Goal: Task Accomplishment & Management: Complete application form

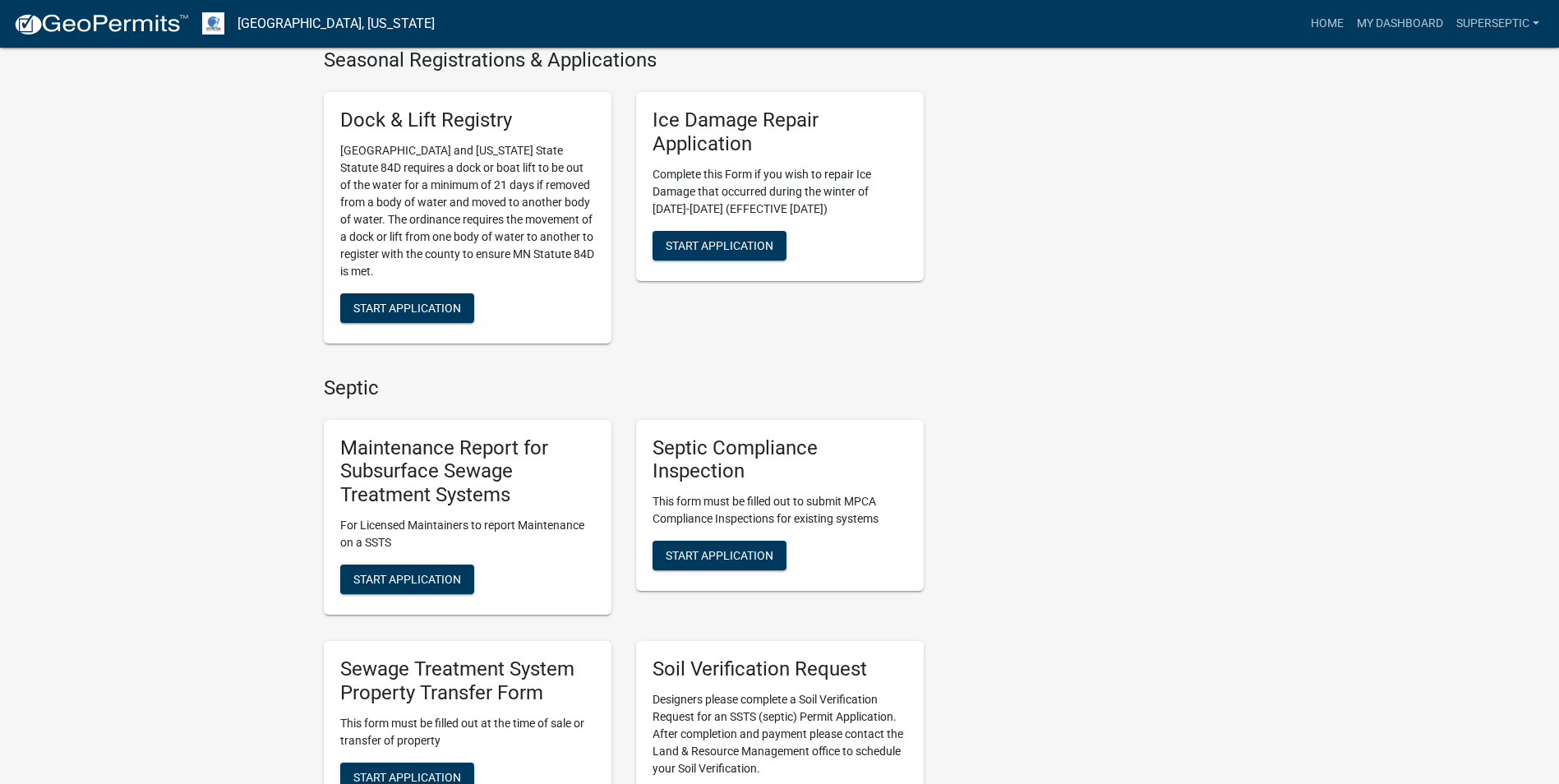
scroll to position [1232, 0]
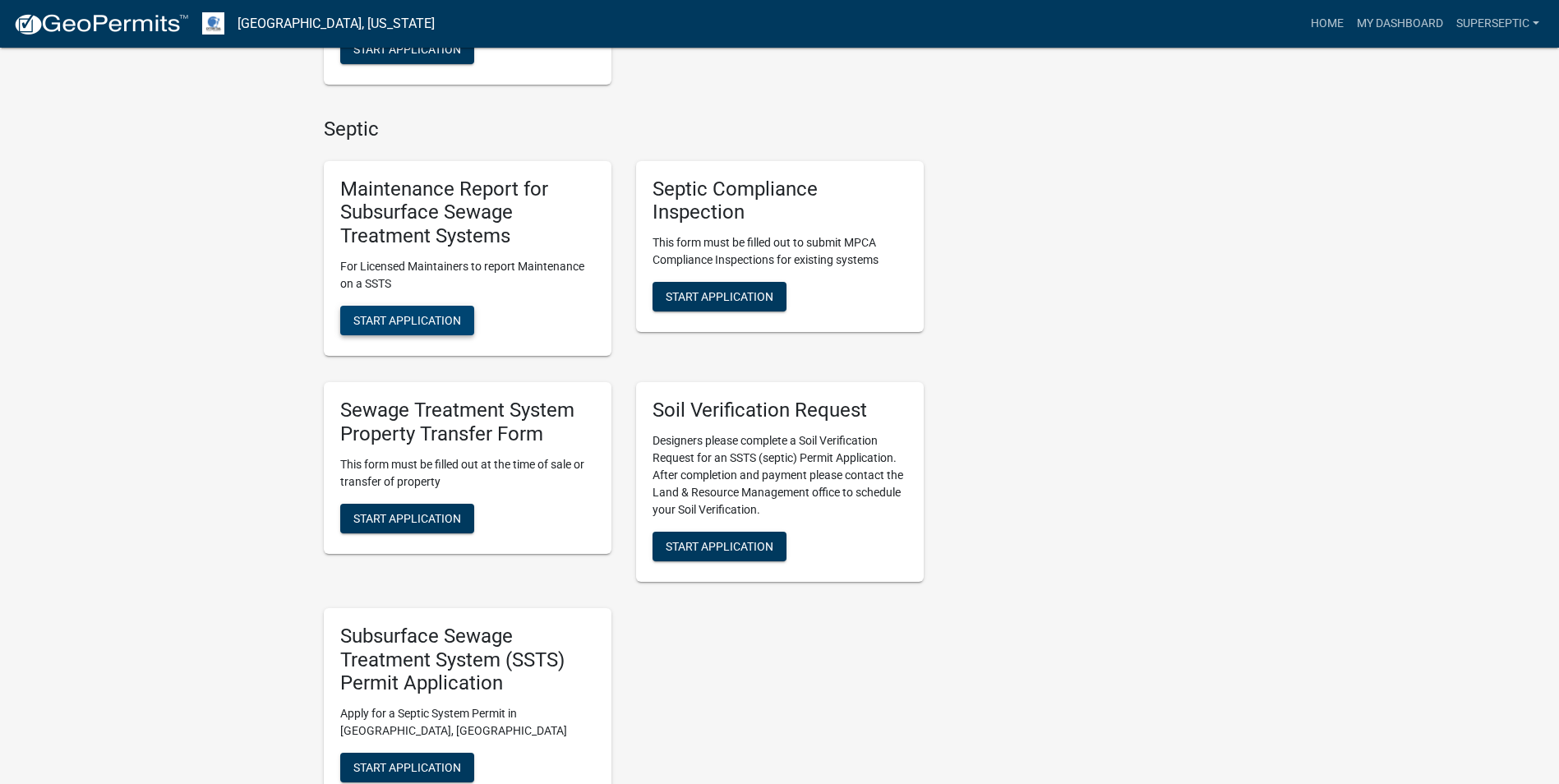
click at [455, 314] on span "Start Application" at bounding box center [407, 320] width 108 height 13
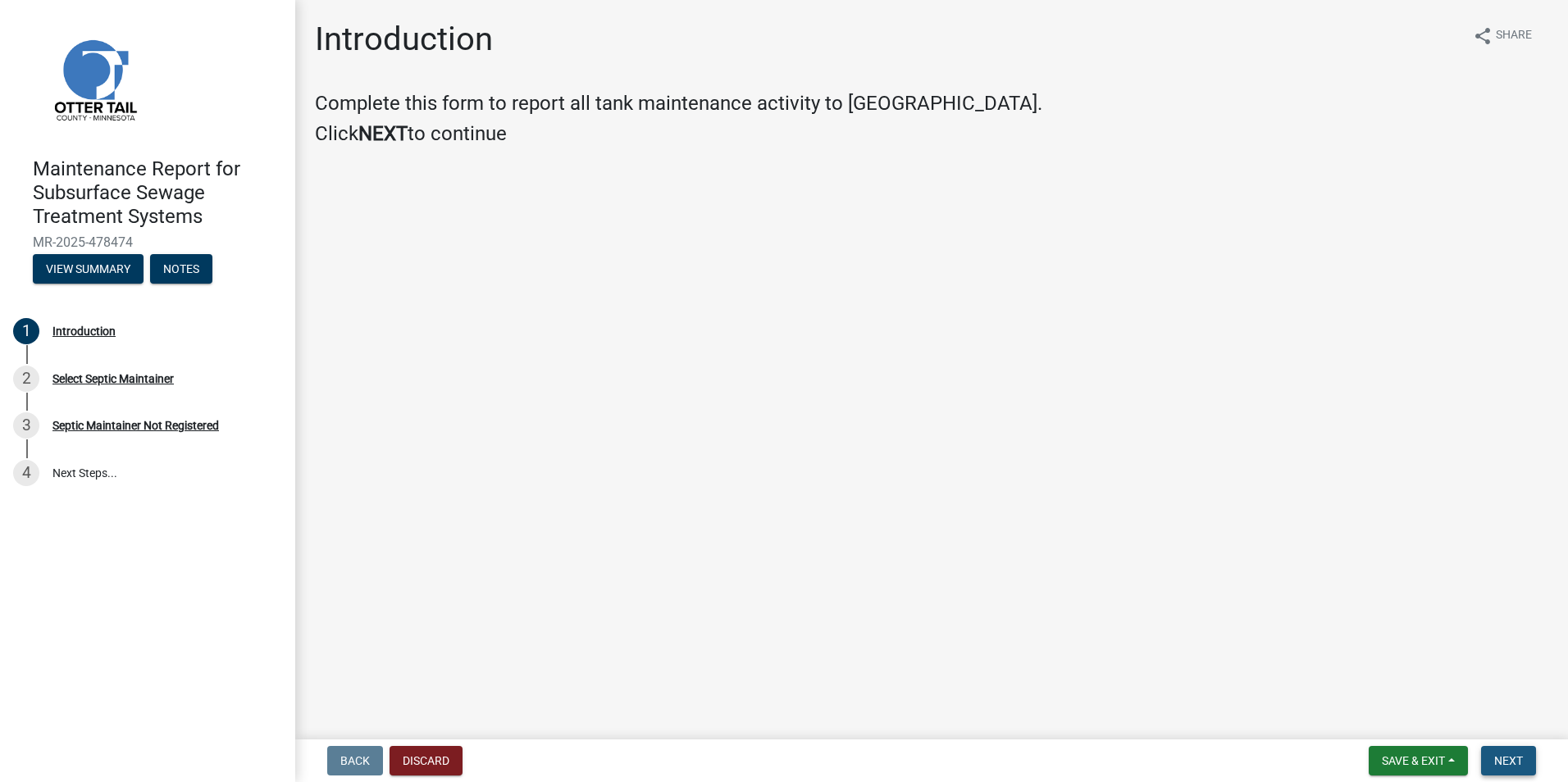
click at [1512, 757] on span "Next" at bounding box center [1509, 760] width 29 height 13
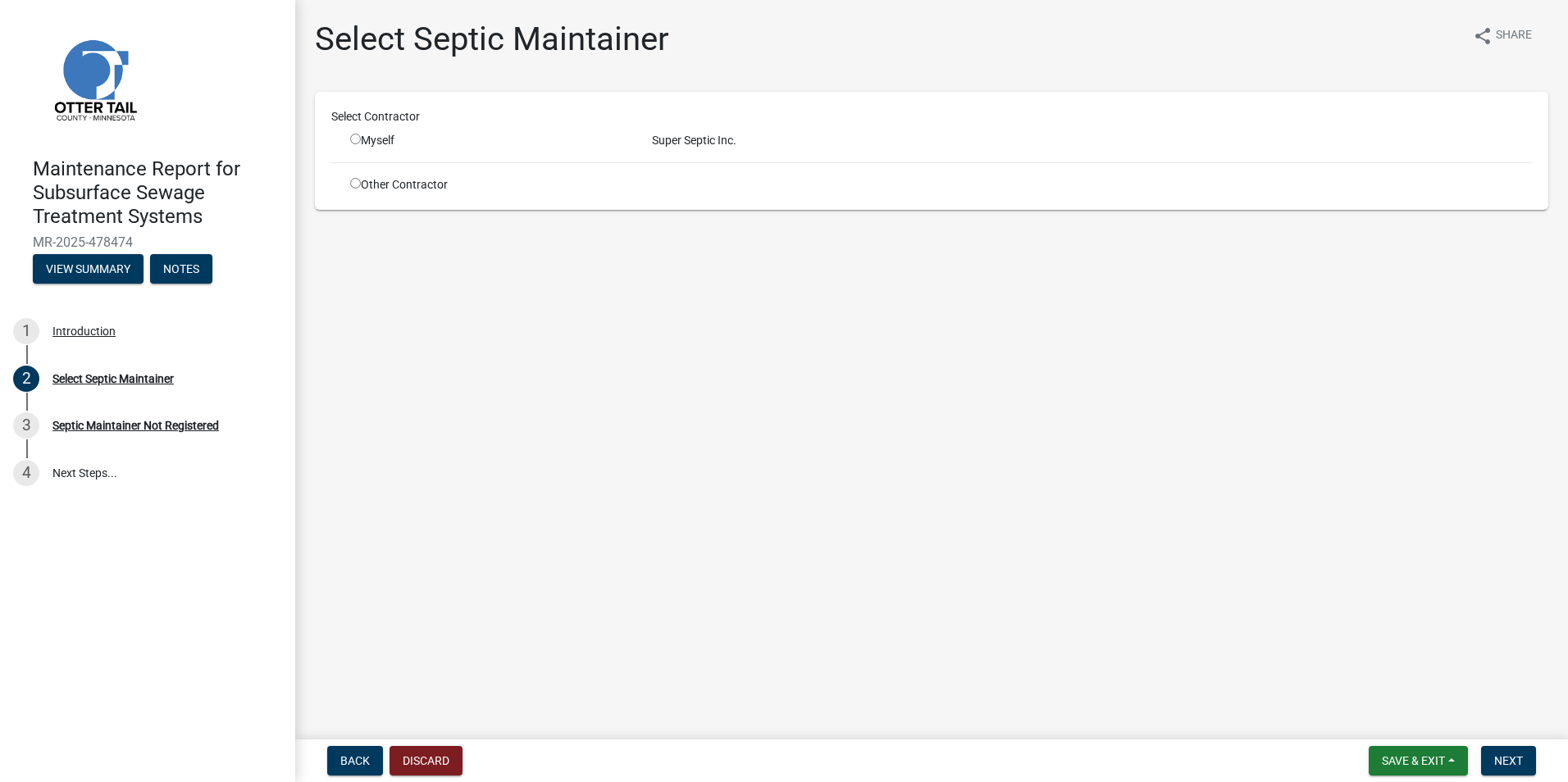
click at [373, 137] on div "Myself" at bounding box center [488, 141] width 277 height 17
click at [354, 138] on input "radio" at bounding box center [355, 139] width 11 height 11
radio input "true"
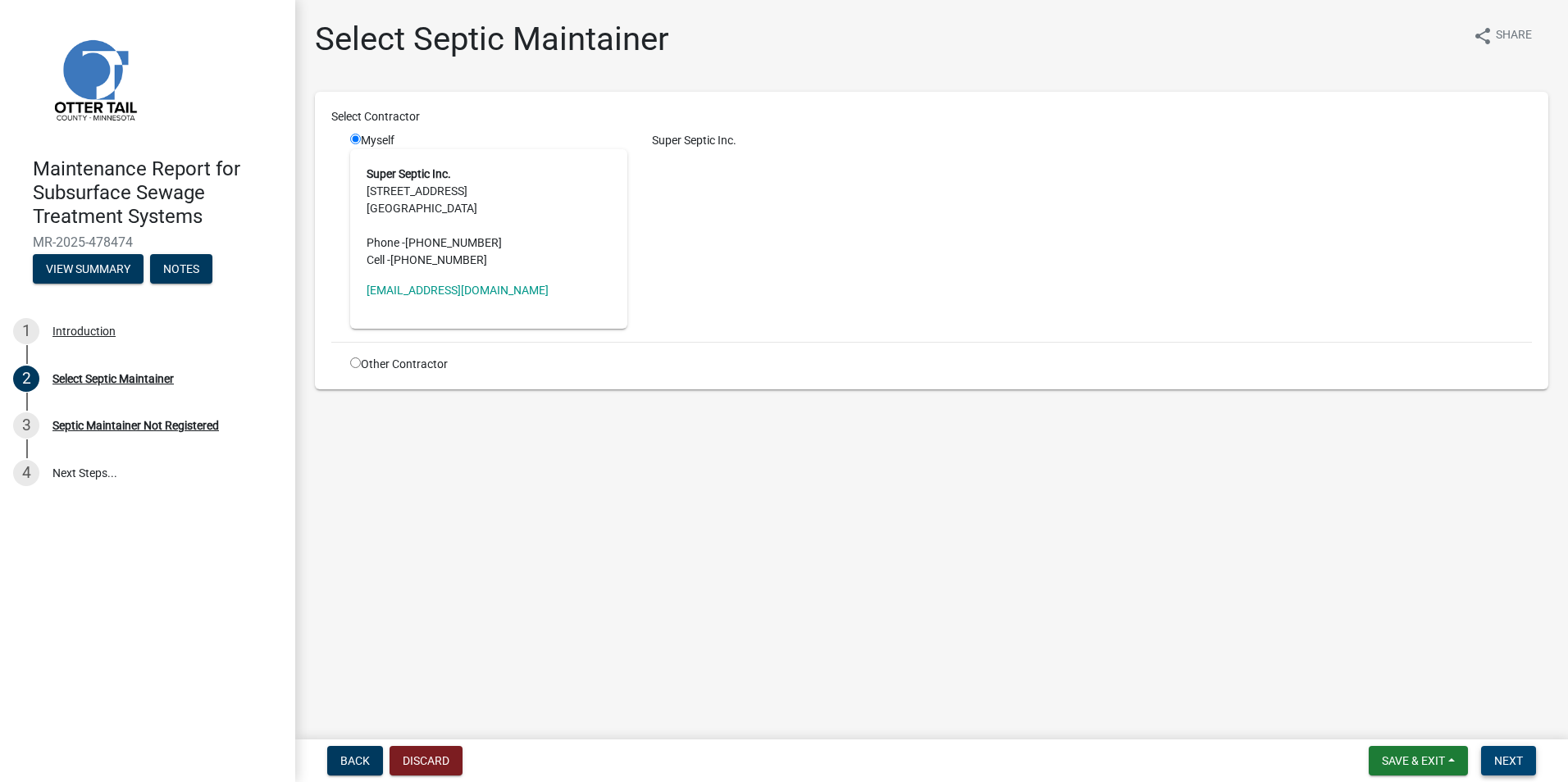
click at [1526, 764] on button "Next" at bounding box center [1508, 760] width 55 height 30
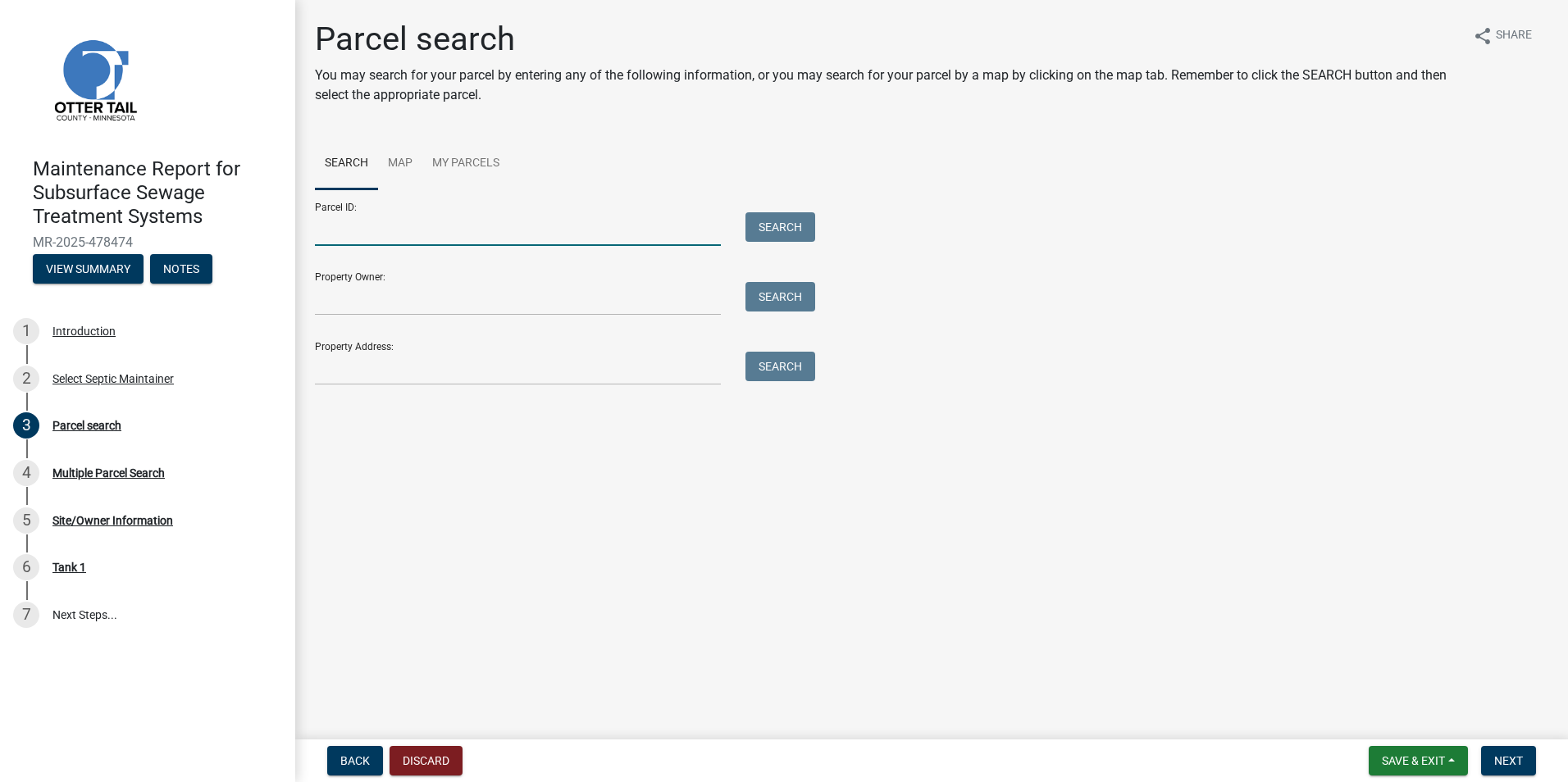
click at [381, 234] on input "Parcel ID:" at bounding box center [517, 230] width 406 height 34
paste input "37000990341000"
type input "37000990341000"
click at [753, 235] on button "Search" at bounding box center [780, 227] width 70 height 30
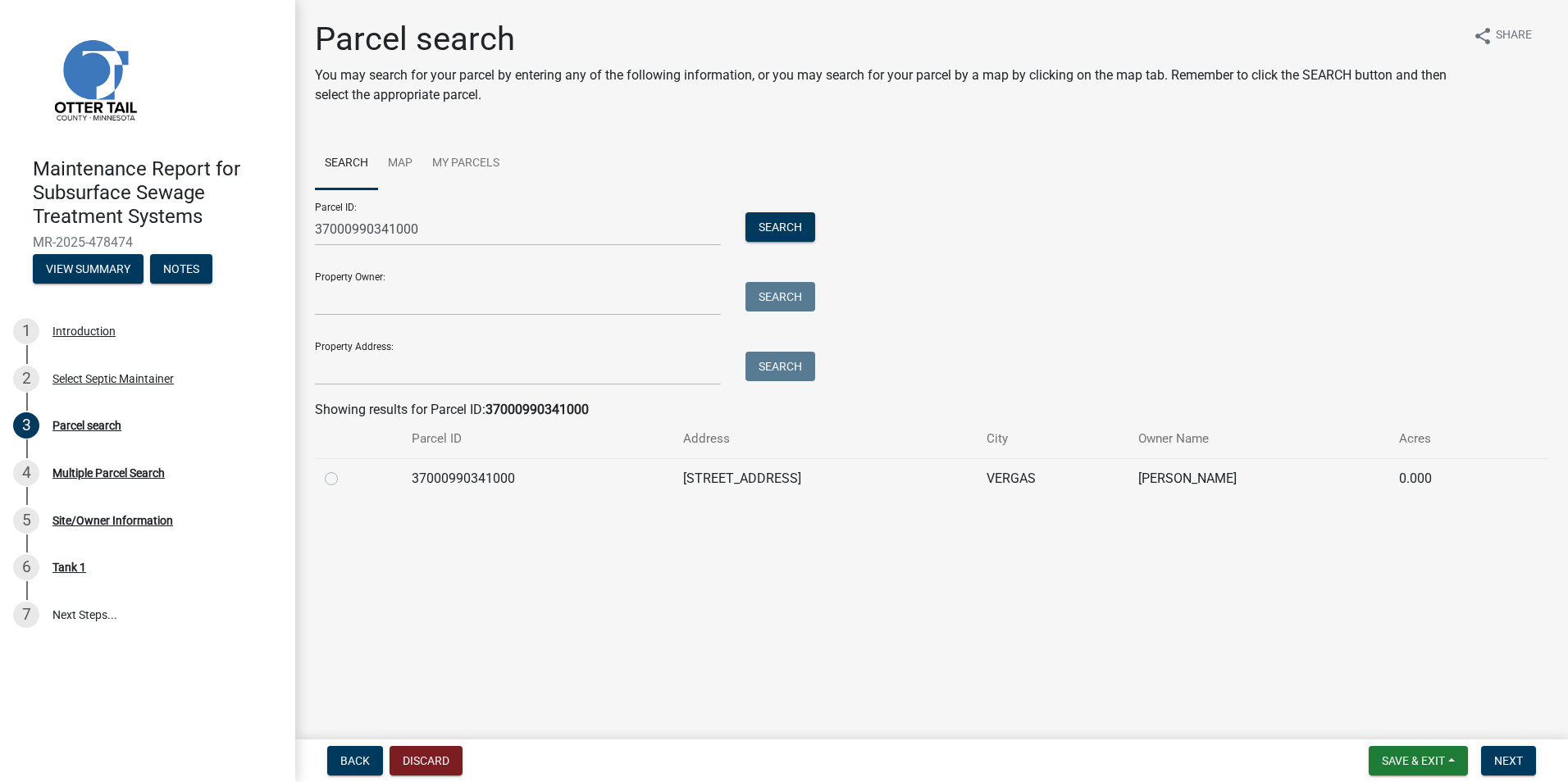
click at [344, 469] on label at bounding box center [344, 469] width 0 height 0
click at [344, 476] on input "radio" at bounding box center [349, 474] width 11 height 11
radio input "true"
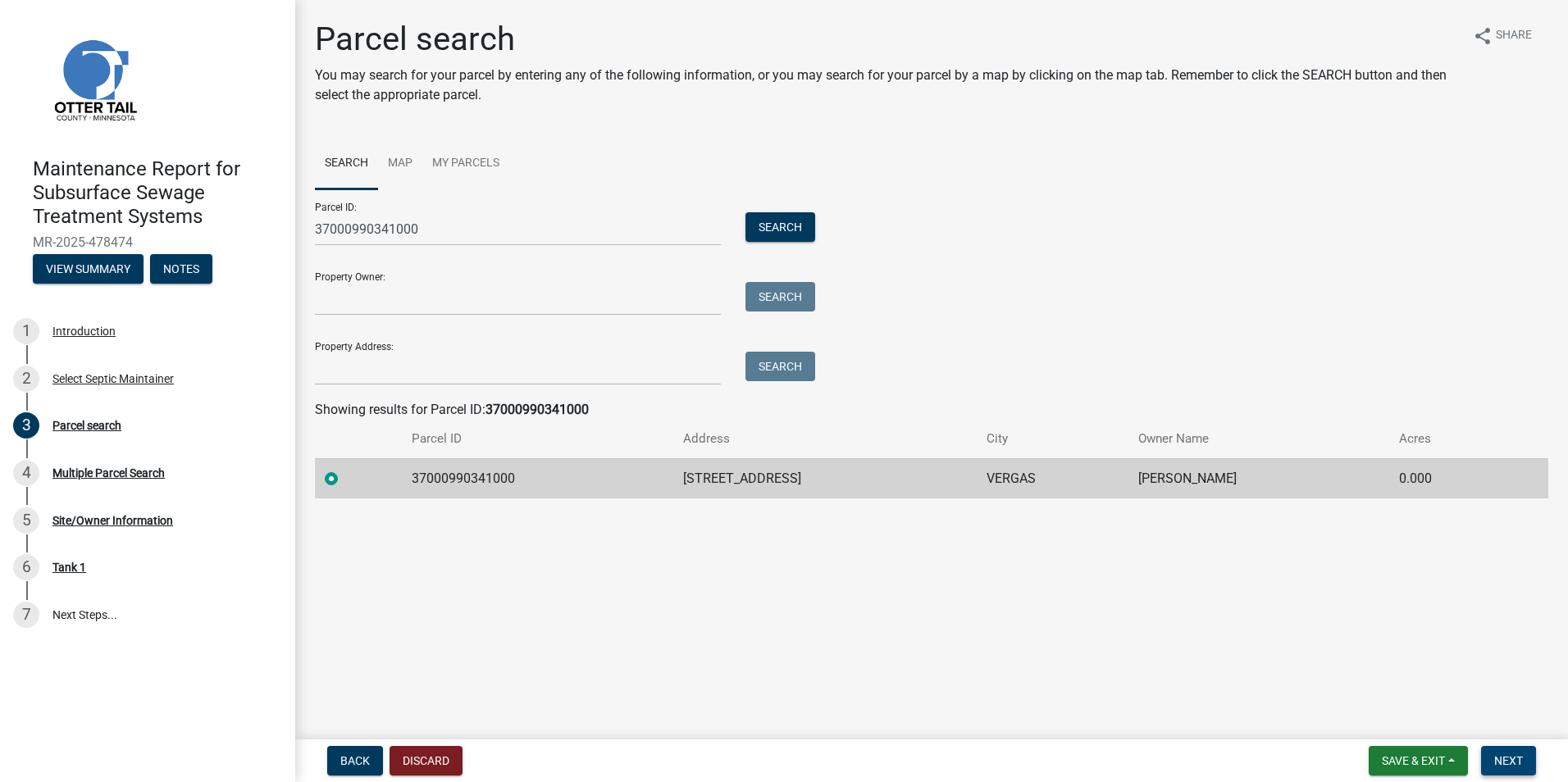
click at [1510, 768] on button "Next" at bounding box center [1508, 760] width 55 height 30
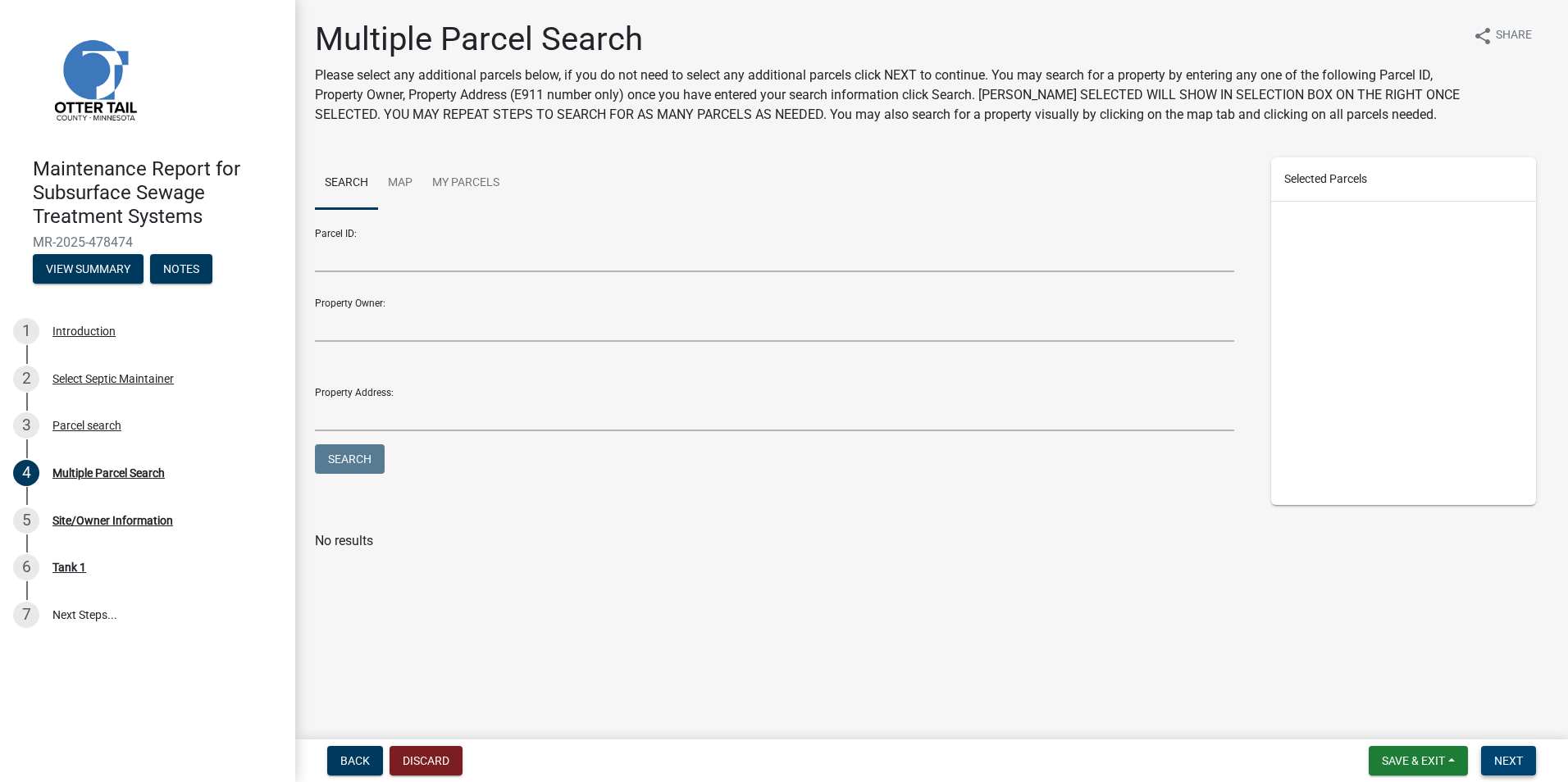
click at [1534, 764] on button "Next" at bounding box center [1508, 760] width 55 height 30
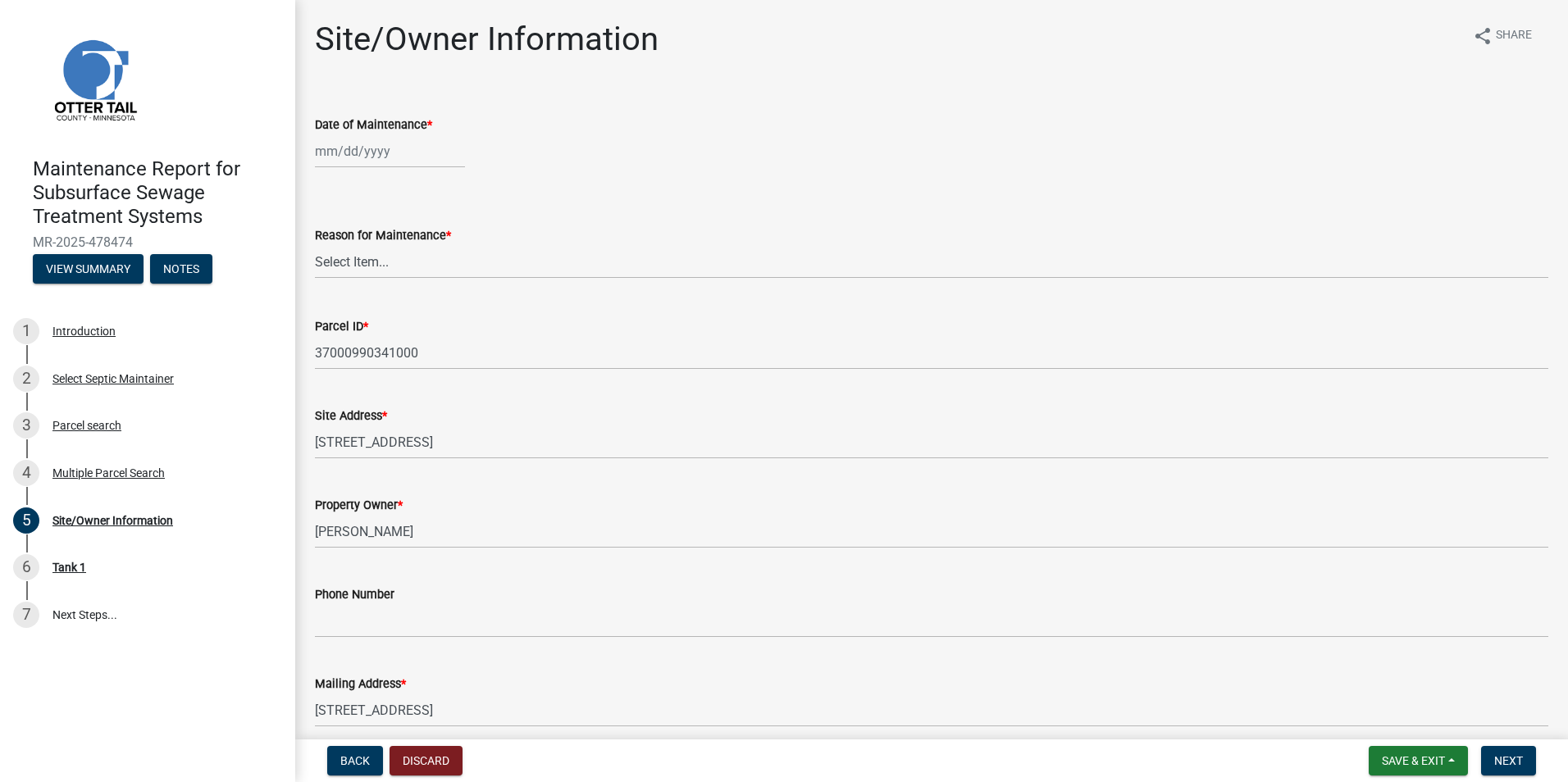
click at [353, 147] on div at bounding box center [389, 152] width 150 height 34
select select "9"
select select "2025"
click at [385, 263] on div "10" at bounding box center [383, 264] width 26 height 26
type input "[DATE]"
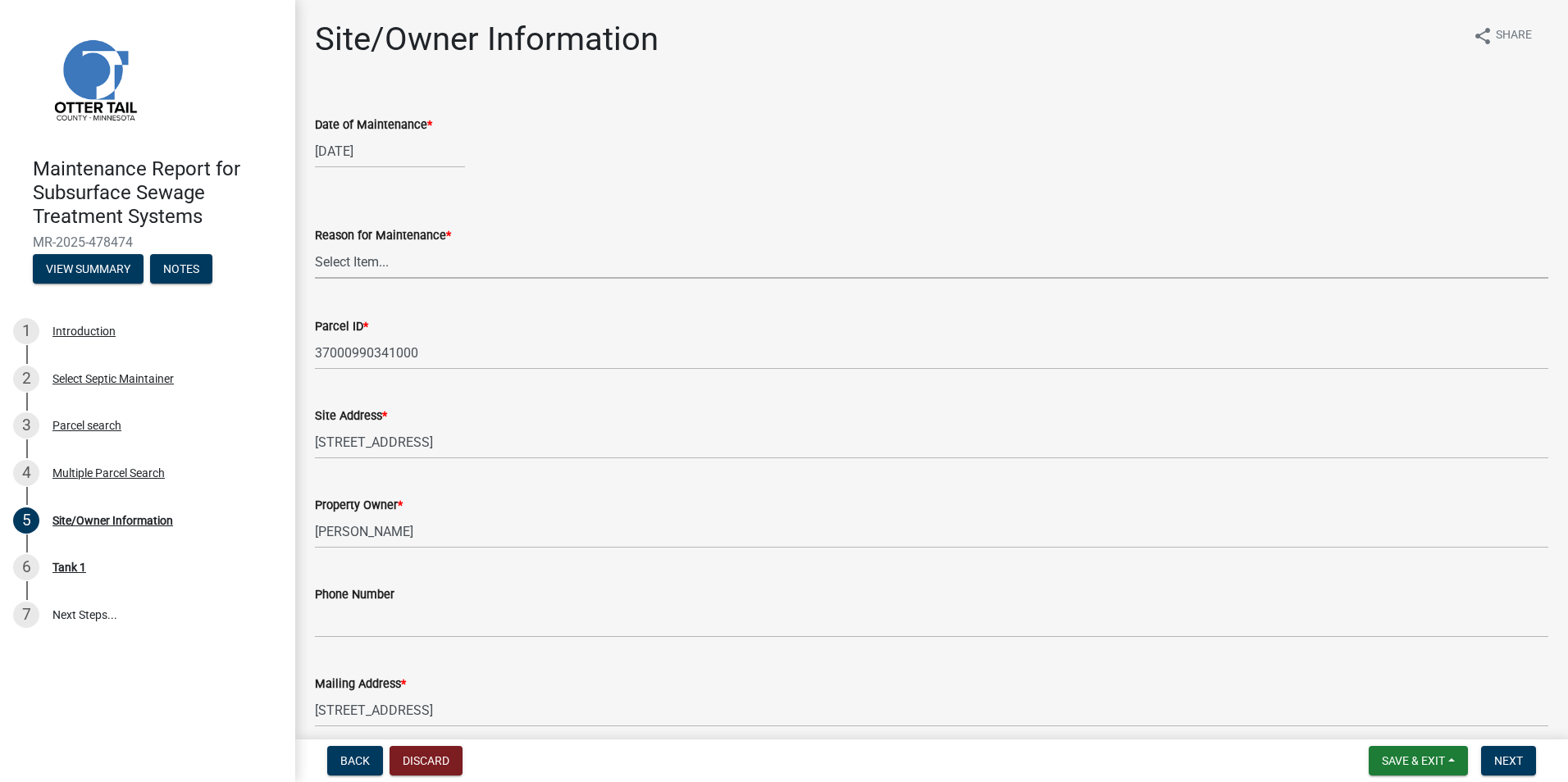
click at [380, 258] on select "Select Item... Called Routine Other" at bounding box center [931, 262] width 1233 height 34
click at [314, 245] on select "Select Item... Called Routine Other" at bounding box center [931, 262] width 1233 height 34
select select "3ac72b63-7b21-42e4-8192-806faae7a4f1"
click at [1521, 758] on span "Next" at bounding box center [1509, 760] width 29 height 13
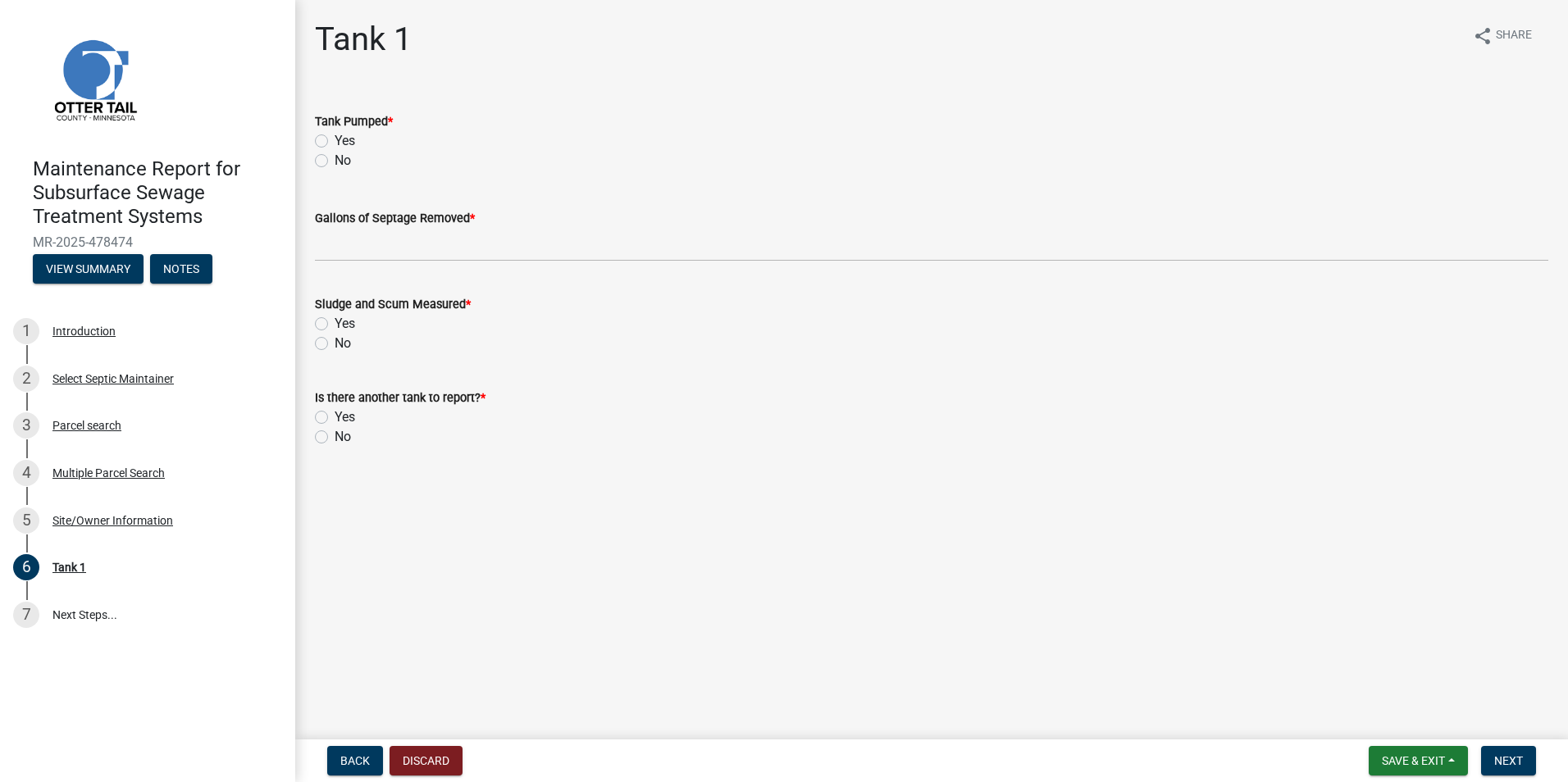
click at [335, 138] on label "Yes" at bounding box center [345, 141] width 20 height 19
click at [335, 138] on input "Yes" at bounding box center [340, 136] width 11 height 11
radio input "true"
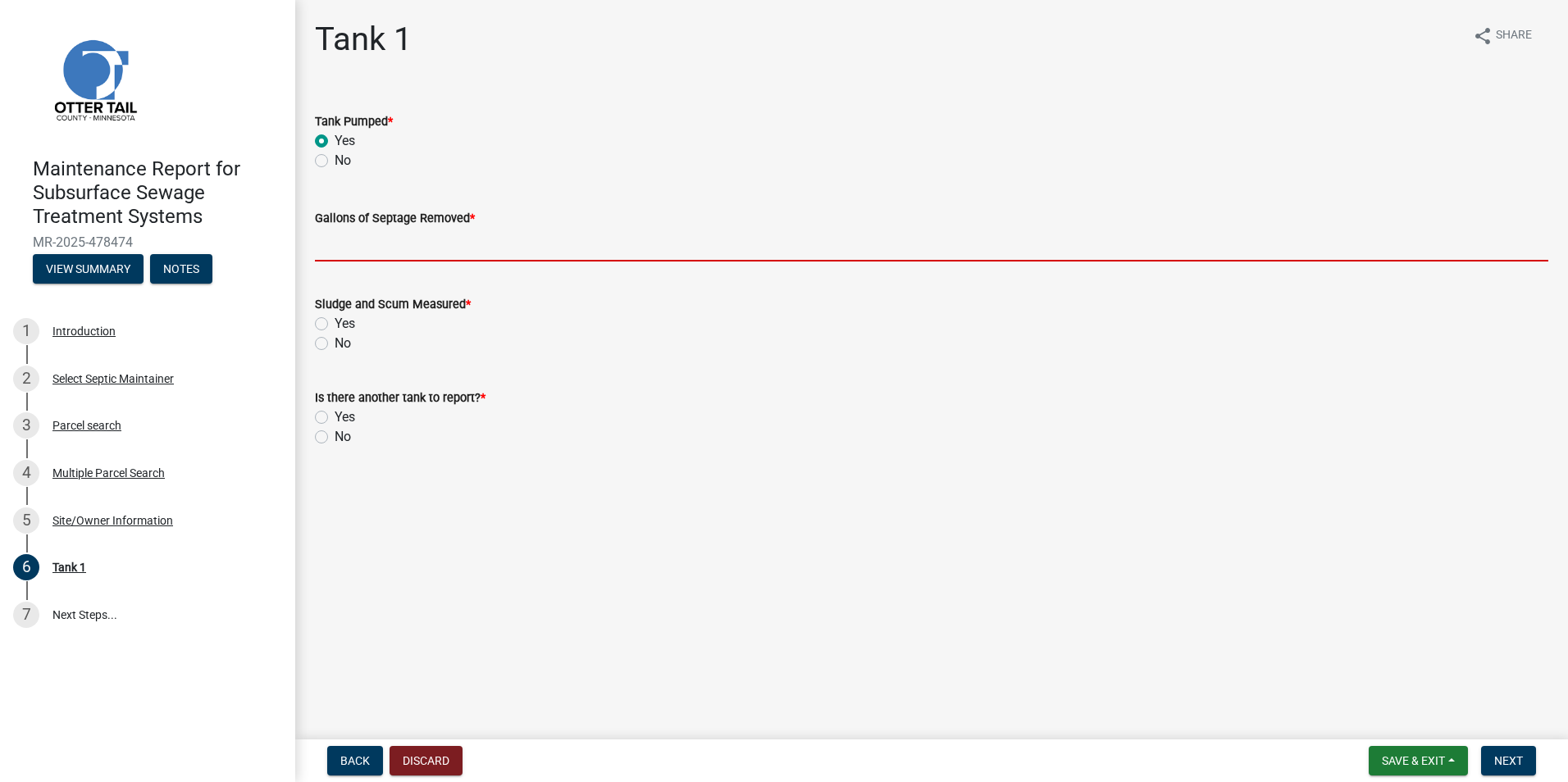
click at [353, 247] on input "Gallons of Septage Removed *" at bounding box center [931, 245] width 1233 height 34
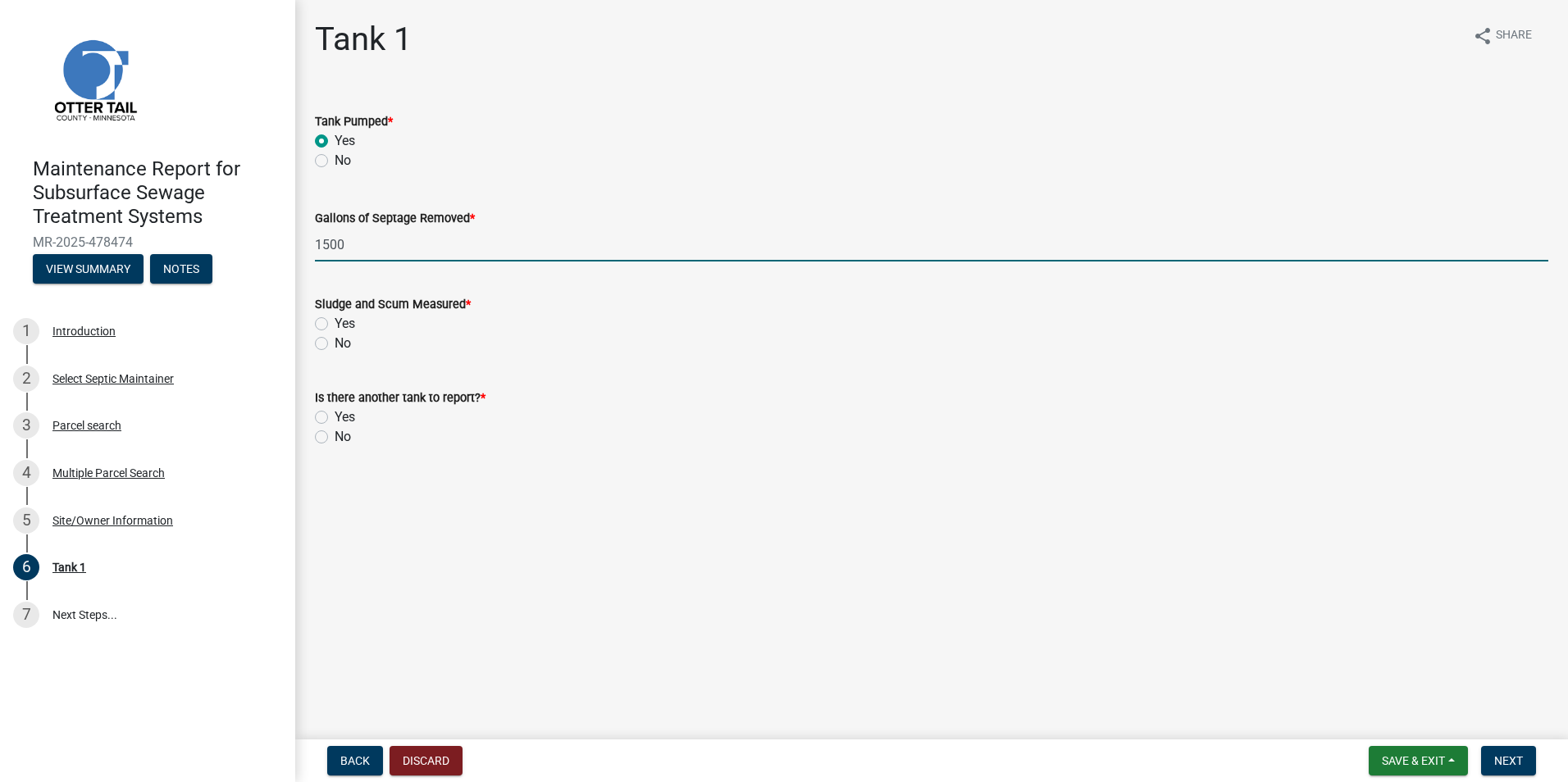
type input "1500"
click at [335, 328] on label "Yes" at bounding box center [345, 324] width 20 height 19
click at [335, 324] on input "Yes" at bounding box center [340, 319] width 11 height 11
radio input "true"
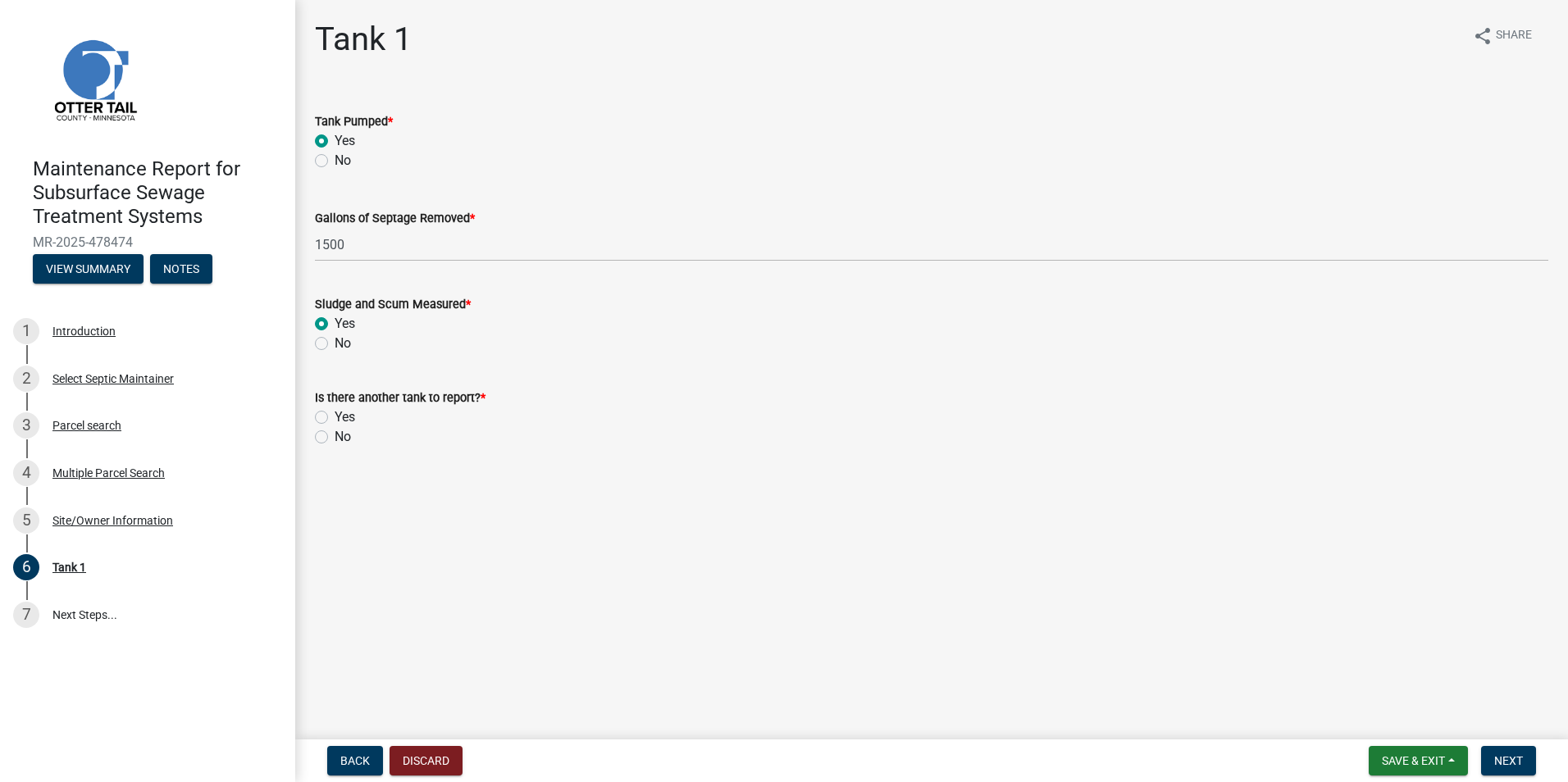
click at [335, 434] on label "No" at bounding box center [342, 436] width 16 height 19
click at [335, 434] on input "No" at bounding box center [340, 432] width 11 height 11
radio input "true"
click at [1506, 754] on span "Next" at bounding box center [1509, 760] width 29 height 13
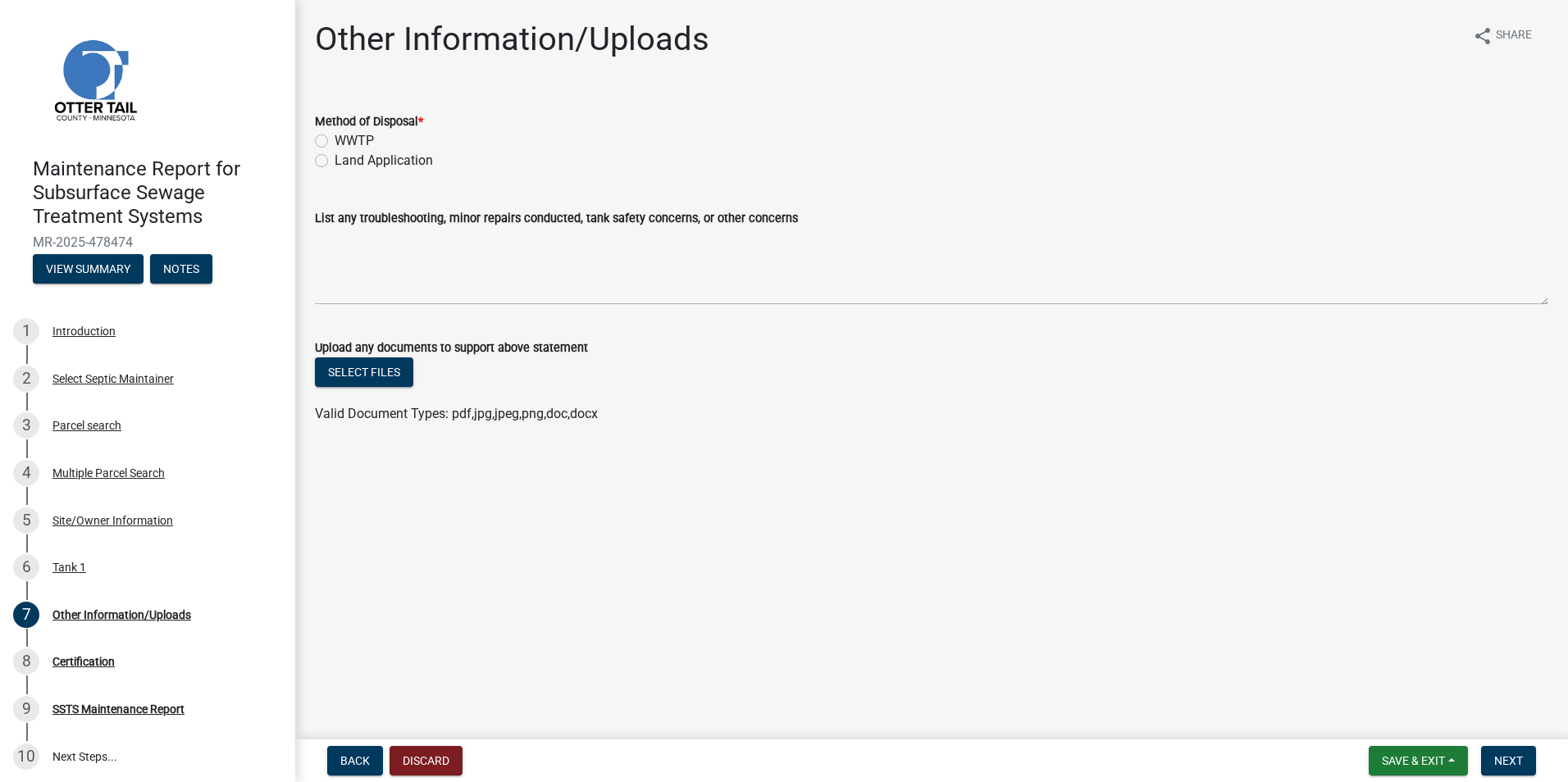
click at [363, 168] on label "Land Application" at bounding box center [384, 160] width 98 height 19
click at [345, 162] on input "Land Application" at bounding box center [340, 156] width 11 height 11
radio input "true"
click at [1511, 762] on span "Next" at bounding box center [1509, 760] width 29 height 13
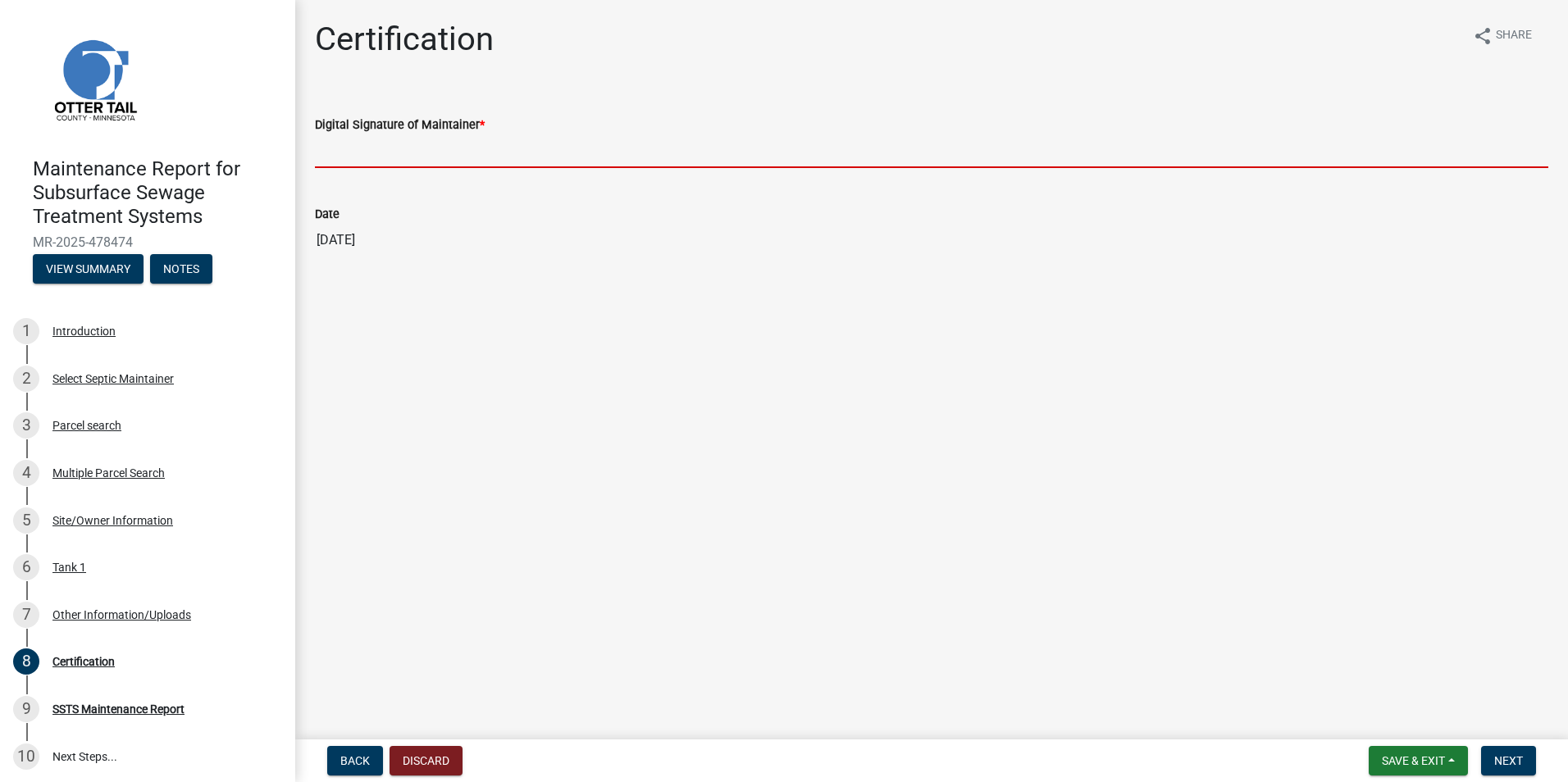
click at [375, 153] on input "Digital Signature of Maintainer *" at bounding box center [931, 152] width 1233 height 34
type input "[PERSON_NAME]"
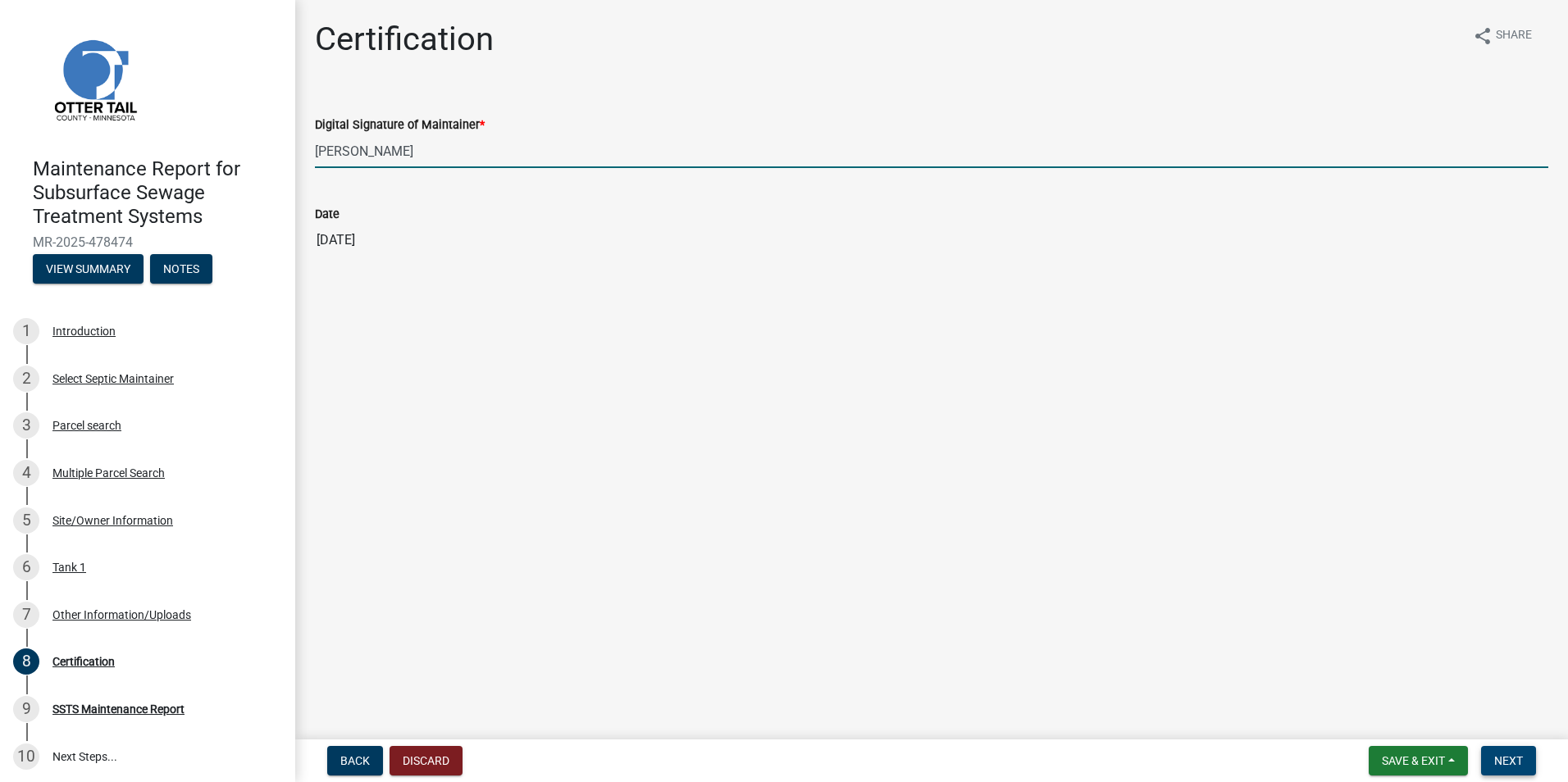
click at [1498, 758] on span "Next" at bounding box center [1509, 760] width 29 height 13
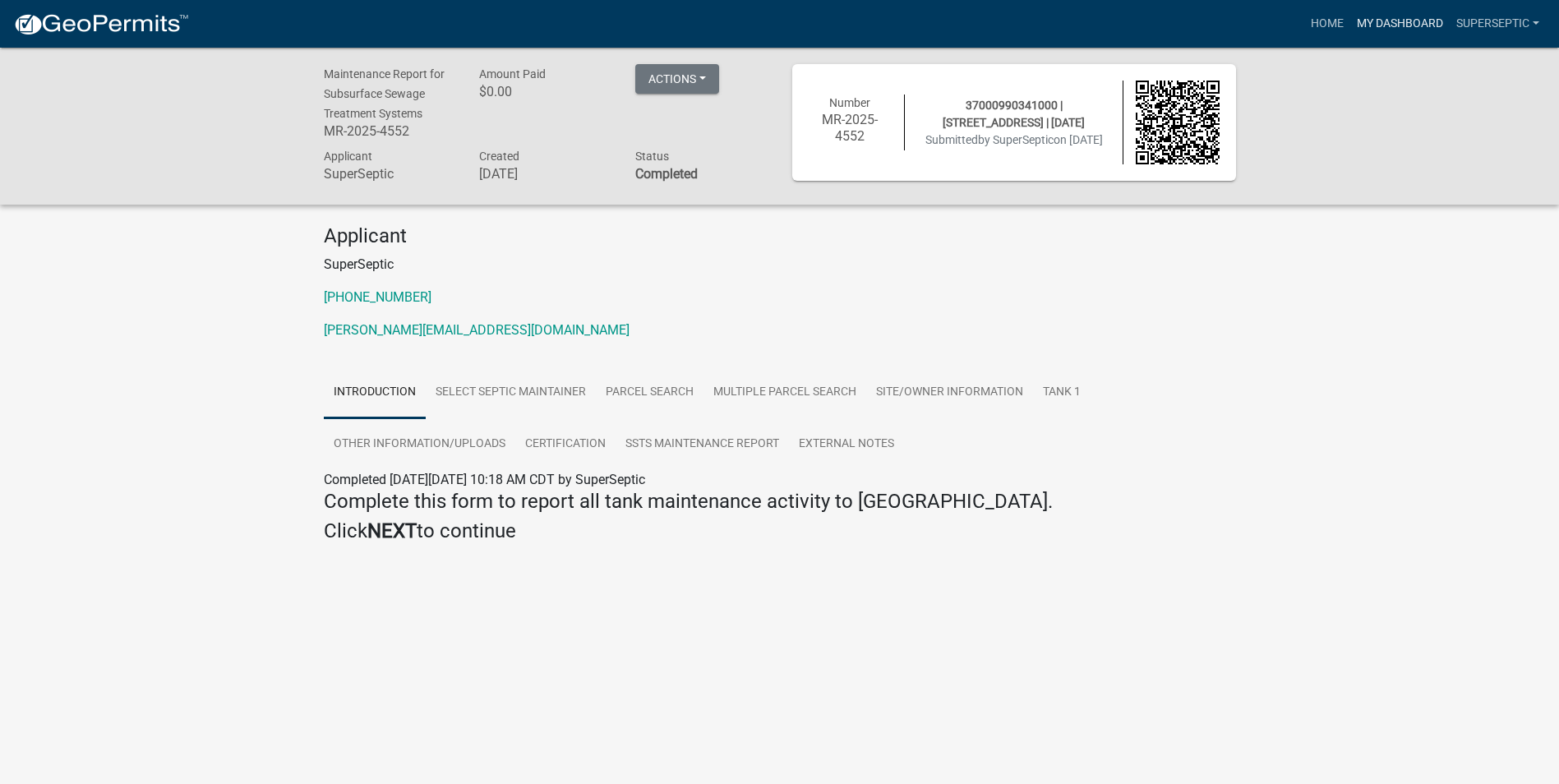
click at [1350, 20] on link "My Dashboard" at bounding box center [1399, 24] width 99 height 31
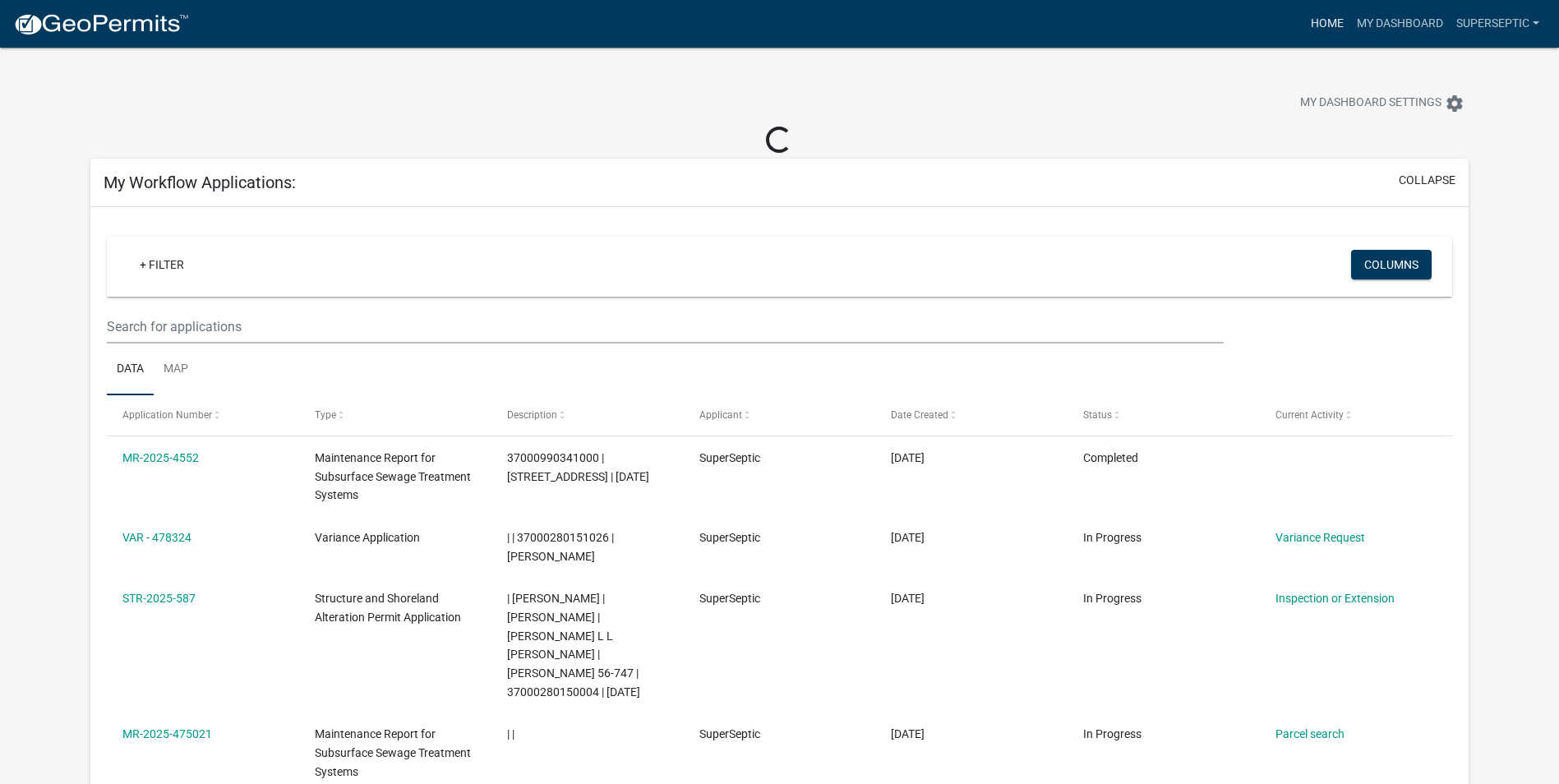
click at [1319, 28] on link "Home" at bounding box center [1327, 24] width 46 height 31
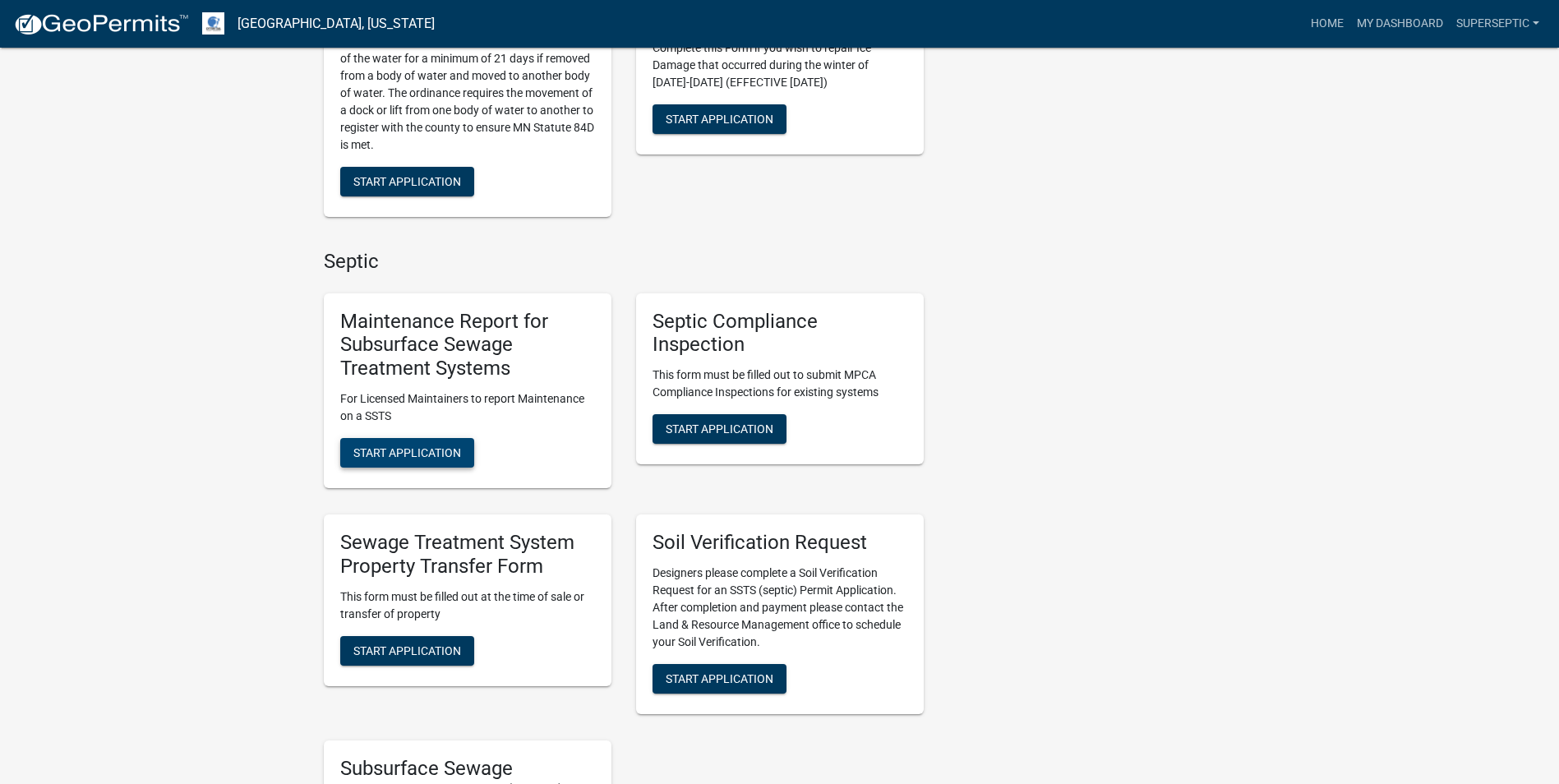
scroll to position [1181, 0]
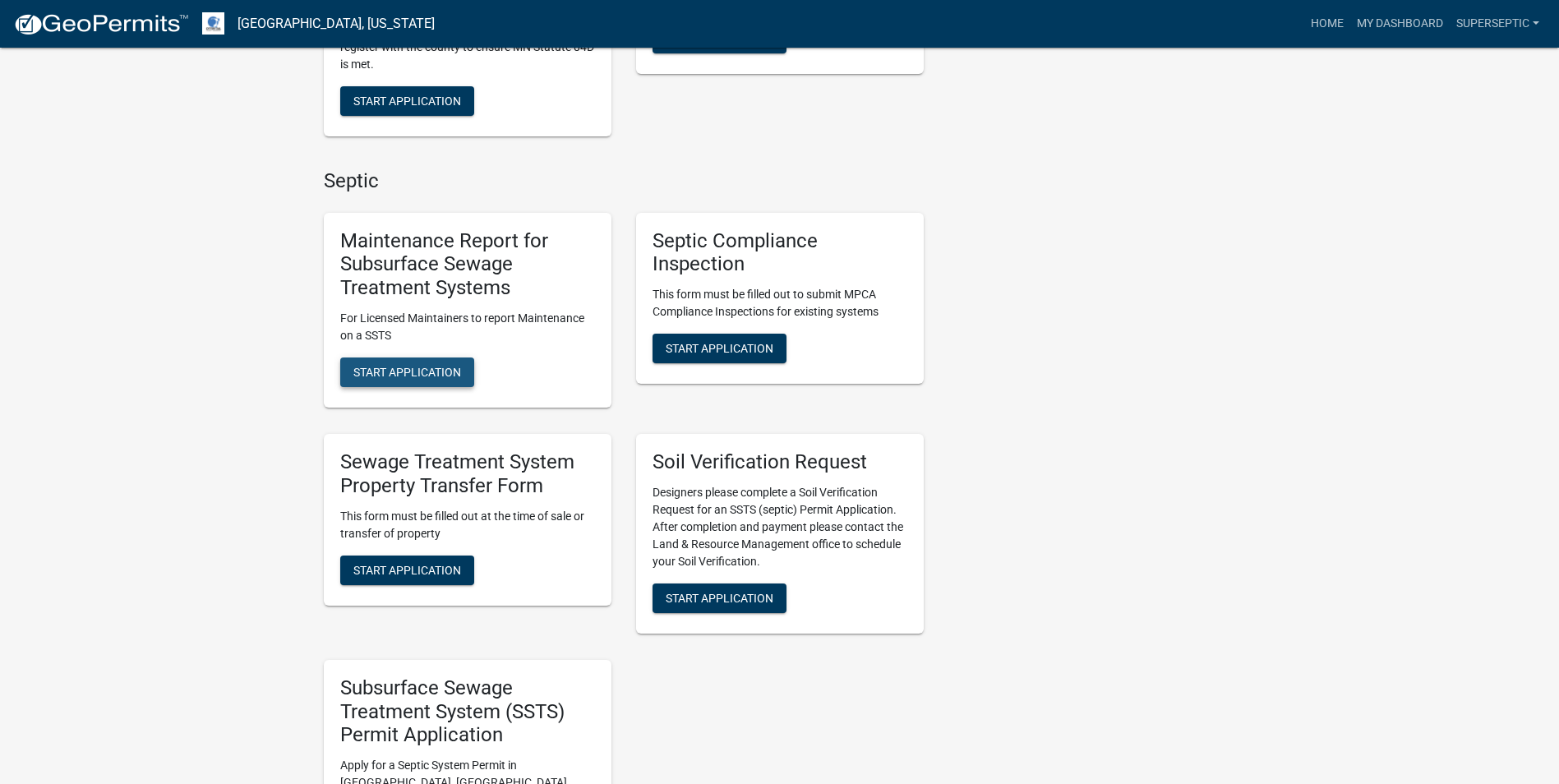
click at [435, 366] on span "Start Application" at bounding box center [407, 372] width 108 height 13
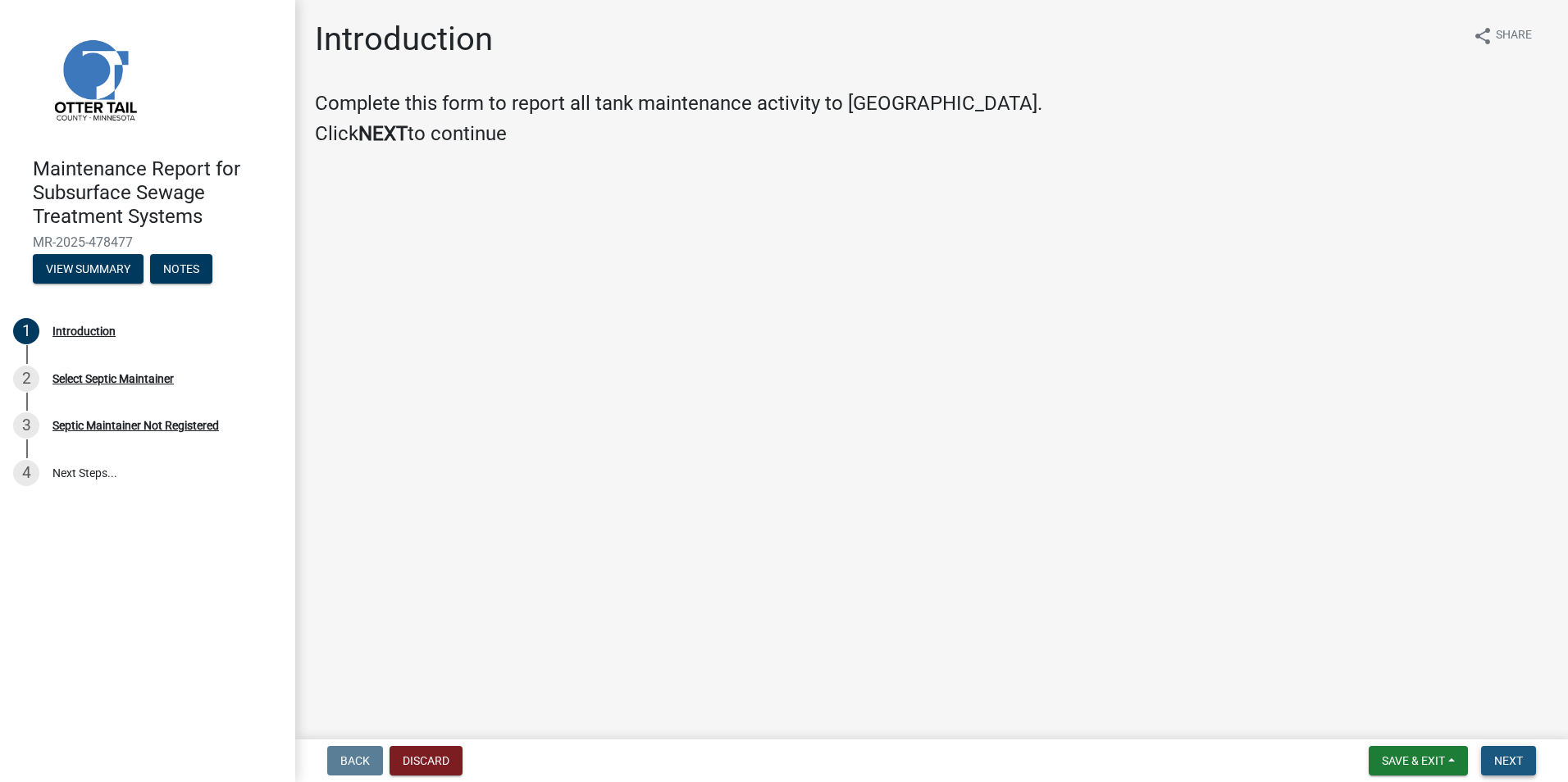
click at [1507, 755] on span "Next" at bounding box center [1509, 760] width 29 height 13
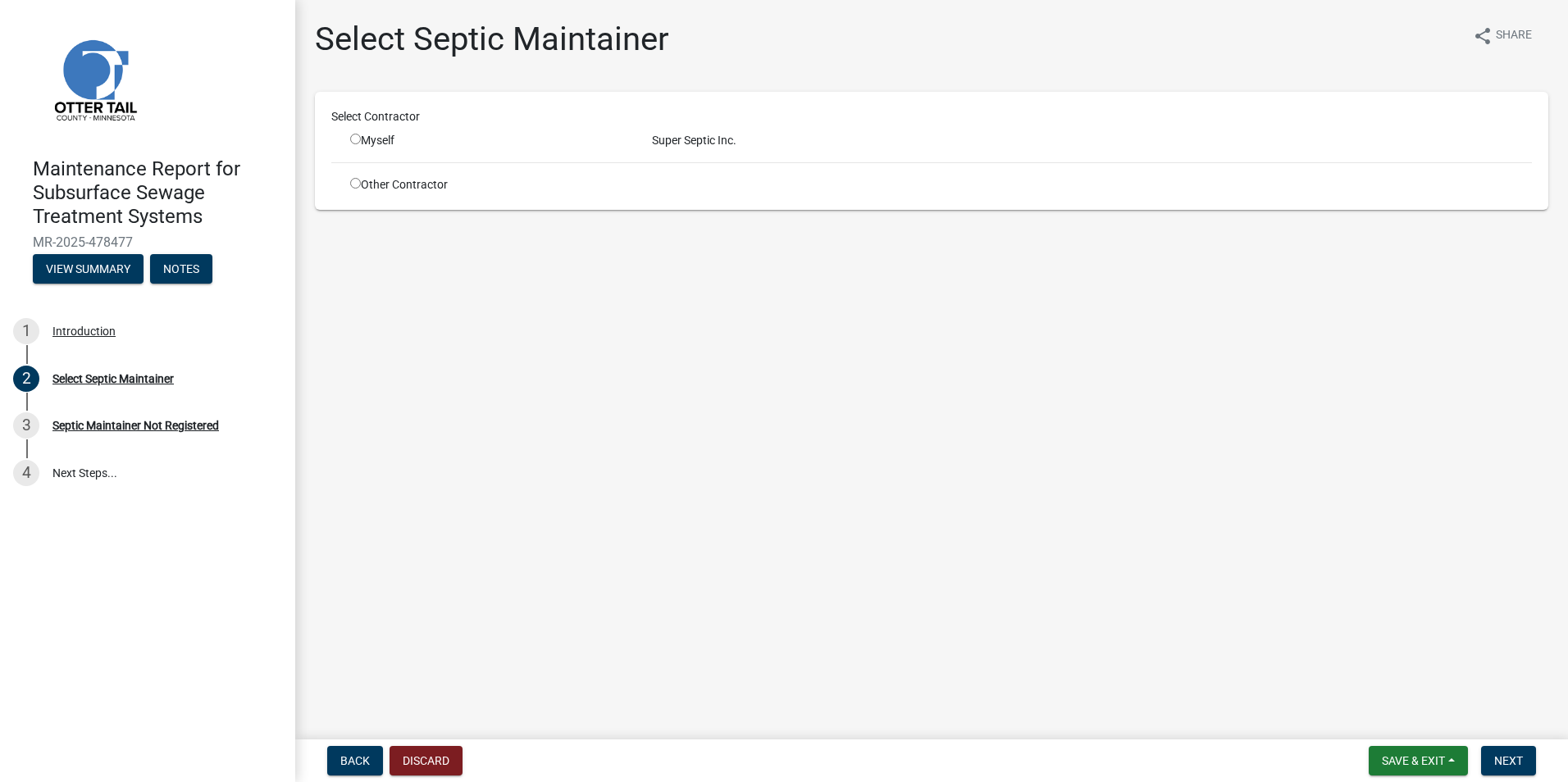
click at [359, 139] on input "radio" at bounding box center [355, 139] width 11 height 11
radio input "true"
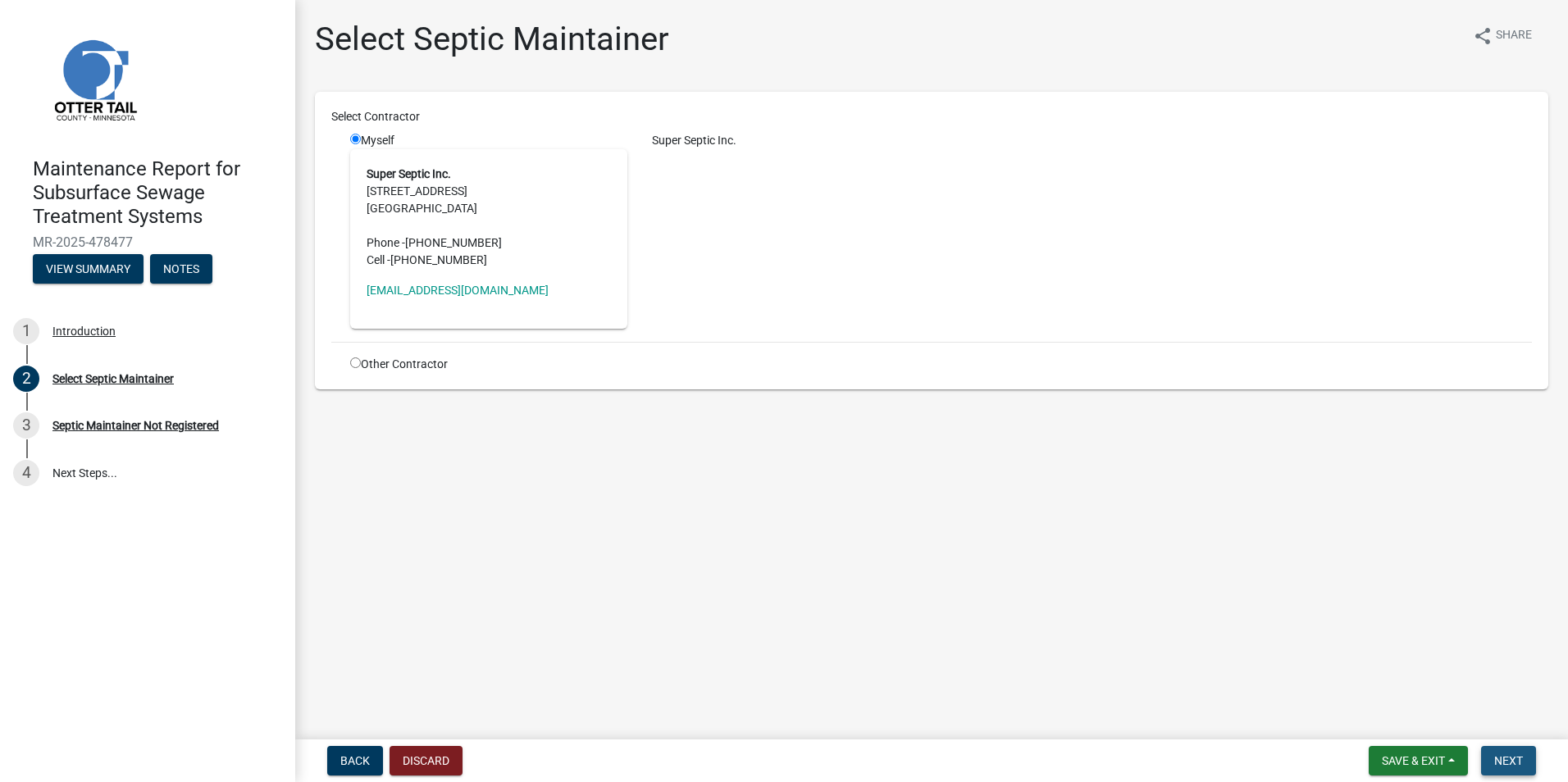
click at [1504, 751] on button "Next" at bounding box center [1508, 760] width 55 height 30
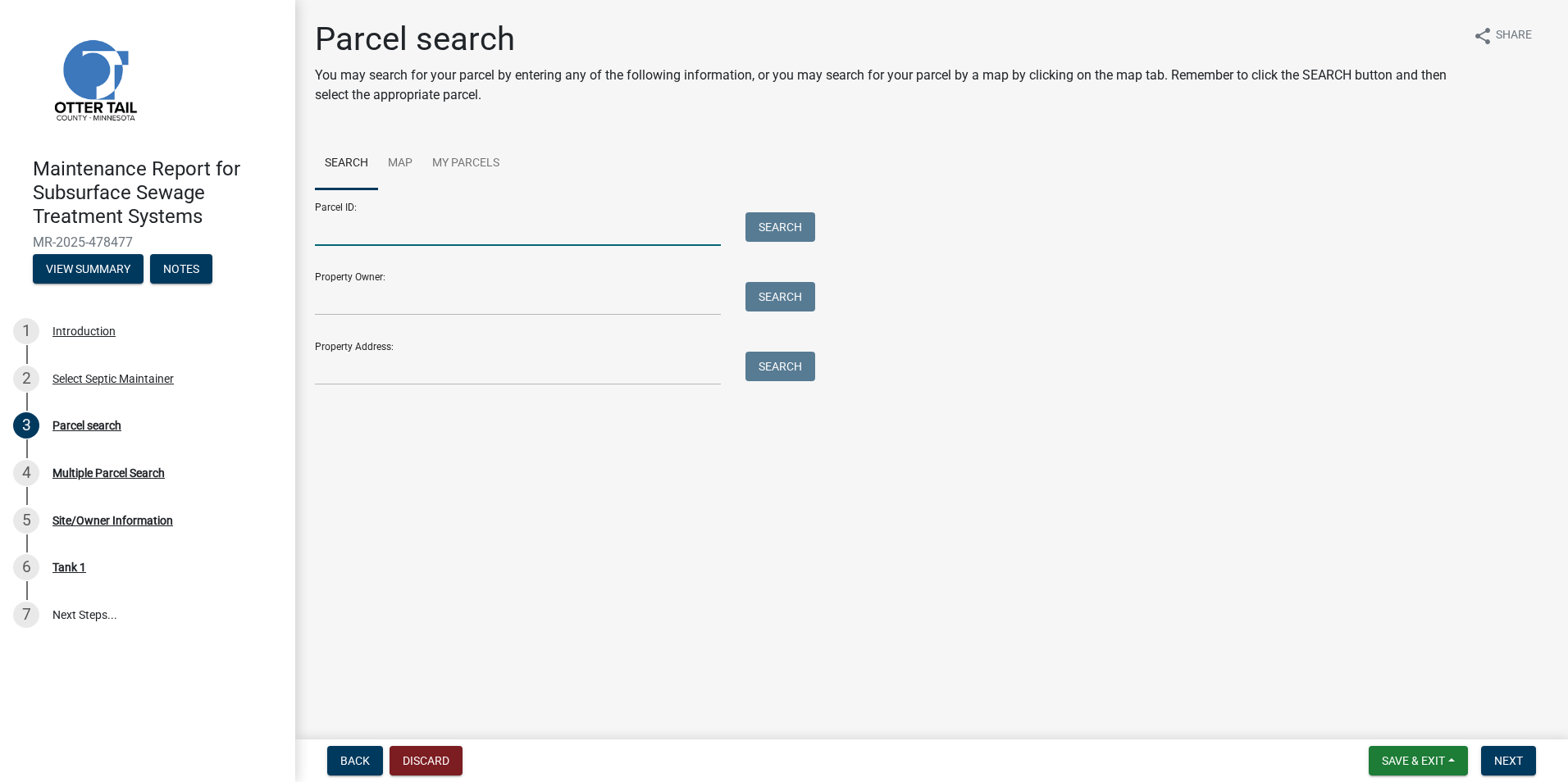
click at [470, 231] on input "Parcel ID:" at bounding box center [517, 230] width 406 height 34
paste input "17000190247001"
click at [713, 219] on input "17000190247001" at bounding box center [517, 230] width 406 height 34
type input "17000190247001"
click at [771, 229] on button "Search" at bounding box center [780, 227] width 70 height 30
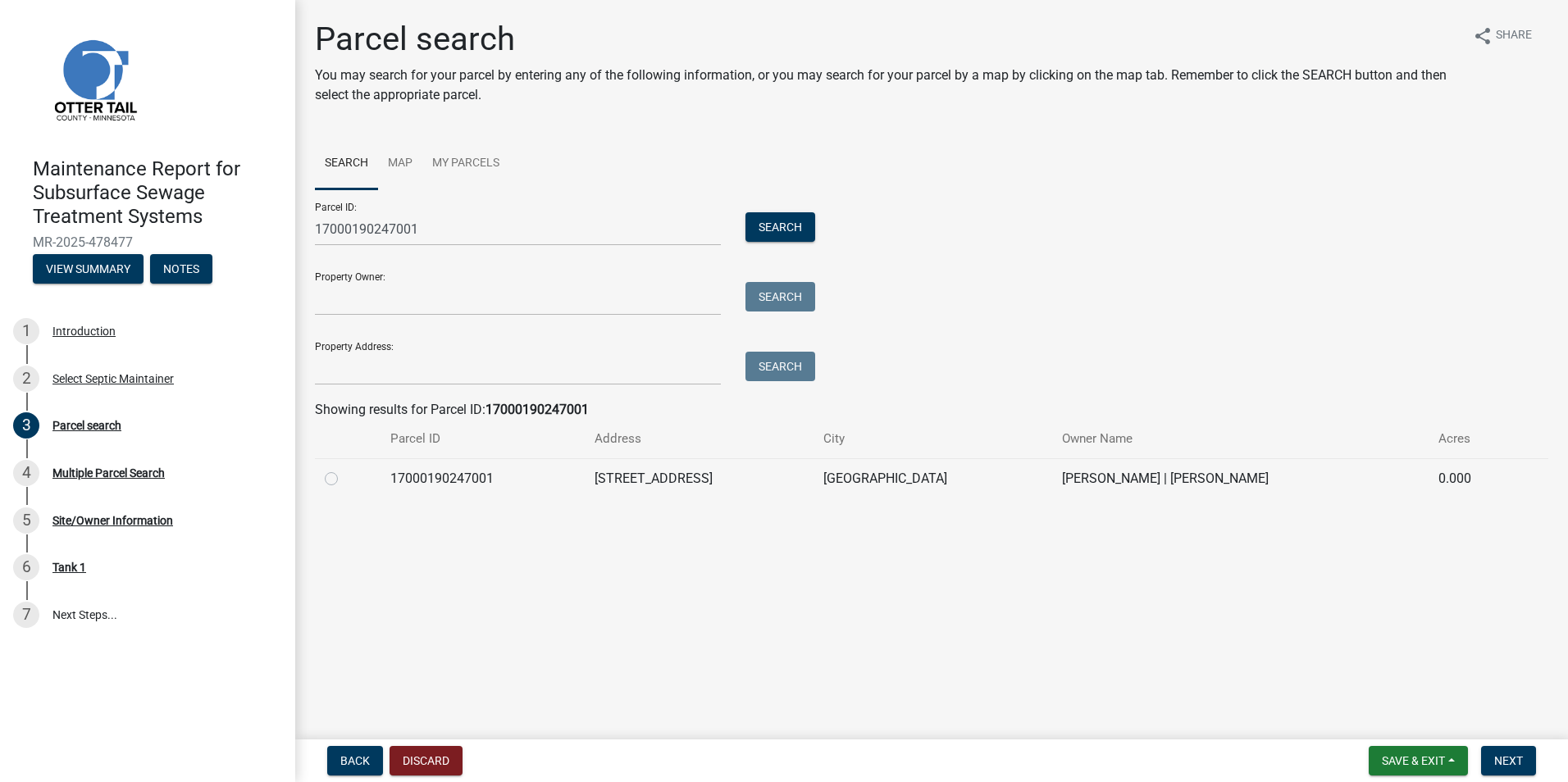
click at [344, 469] on label at bounding box center [344, 469] width 0 height 0
click at [344, 480] on input "radio" at bounding box center [349, 474] width 11 height 11
radio input "true"
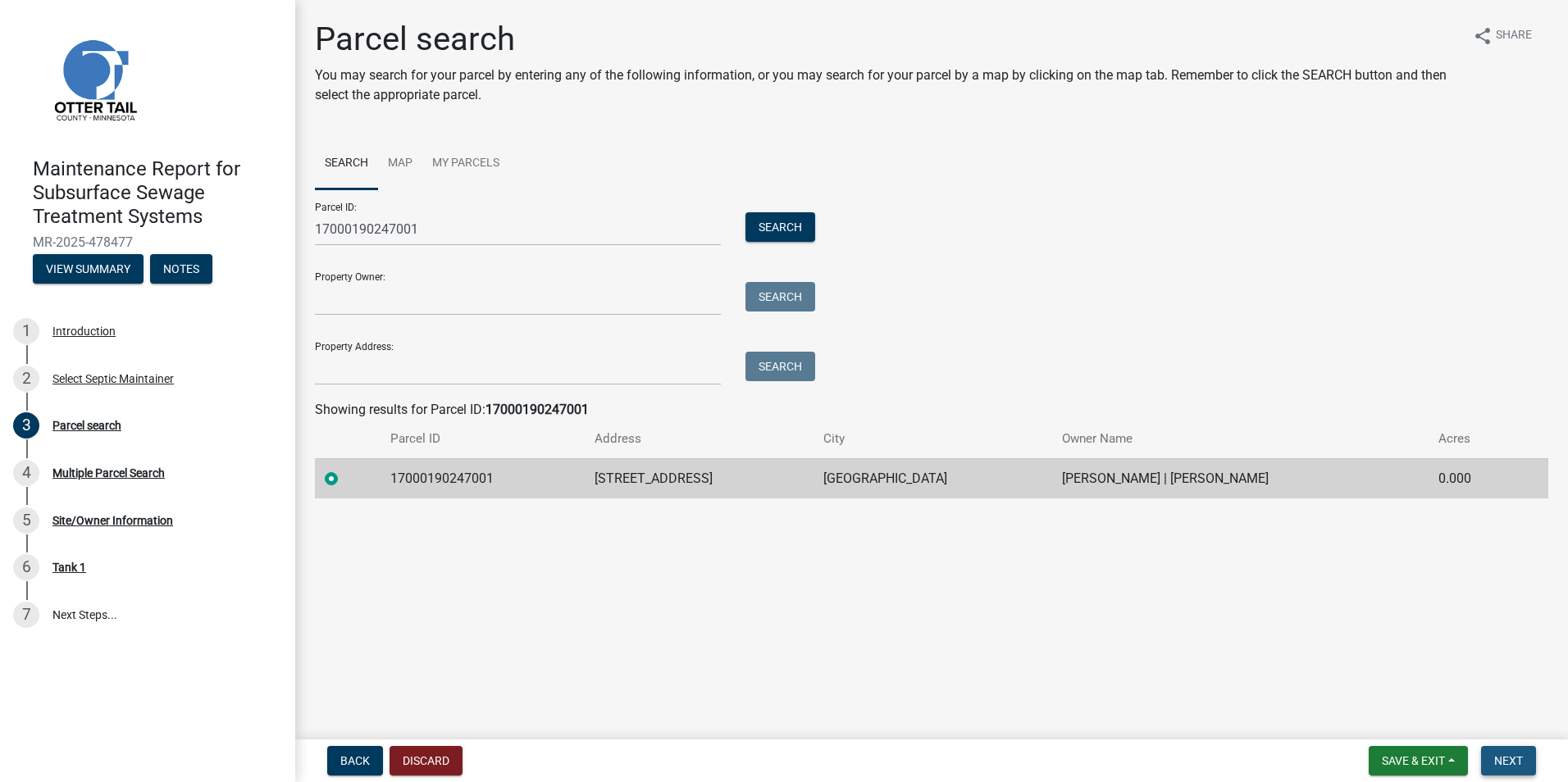
click at [1502, 757] on span "Next" at bounding box center [1509, 760] width 29 height 13
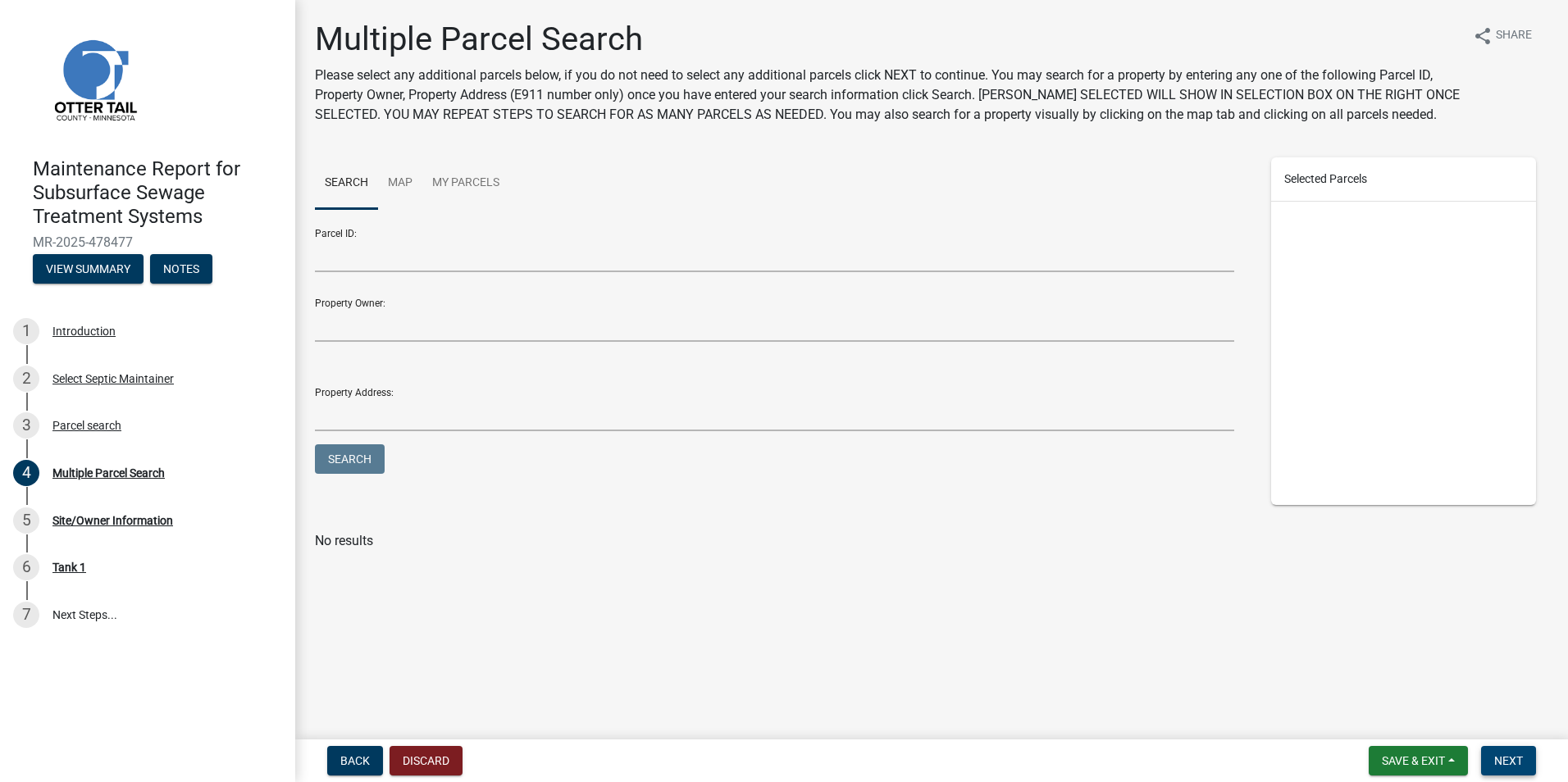
click at [1521, 761] on span "Next" at bounding box center [1509, 760] width 29 height 13
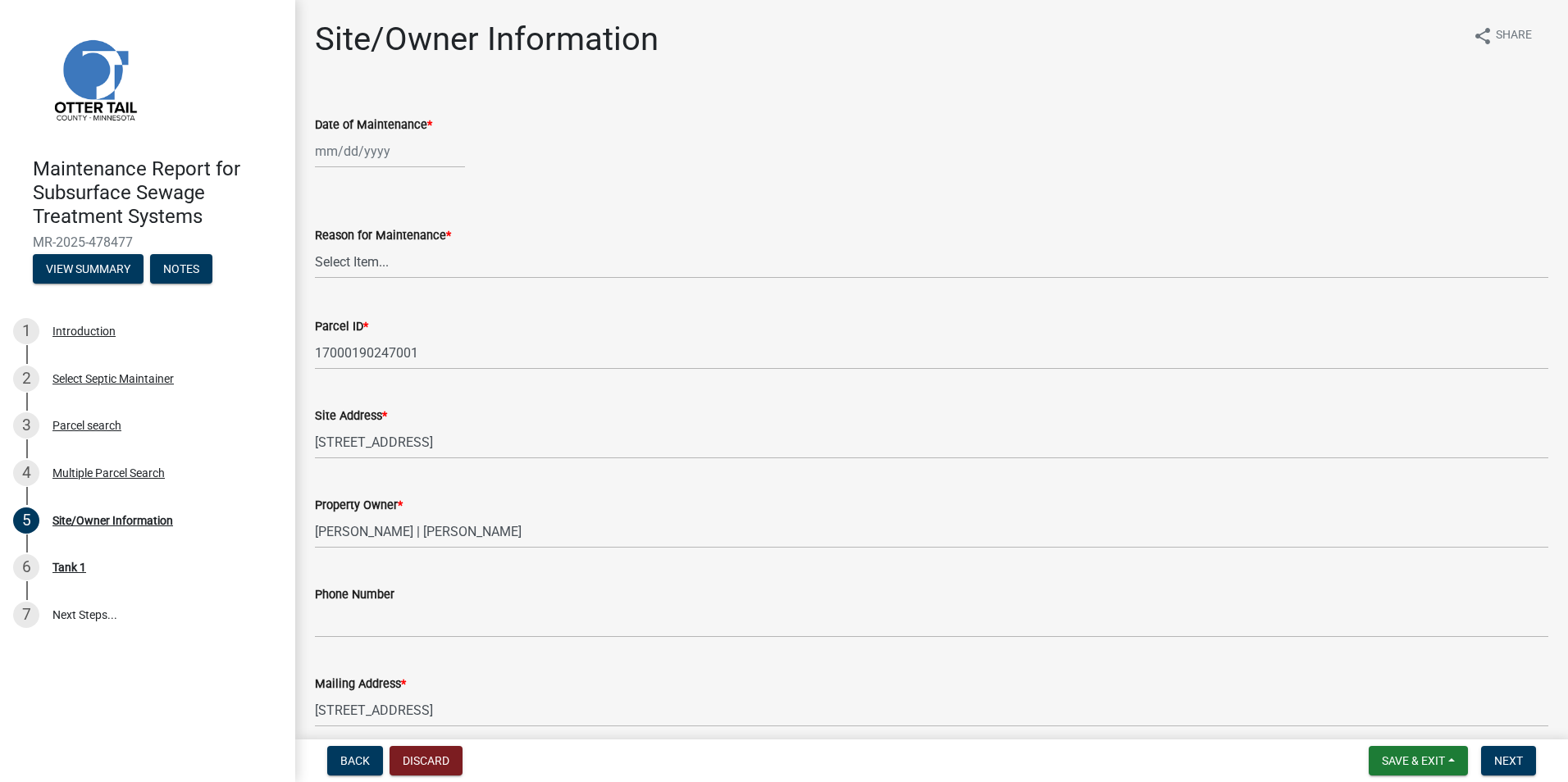
click at [359, 161] on div at bounding box center [389, 152] width 150 height 34
select select "9"
select select "2025"
click at [383, 265] on div "10" at bounding box center [383, 264] width 26 height 26
type input "[DATE]"
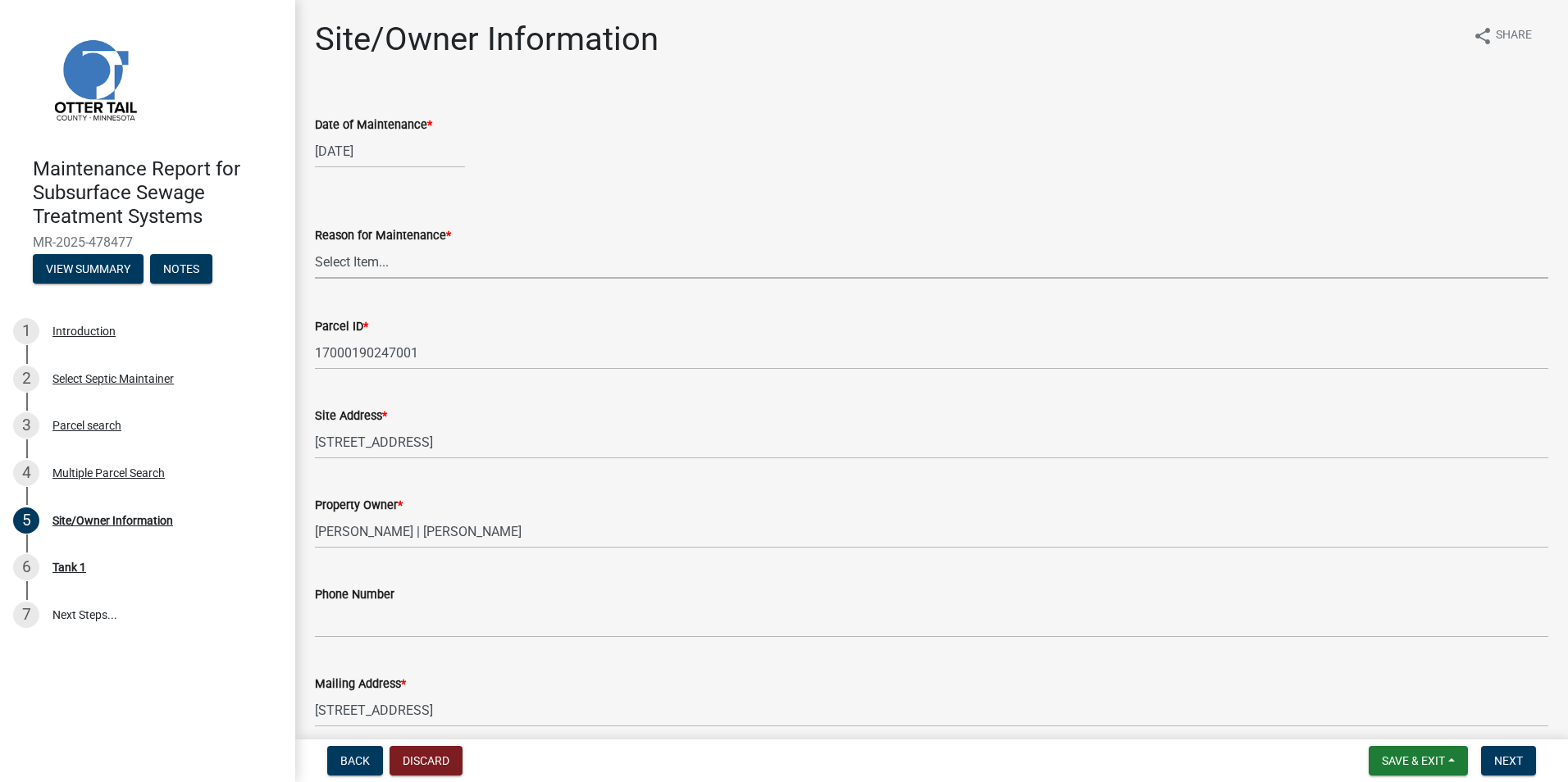
click at [381, 270] on select "Select Item... Called Routine Other" at bounding box center [931, 262] width 1233 height 34
click at [314, 245] on select "Select Item... Called Routine Other" at bounding box center [931, 262] width 1233 height 34
select select "3ac72b63-7b21-42e4-8192-806faae7a4f1"
click at [1508, 758] on span "Next" at bounding box center [1509, 760] width 29 height 13
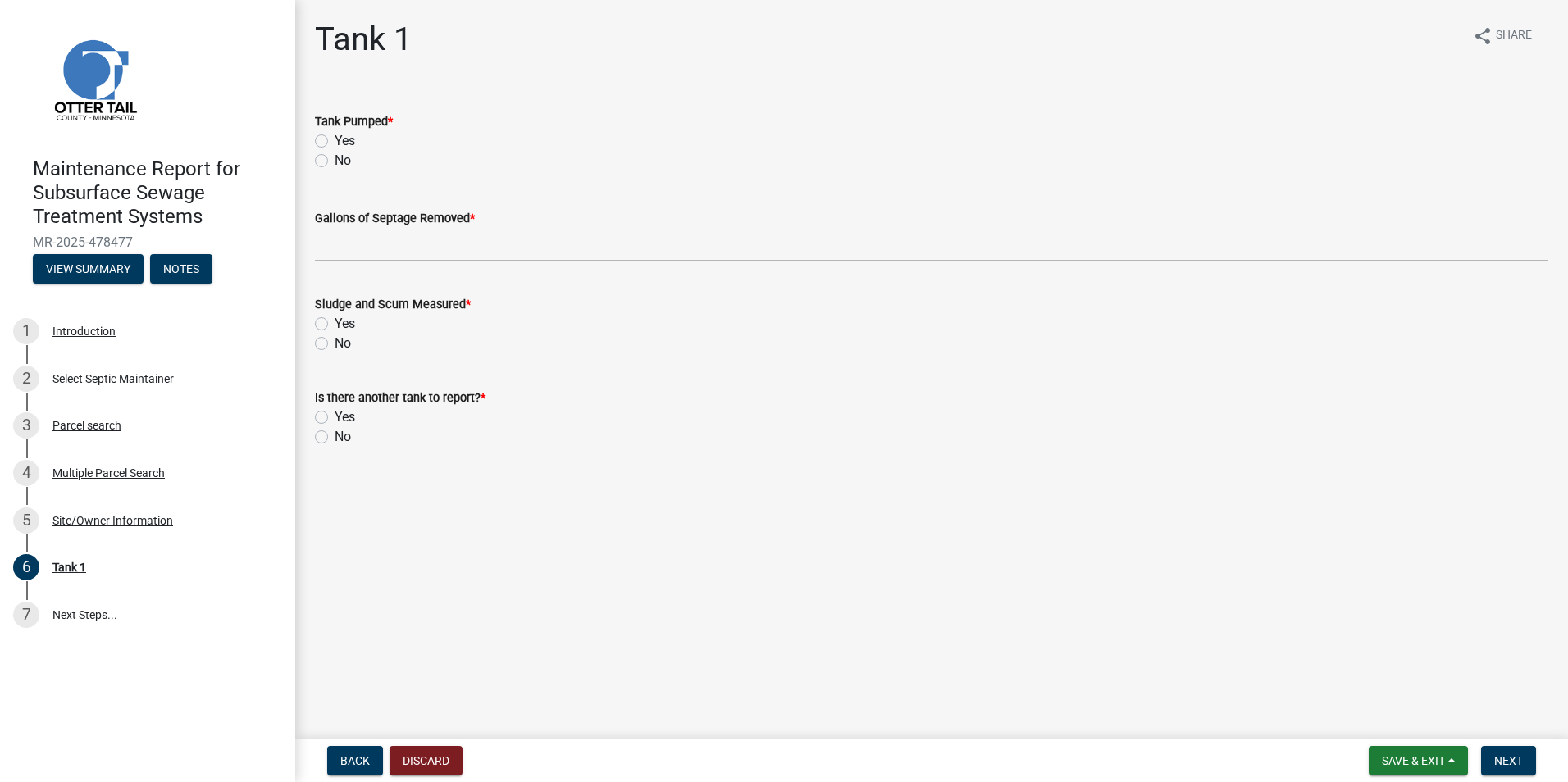
click at [335, 140] on label "Yes" at bounding box center [345, 141] width 20 height 19
click at [335, 140] on input "Yes" at bounding box center [340, 136] width 11 height 11
radio input "true"
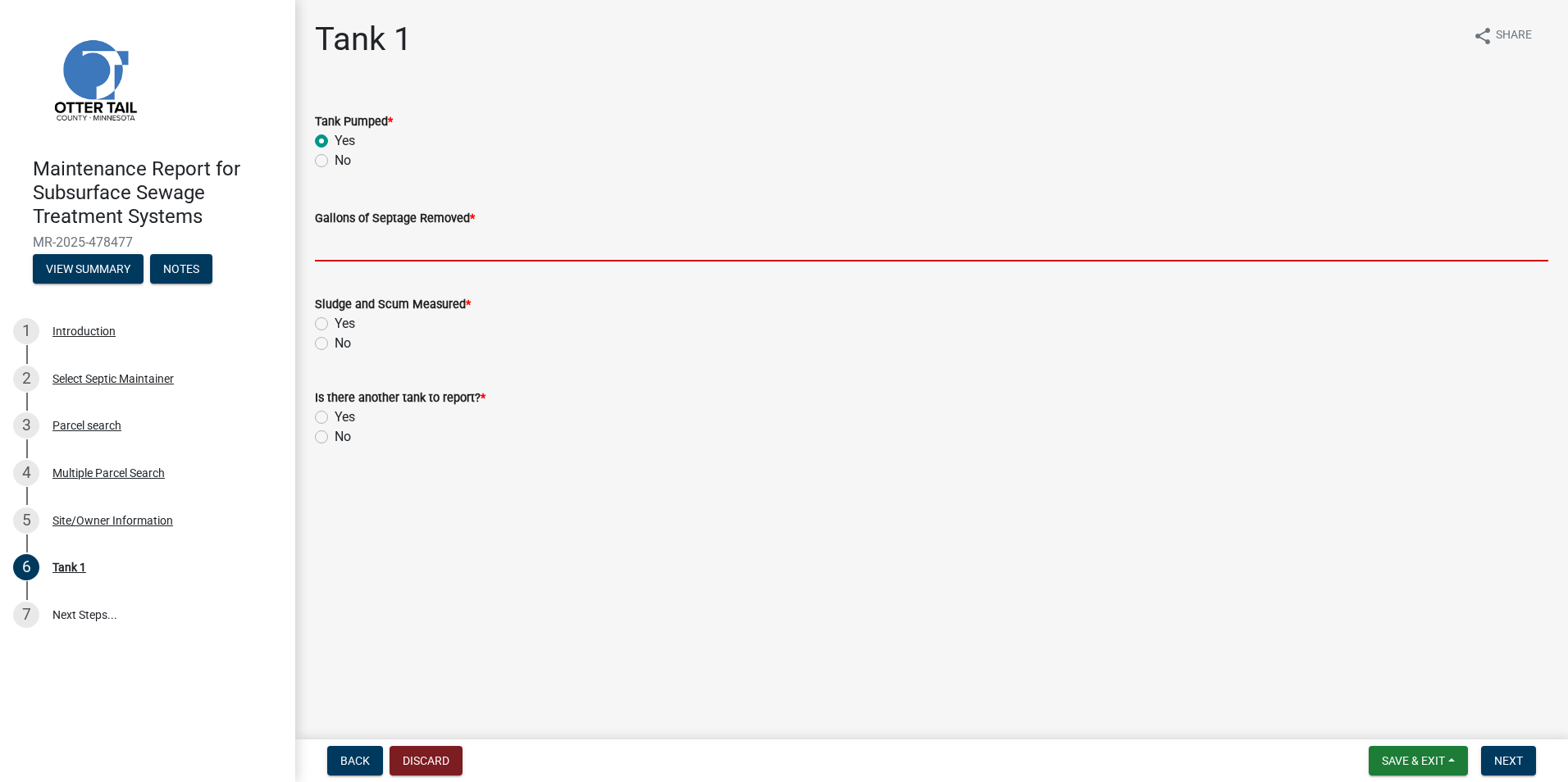
click at [370, 242] on input "Gallons of Septage Removed *" at bounding box center [931, 245] width 1233 height 34
type input "1000"
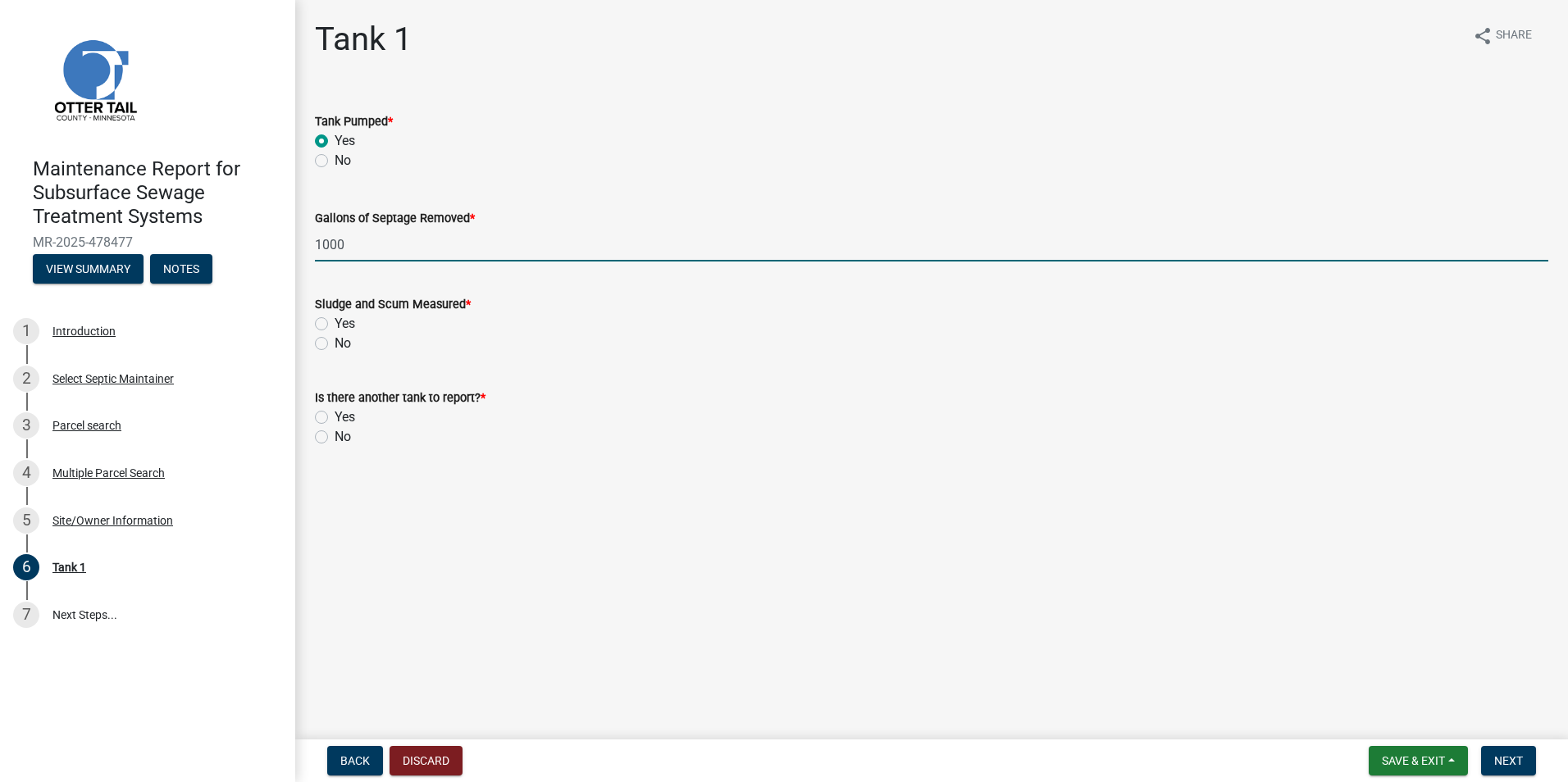
click at [335, 324] on label "Yes" at bounding box center [345, 324] width 20 height 19
click at [335, 324] on input "Yes" at bounding box center [340, 319] width 11 height 11
radio input "true"
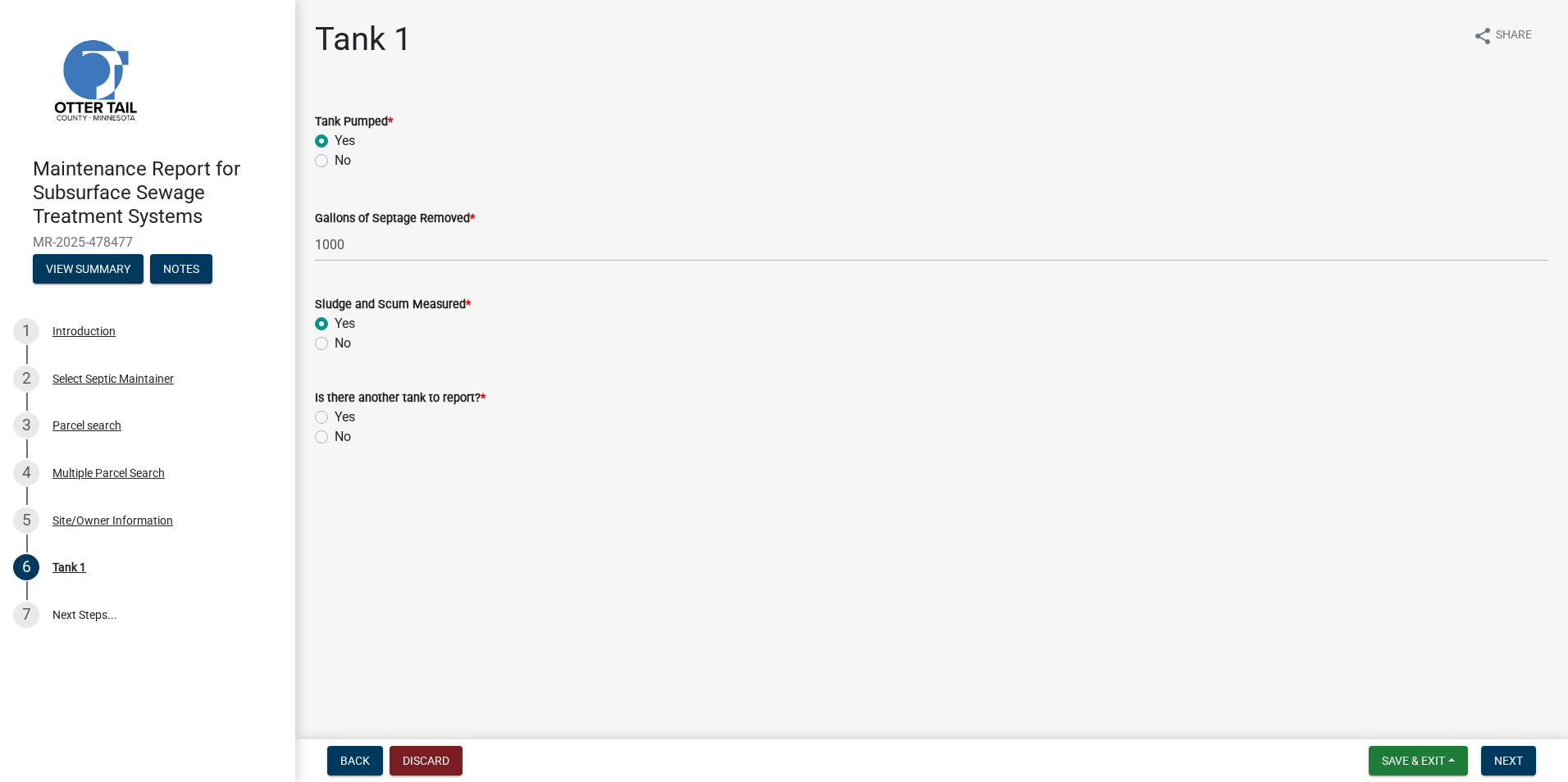
click at [335, 438] on label "No" at bounding box center [342, 436] width 16 height 19
click at [335, 438] on input "No" at bounding box center [340, 432] width 11 height 11
radio input "true"
click at [1498, 754] on span "Next" at bounding box center [1509, 760] width 29 height 13
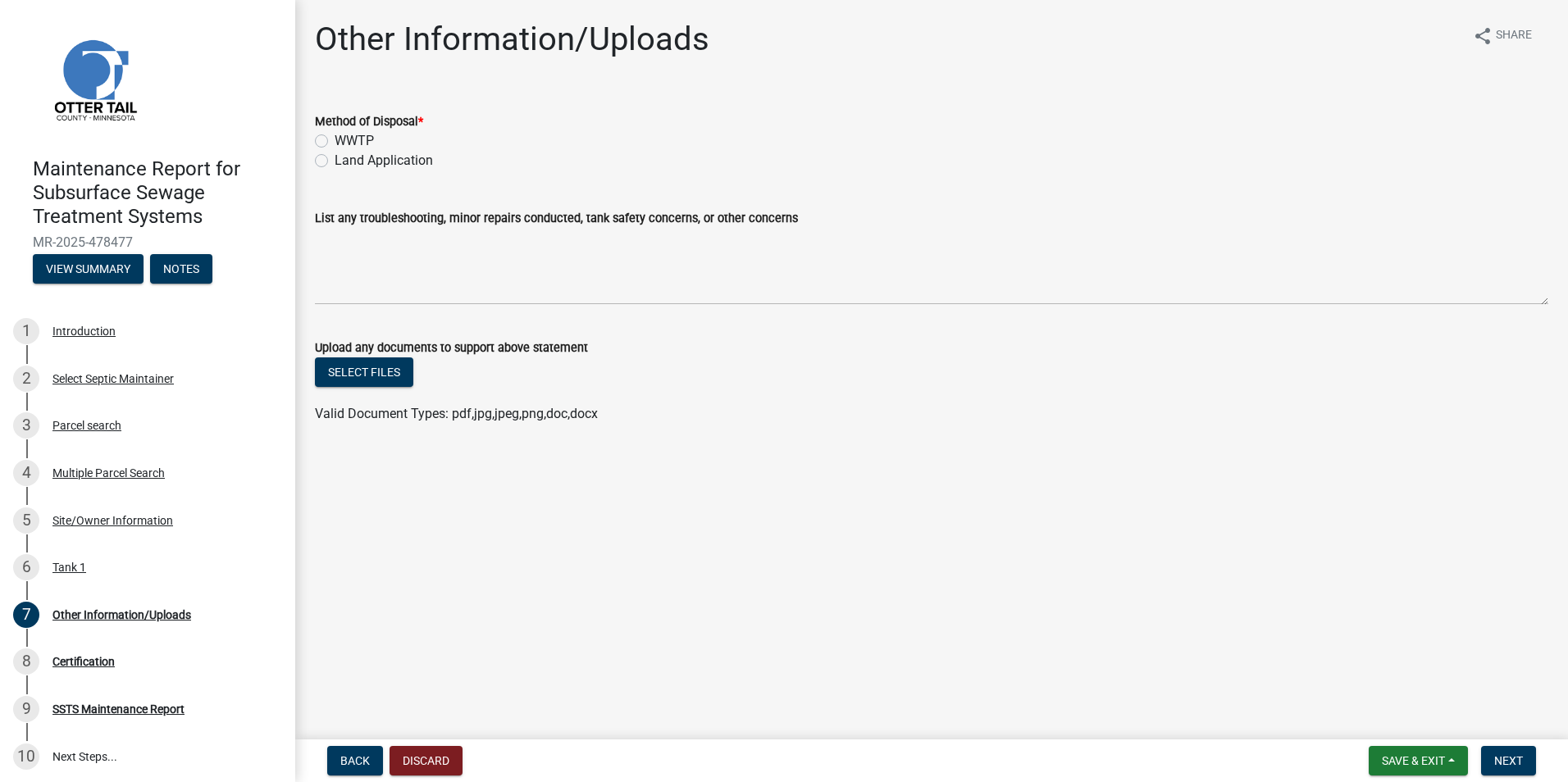
click at [346, 169] on label "Land Application" at bounding box center [384, 160] width 98 height 19
click at [345, 162] on input "Land Application" at bounding box center [340, 156] width 11 height 11
radio input "true"
click at [1521, 757] on span "Next" at bounding box center [1509, 760] width 29 height 13
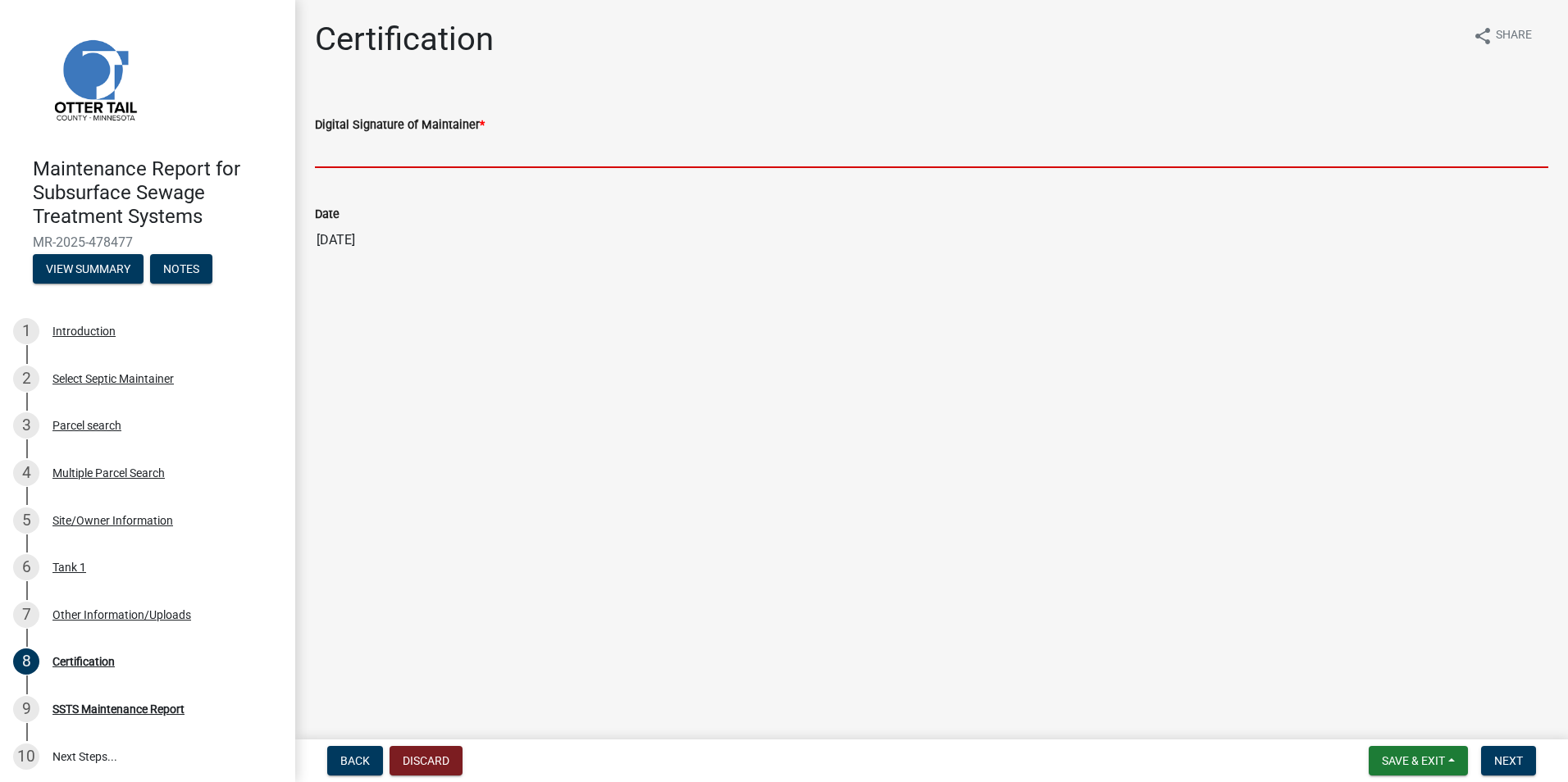
click at [437, 153] on input "Digital Signature of Maintainer *" at bounding box center [931, 152] width 1233 height 34
type input "[PERSON_NAME]"
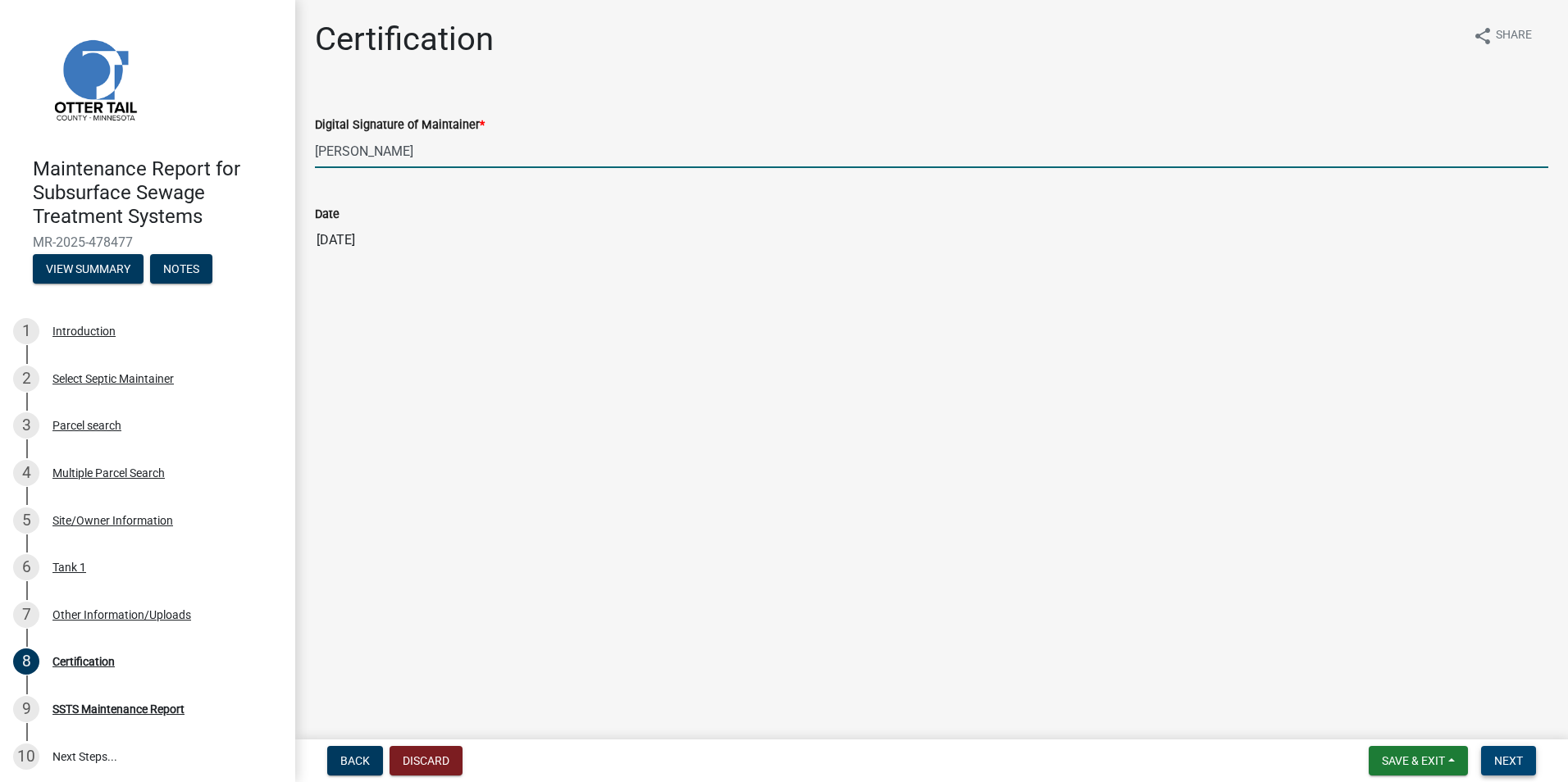
click at [1522, 768] on button "Next" at bounding box center [1508, 760] width 55 height 30
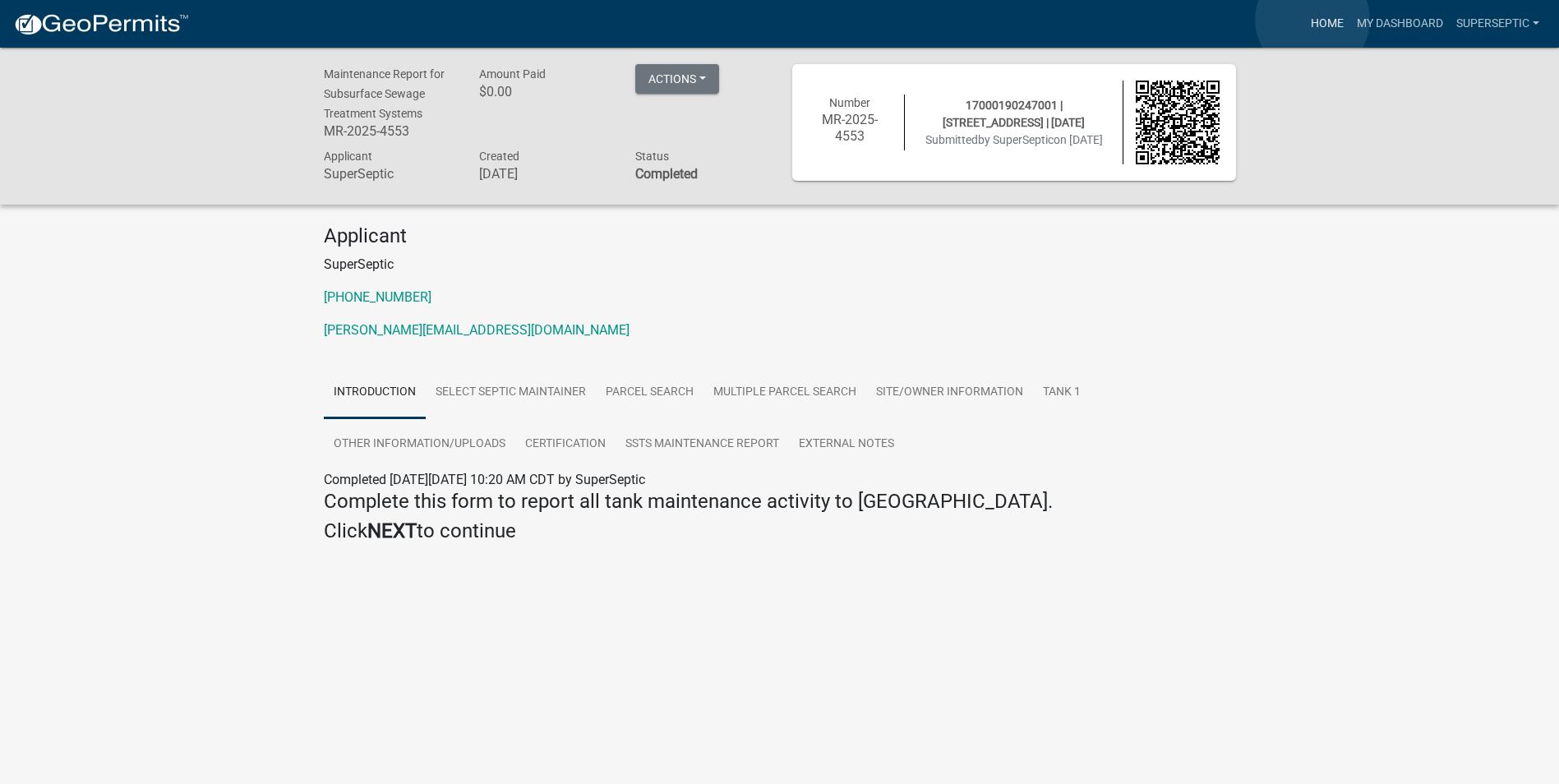
click at [1313, 20] on link "Home" at bounding box center [1327, 24] width 46 height 31
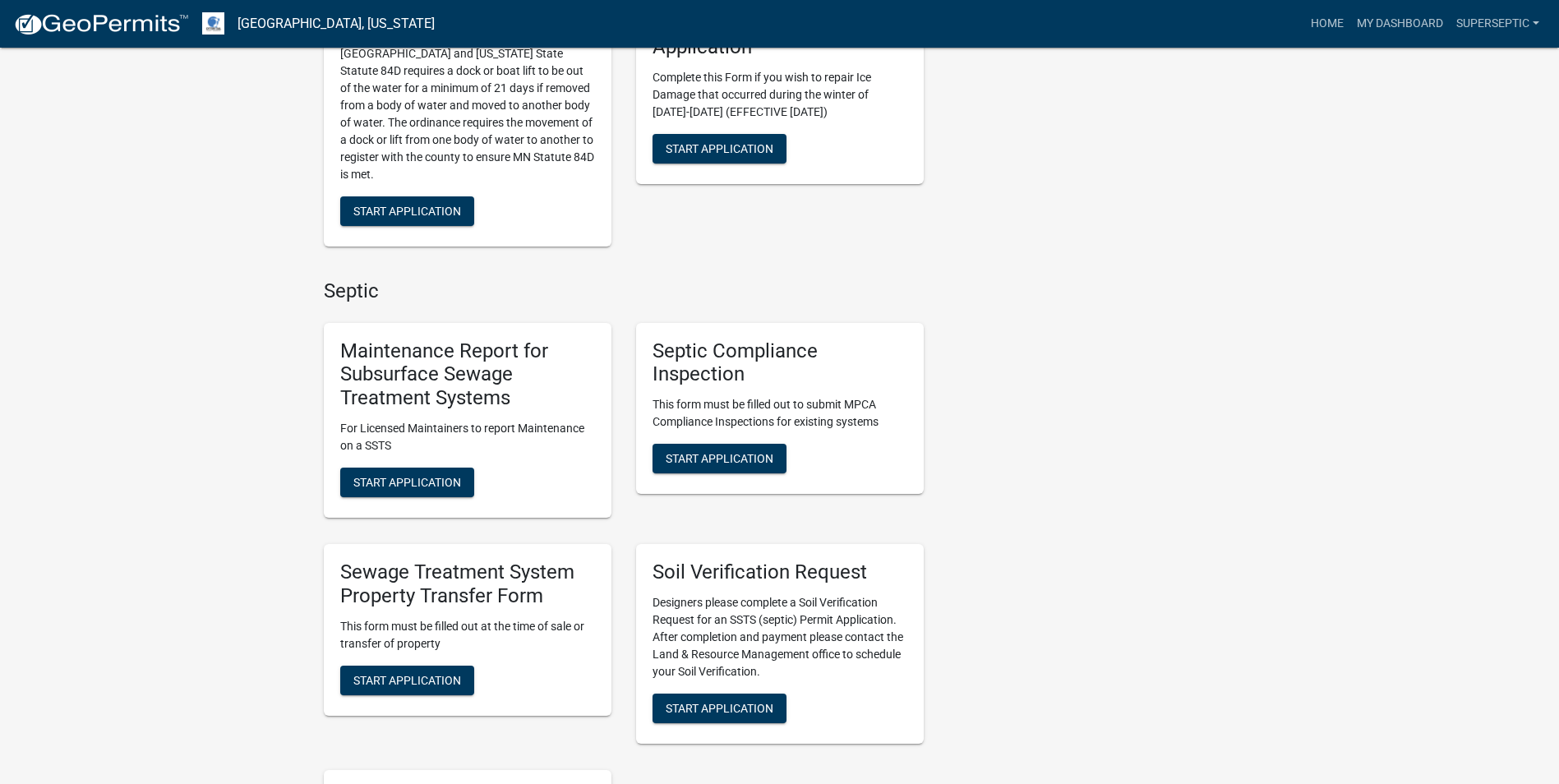
scroll to position [1150, 0]
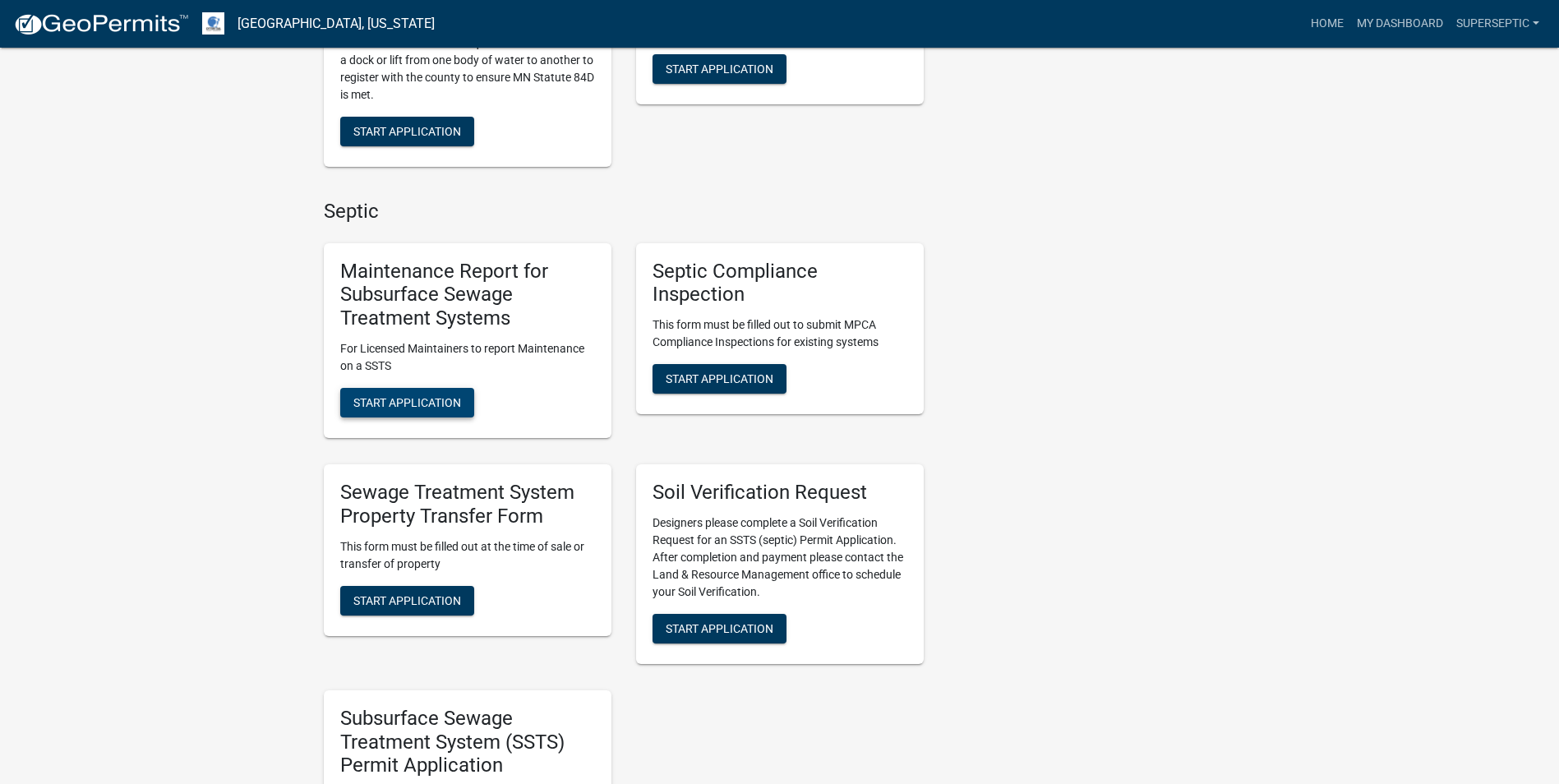
click at [466, 389] on button "Start Application" at bounding box center [408, 403] width 134 height 30
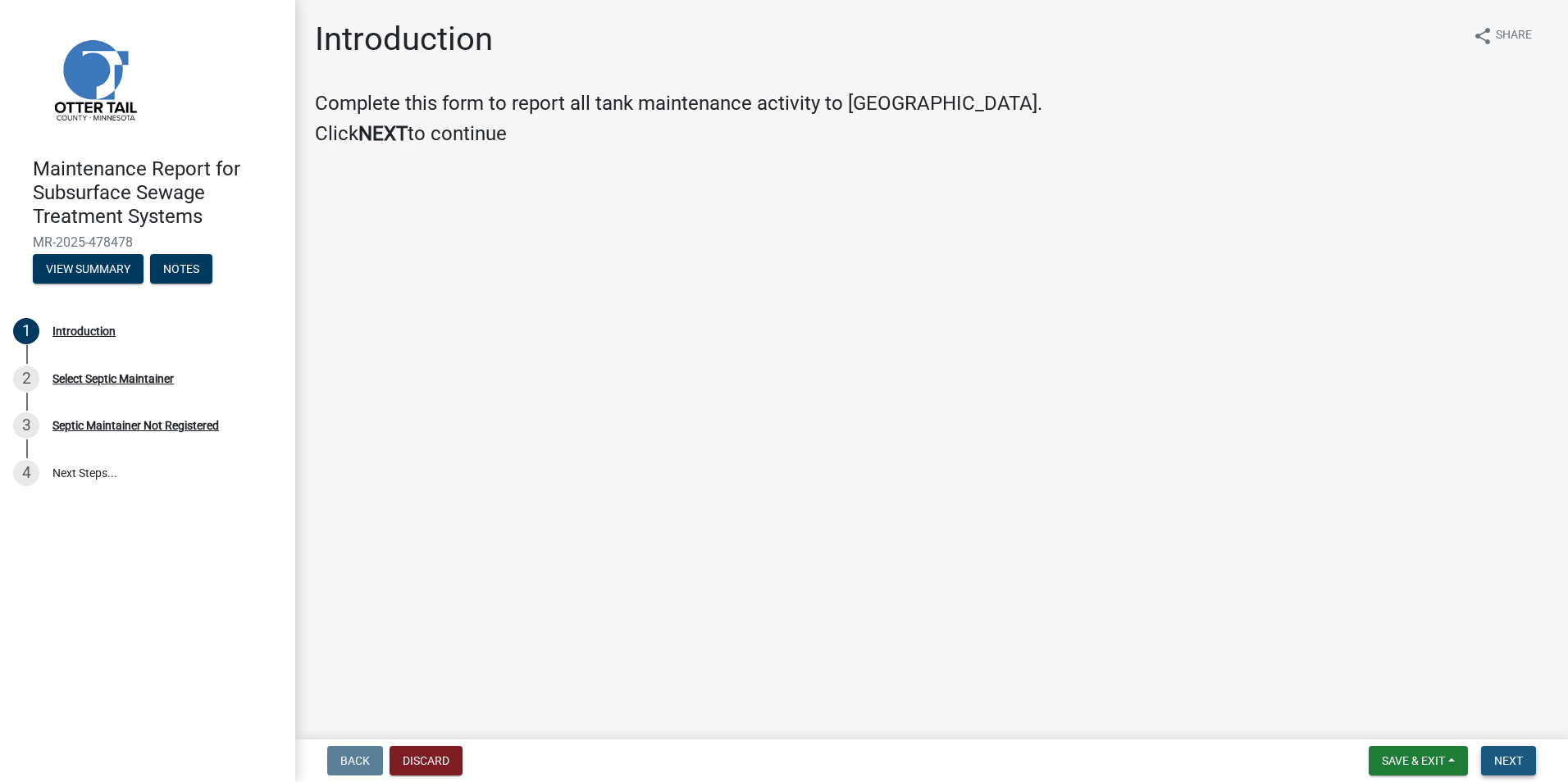
click at [1526, 763] on button "Next" at bounding box center [1508, 760] width 55 height 30
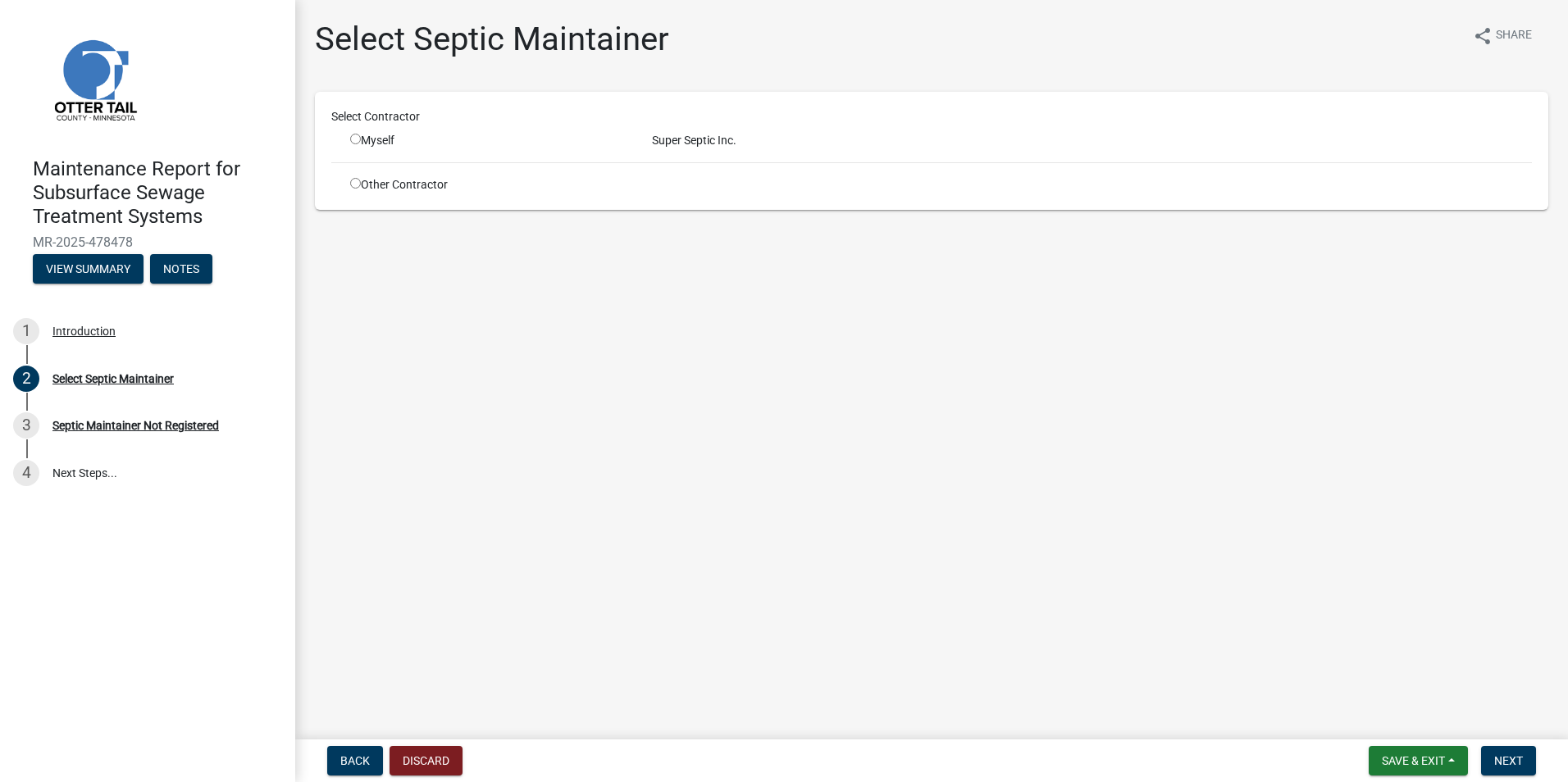
click at [357, 137] on input "radio" at bounding box center [355, 139] width 11 height 11
radio input "true"
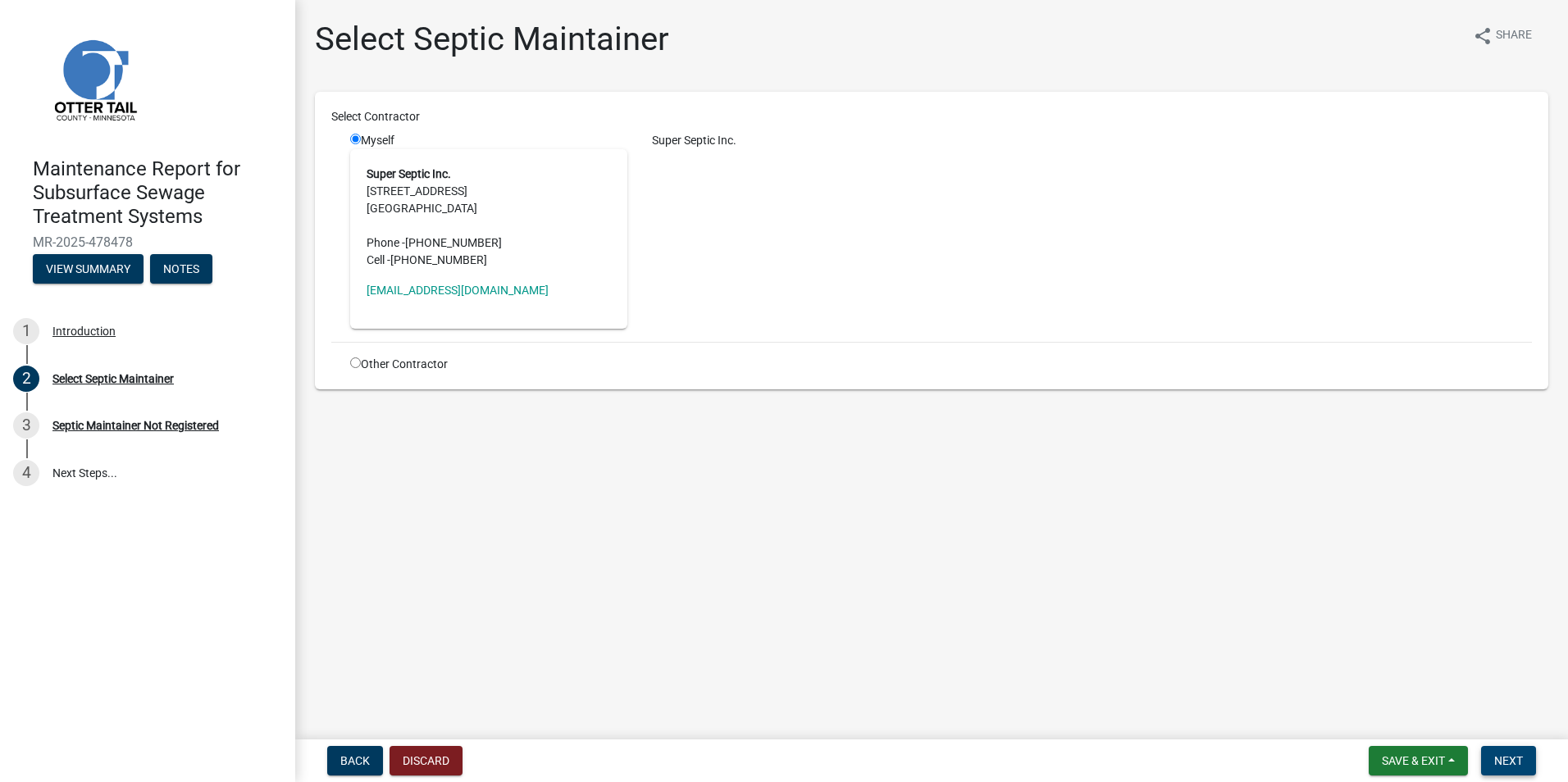
click at [1506, 762] on span "Next" at bounding box center [1509, 760] width 29 height 13
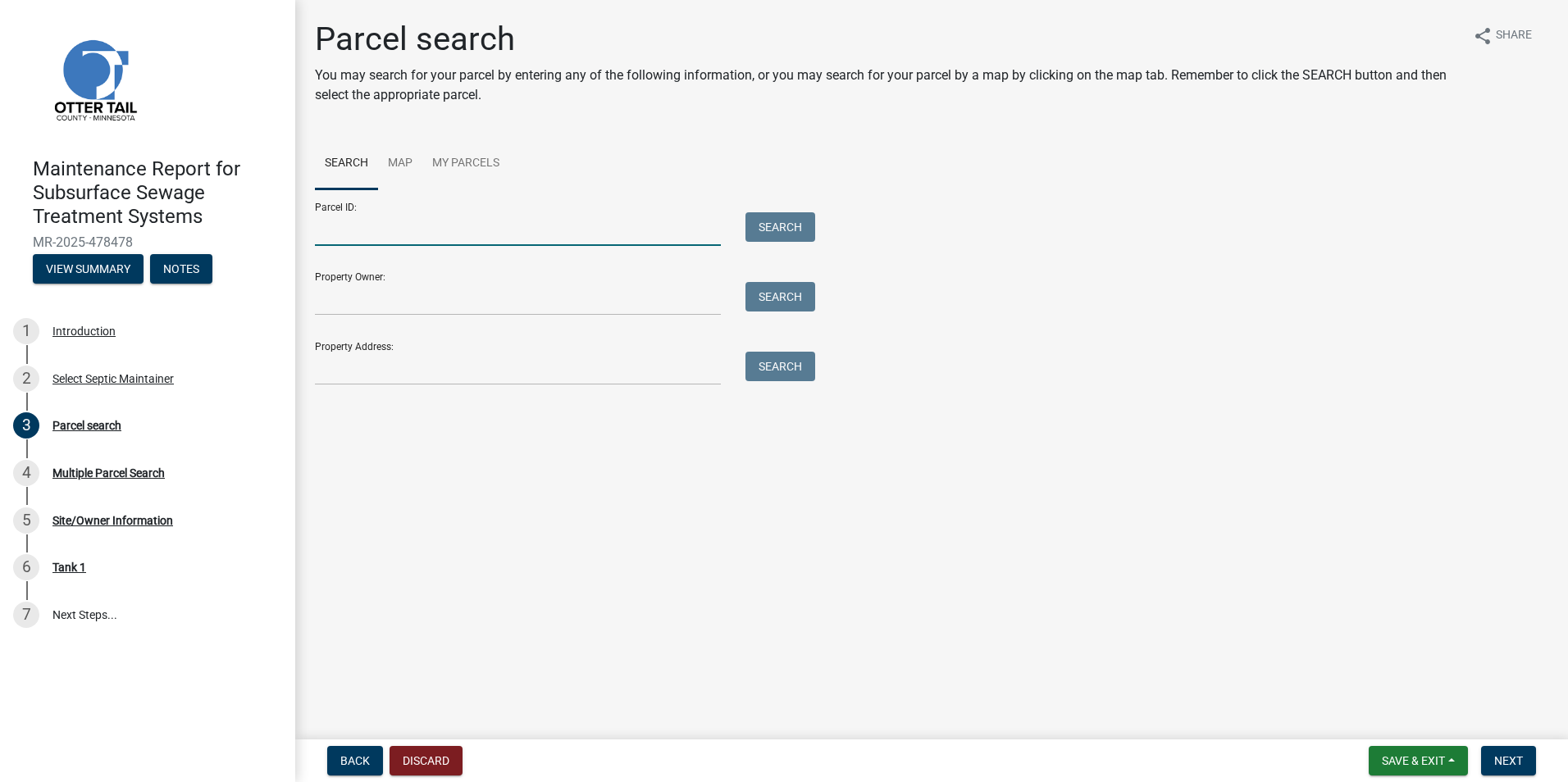
click at [407, 225] on input "Parcel ID:" at bounding box center [517, 230] width 406 height 34
paste input "17000990968000"
type input "17000990968000"
click at [794, 232] on button "Search" at bounding box center [780, 227] width 70 height 30
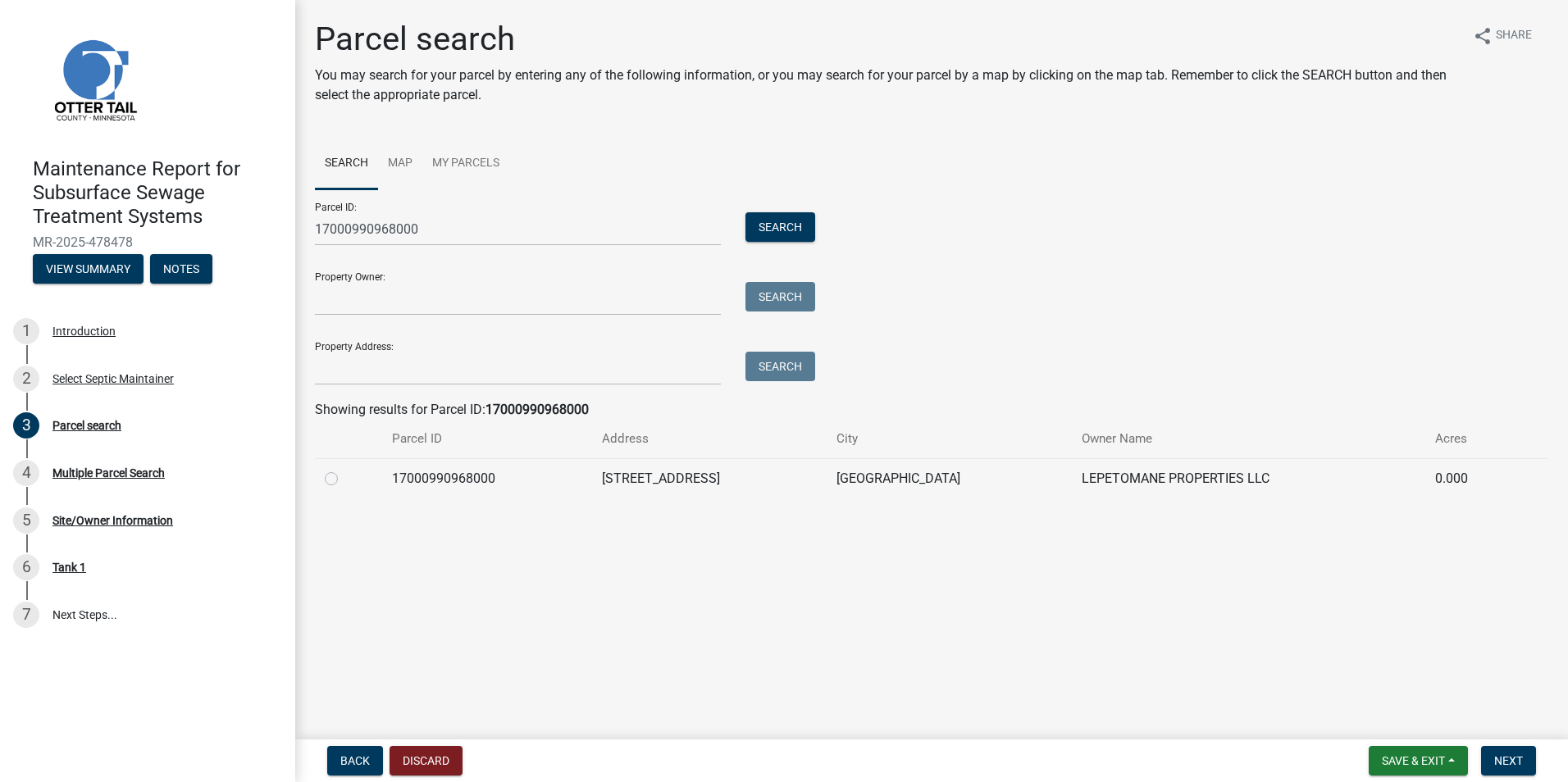
click at [344, 469] on label at bounding box center [344, 469] width 0 height 0
click at [344, 480] on input "radio" at bounding box center [349, 474] width 11 height 11
radio input "true"
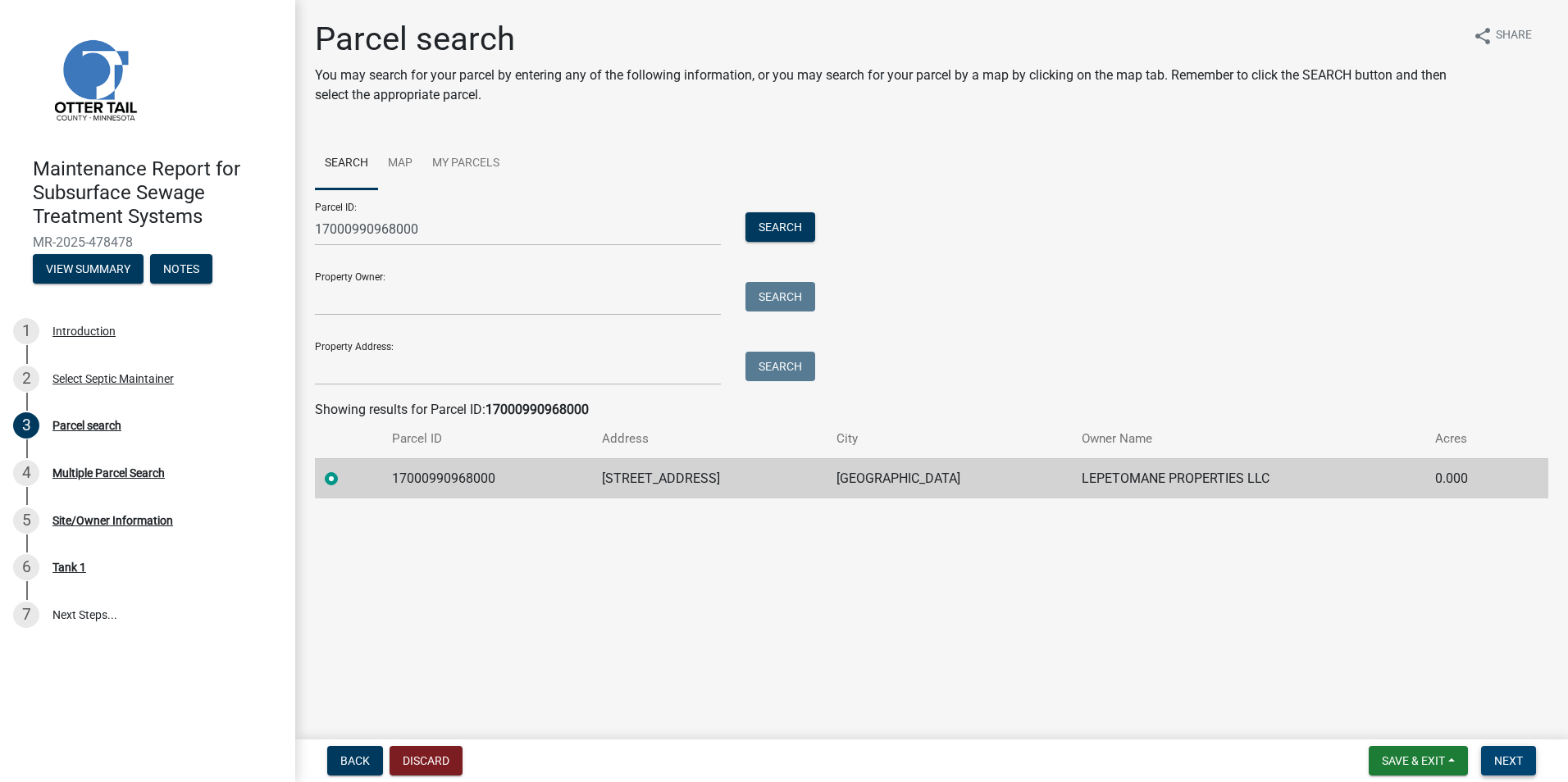
click at [1499, 752] on button "Next" at bounding box center [1508, 760] width 55 height 30
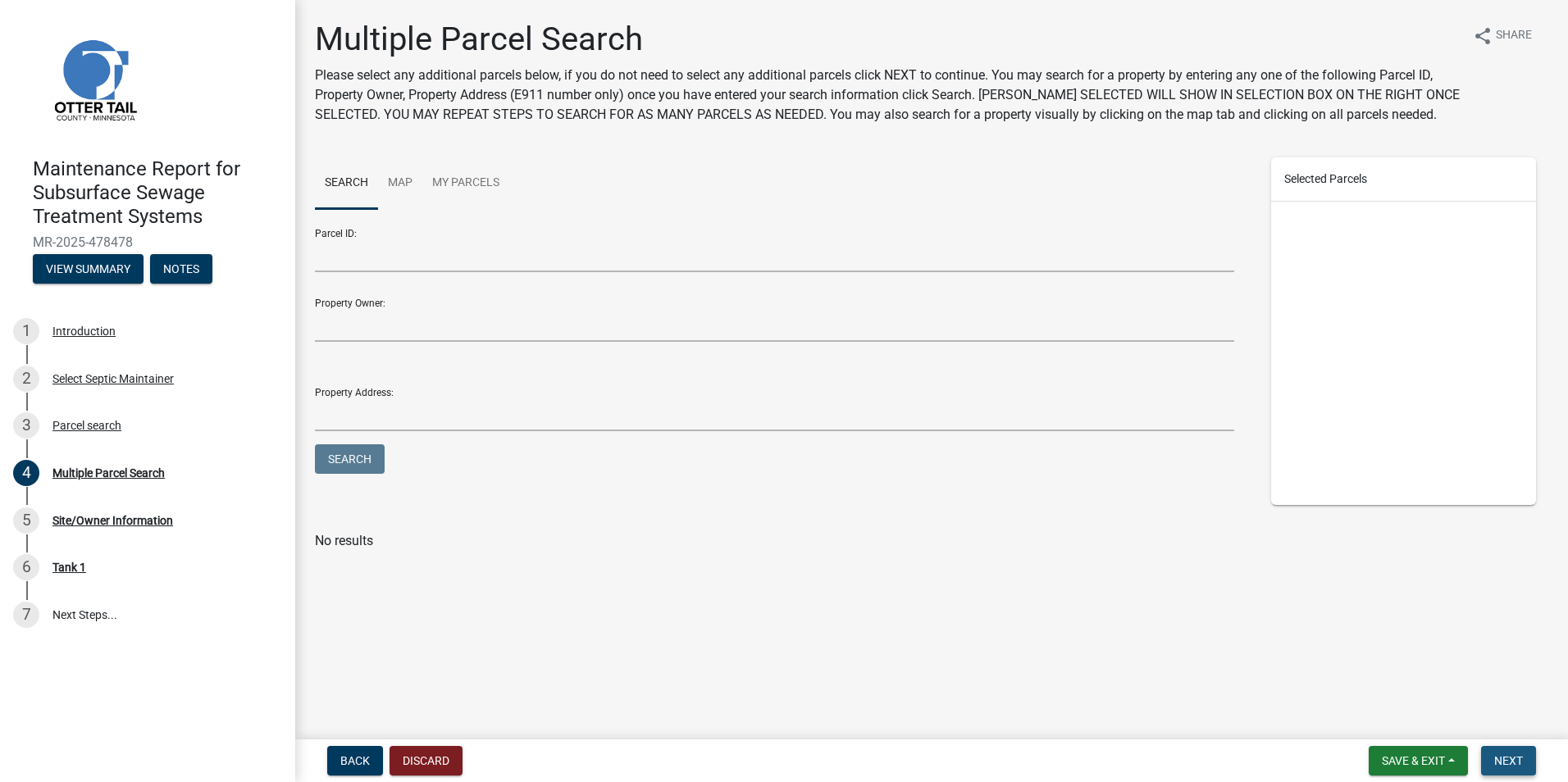
click at [1503, 757] on span "Next" at bounding box center [1509, 760] width 29 height 13
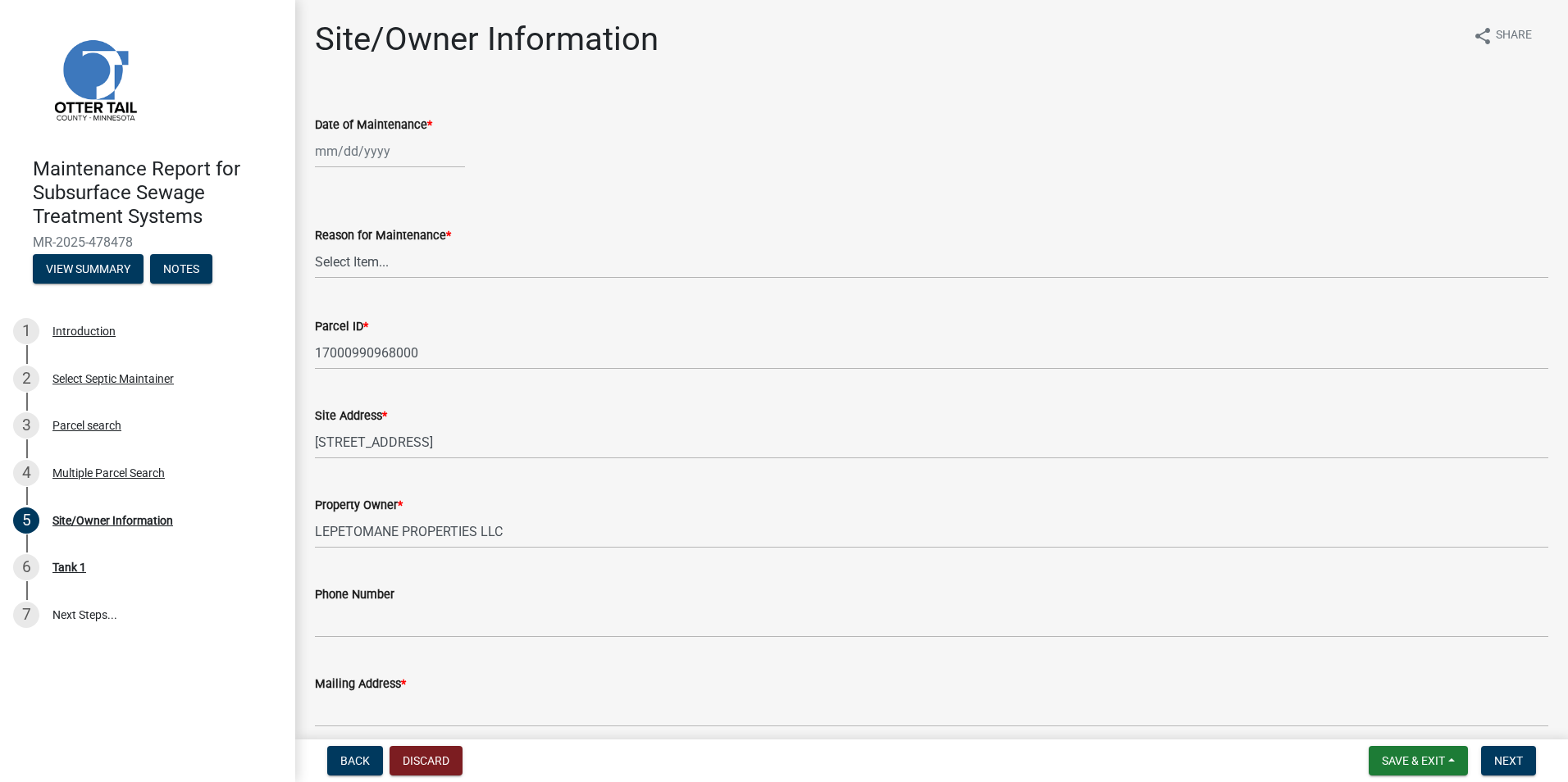
click at [354, 153] on div at bounding box center [389, 152] width 150 height 34
select select "9"
select select "2025"
click at [411, 260] on div "11" at bounding box center [409, 264] width 26 height 26
type input "[DATE]"
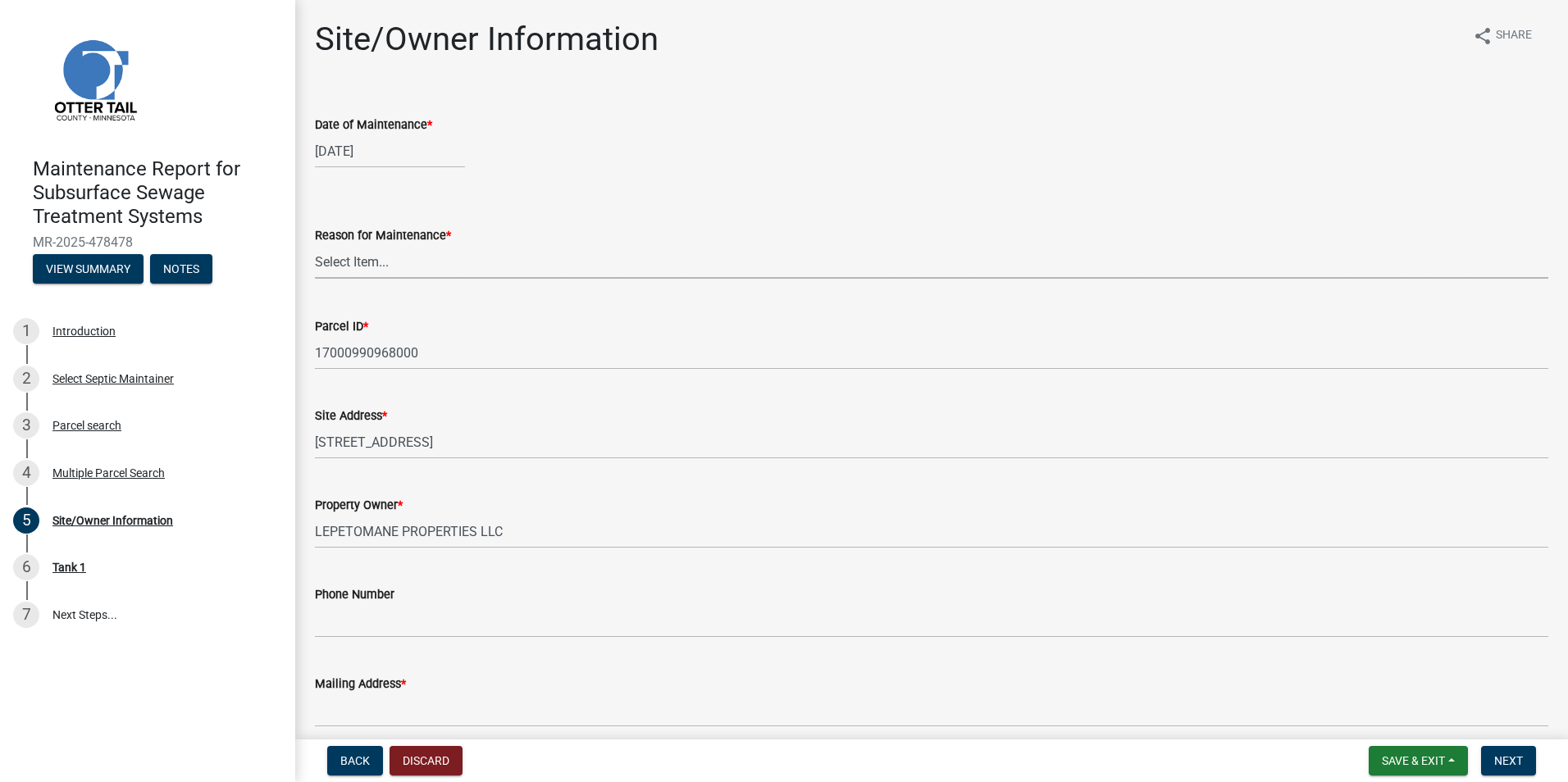
drag, startPoint x: 376, startPoint y: 269, endPoint x: 378, endPoint y: 280, distance: 11.2
click at [376, 269] on select "Select Item... Called Routine Other" at bounding box center [931, 262] width 1233 height 34
click at [314, 245] on select "Select Item... Called Routine Other" at bounding box center [931, 262] width 1233 height 34
select select "3ac72b63-7b21-42e4-8192-806faae7a4f1"
click at [1510, 763] on span "Next" at bounding box center [1509, 760] width 29 height 13
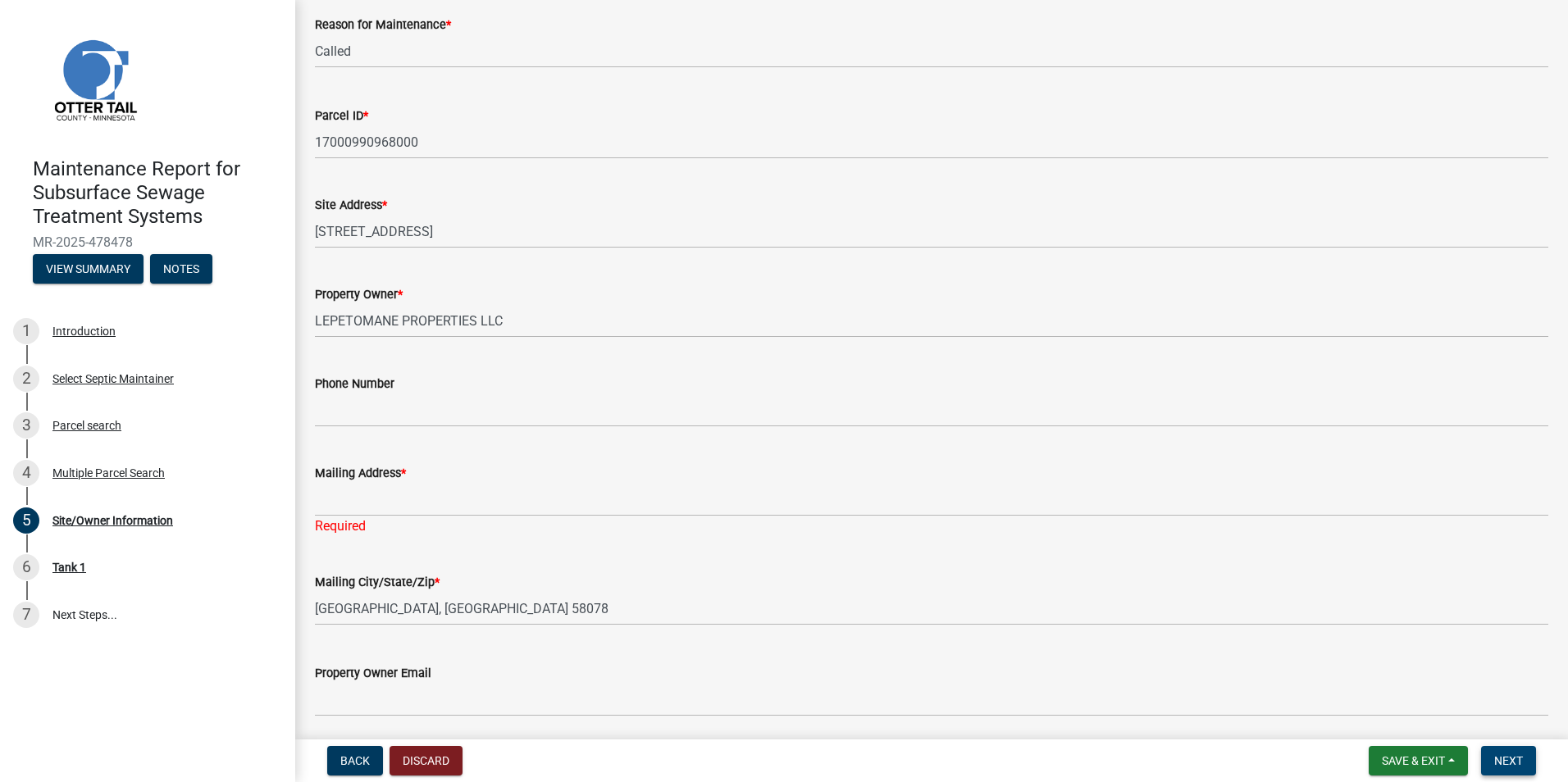
scroll to position [246, 0]
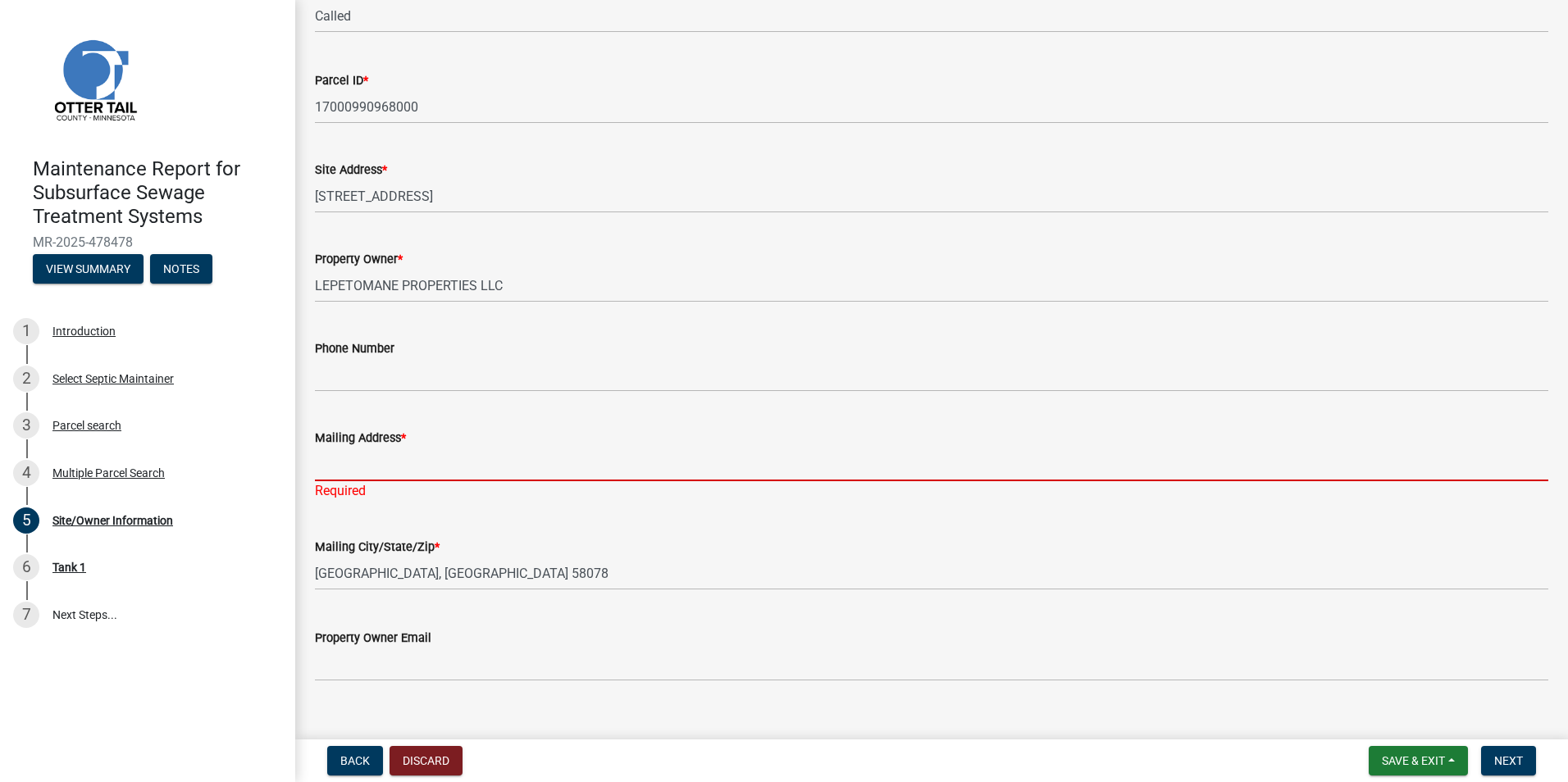
click at [388, 464] on input "Mailing Address *" at bounding box center [931, 464] width 1233 height 34
click at [352, 478] on input "Mailing Address *" at bounding box center [931, 464] width 1233 height 34
paste input "PO BOX 655"
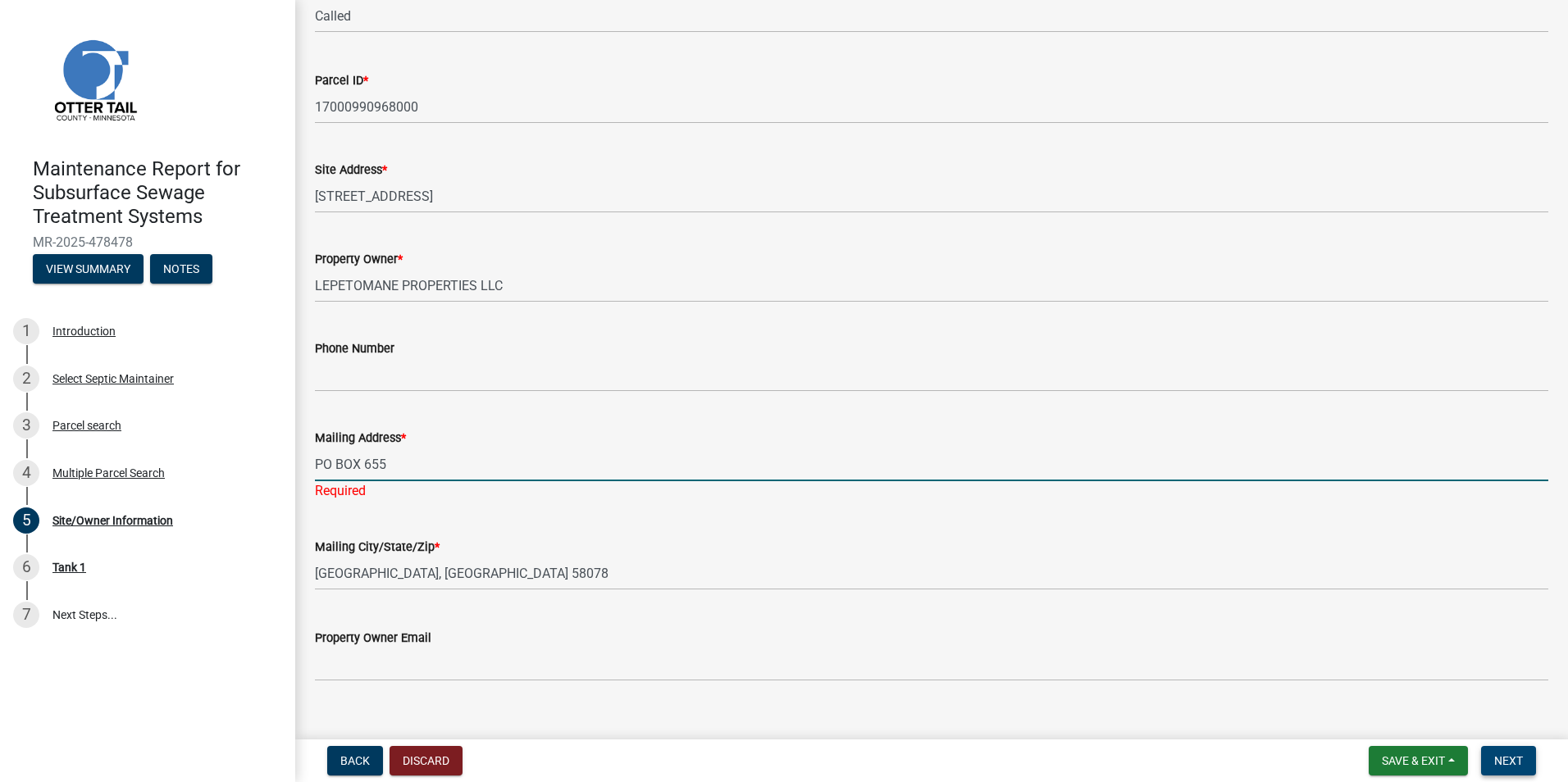
type input "PO BOX 655"
click at [1514, 753] on button "Next" at bounding box center [1508, 760] width 55 height 30
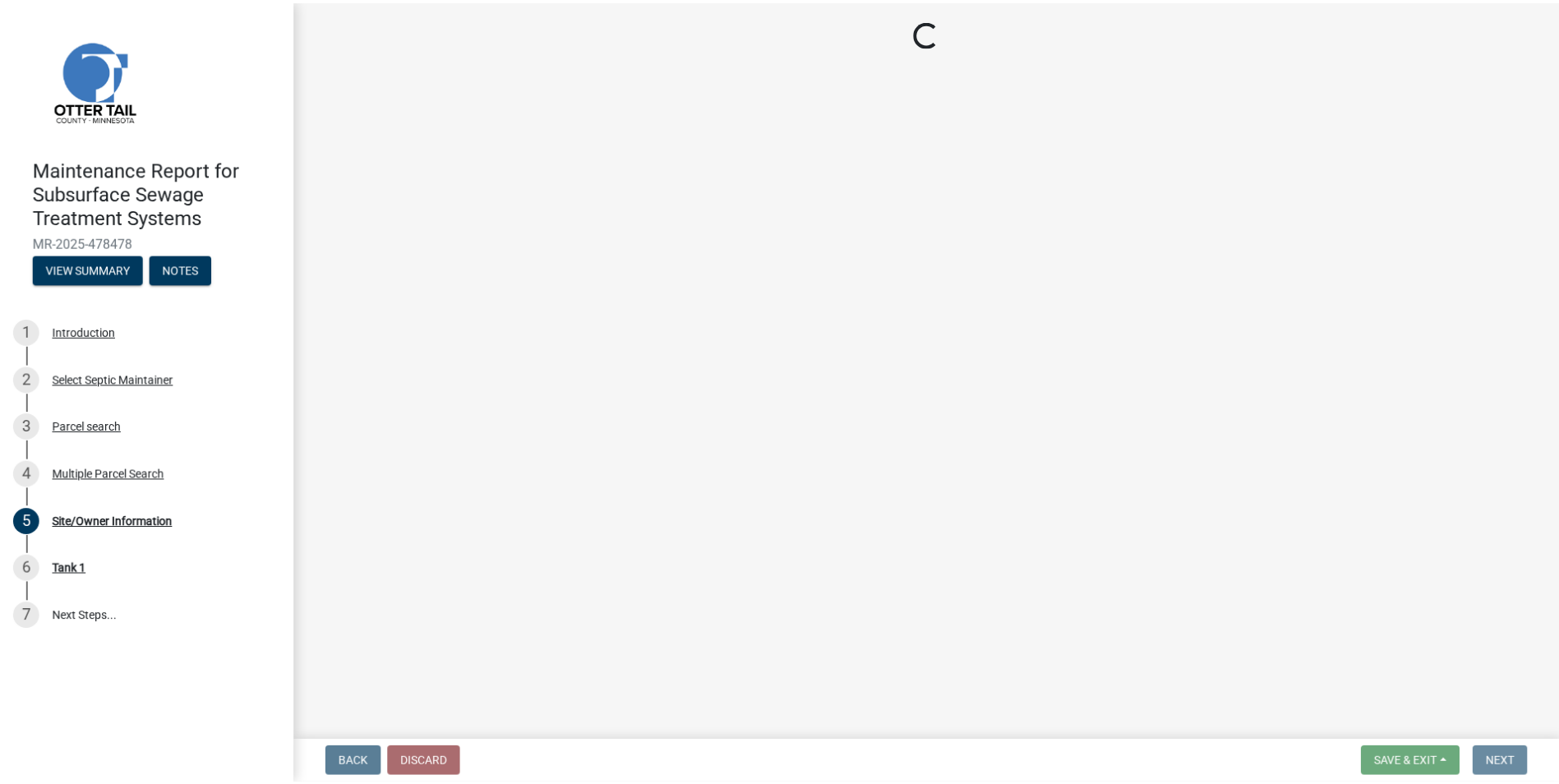
scroll to position [0, 0]
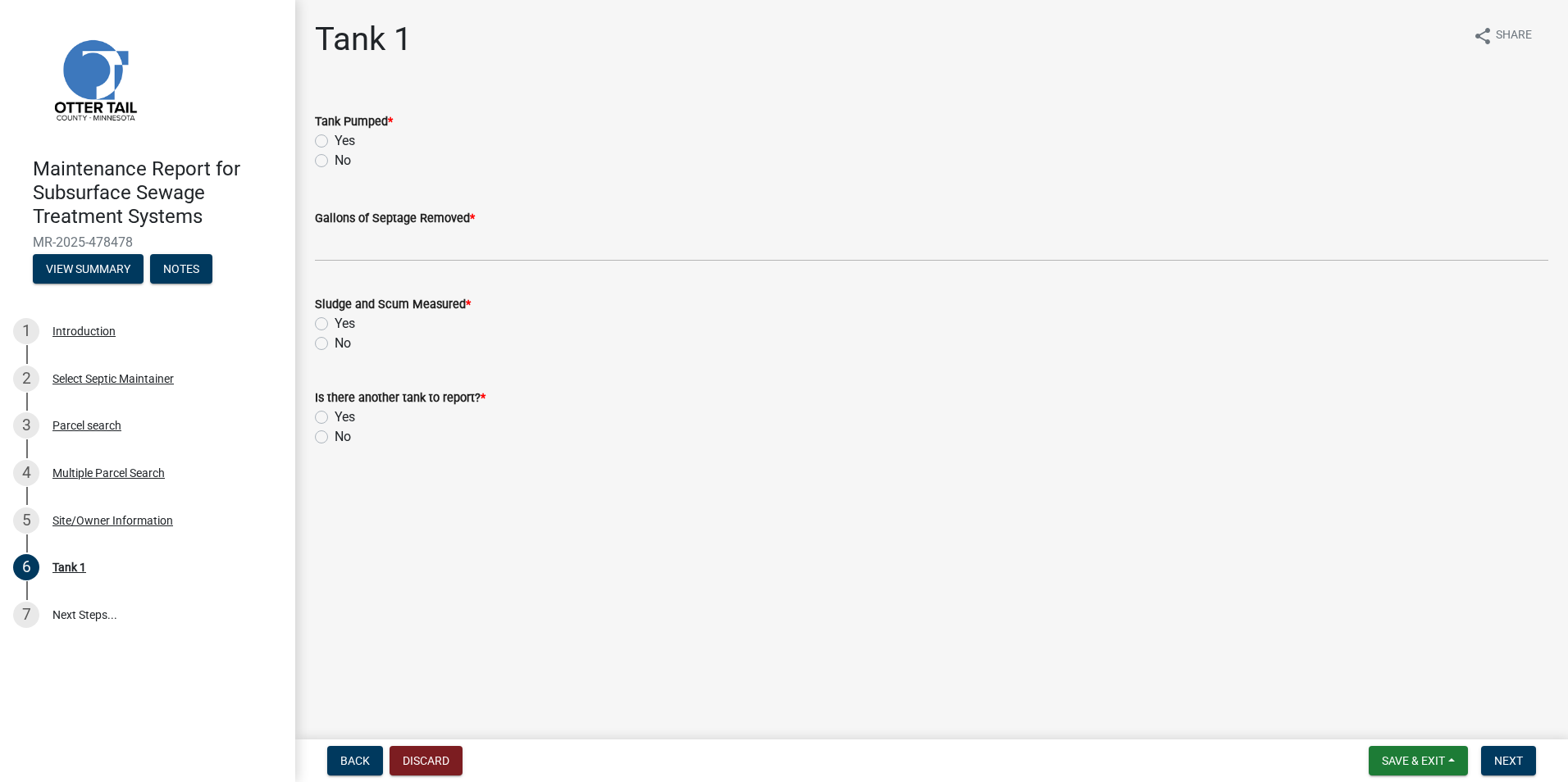
click at [335, 138] on label "Yes" at bounding box center [345, 141] width 20 height 19
click at [335, 138] on input "Yes" at bounding box center [340, 136] width 11 height 11
radio input "true"
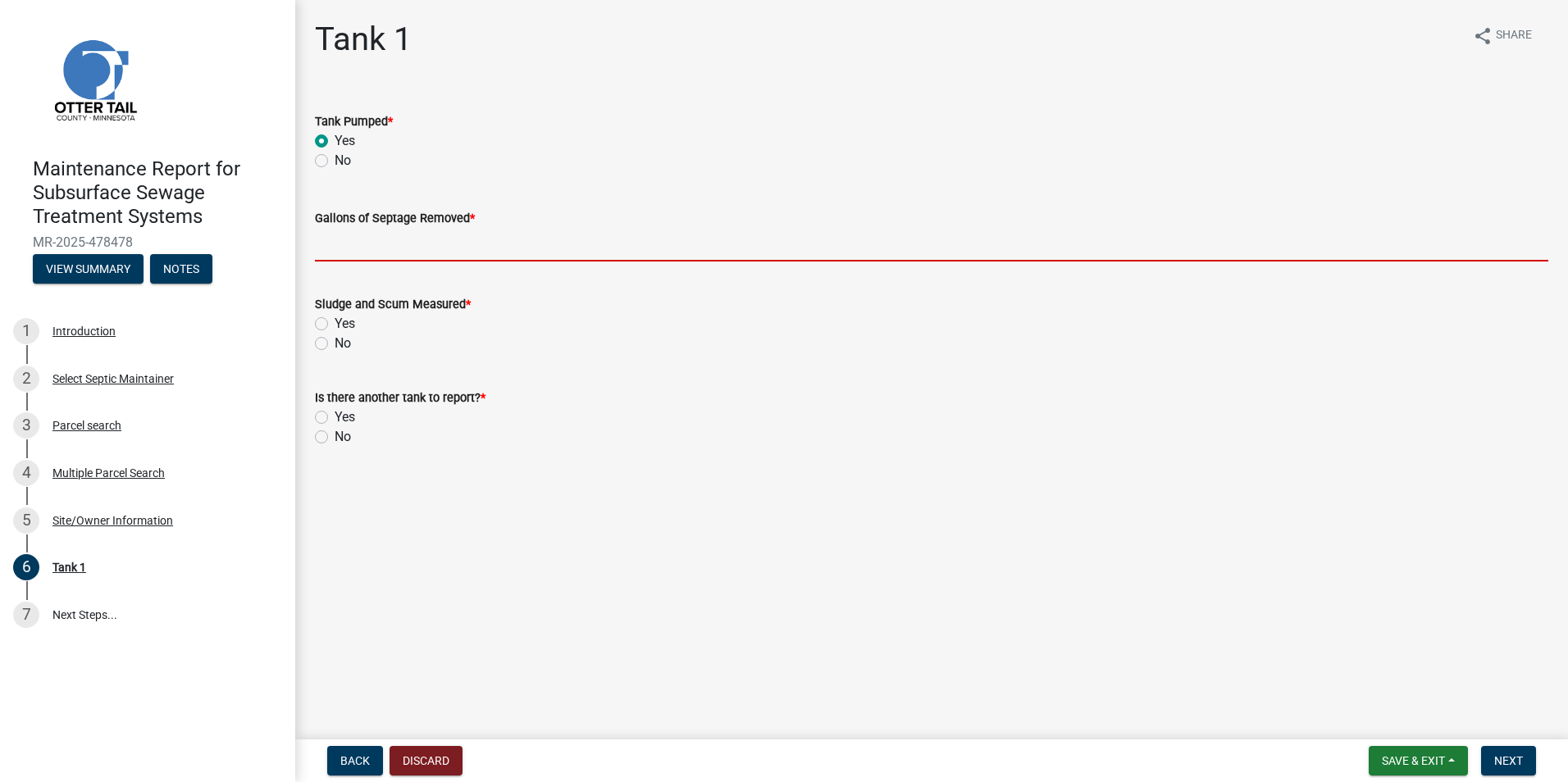
click at [377, 239] on input "Gallons of Septage Removed *" at bounding box center [931, 245] width 1233 height 34
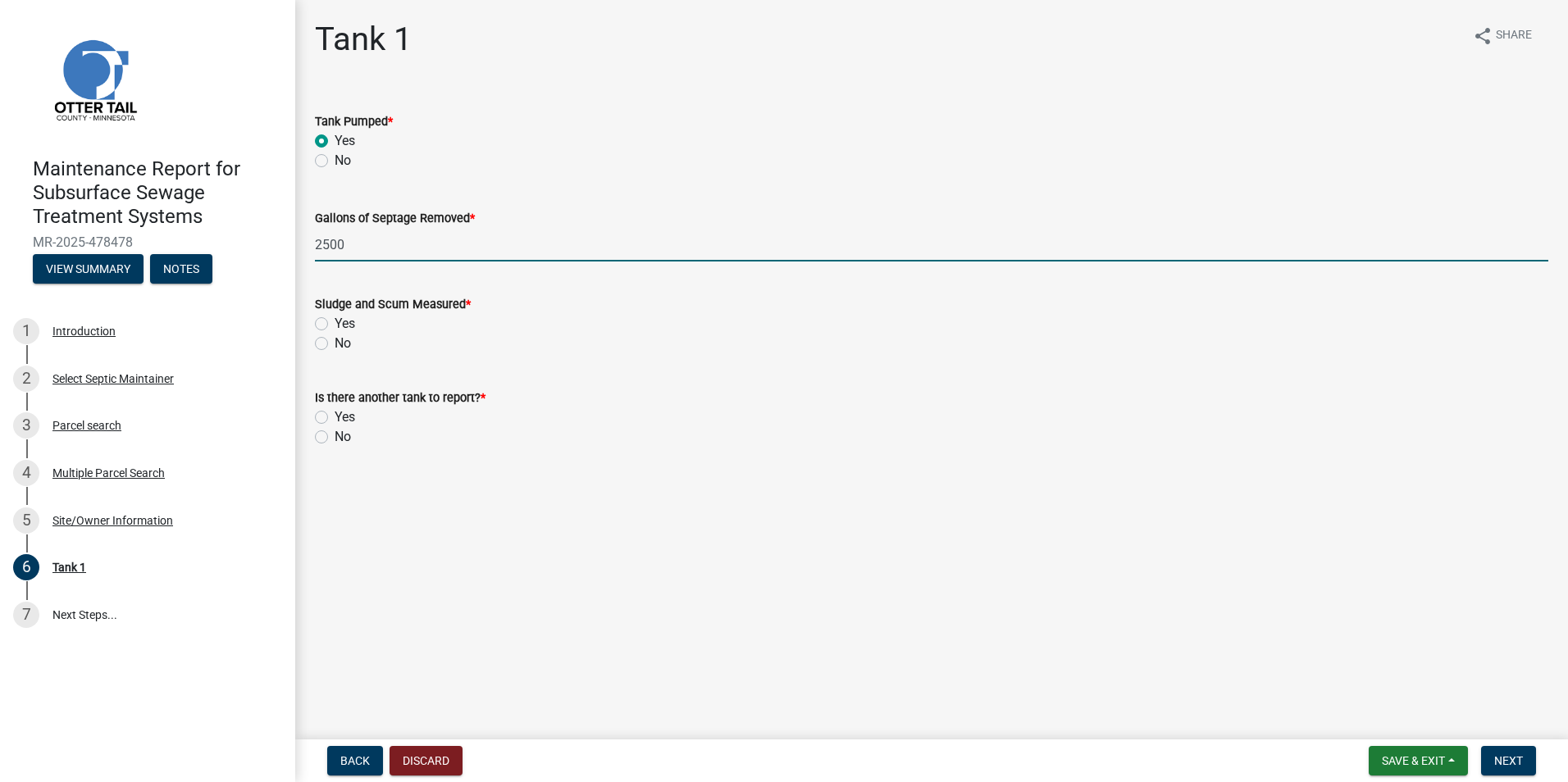
type input "2500"
click at [335, 323] on label "Yes" at bounding box center [345, 324] width 20 height 19
click at [335, 323] on input "Yes" at bounding box center [340, 319] width 11 height 11
radio input "true"
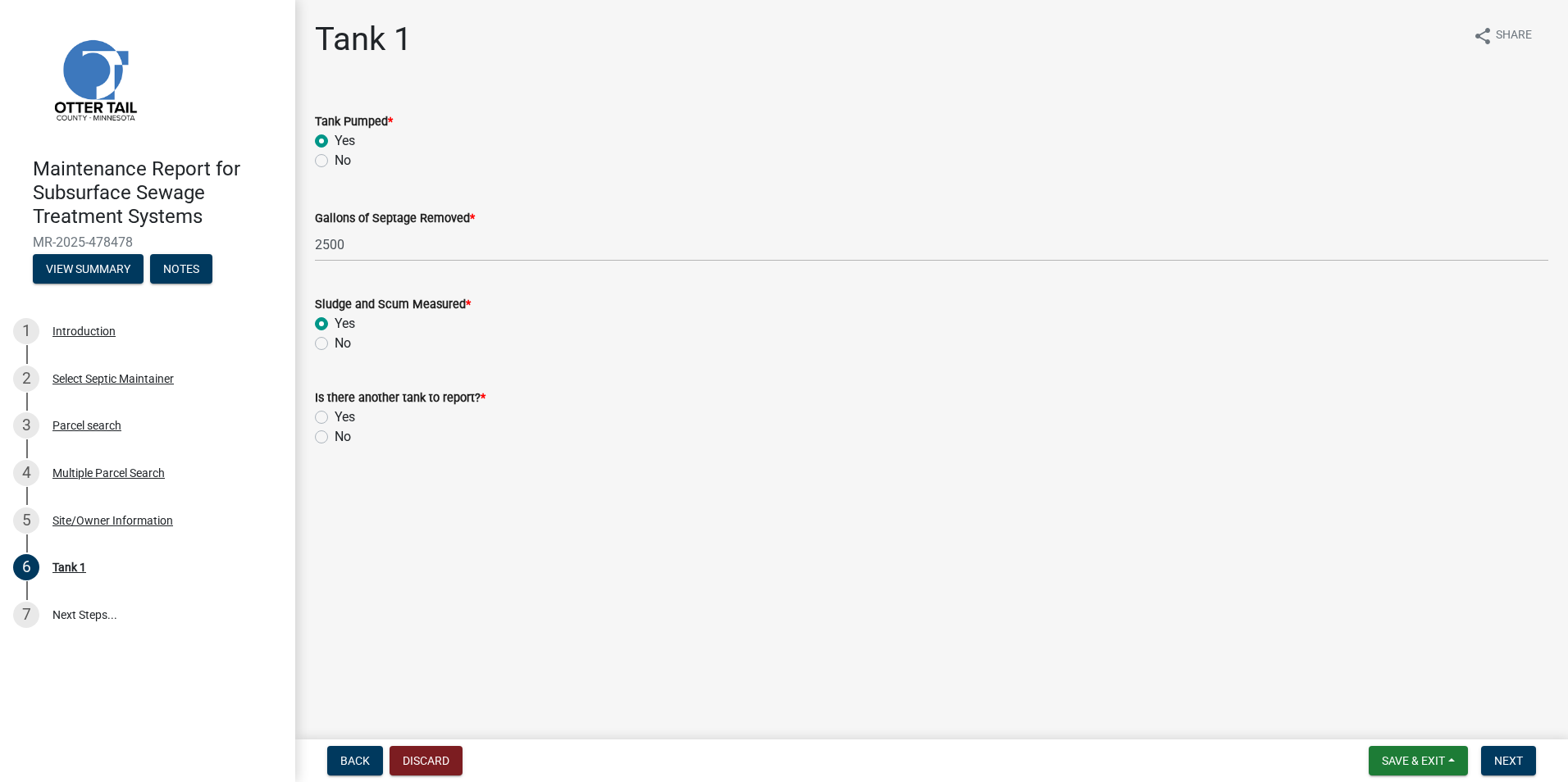
click at [335, 436] on label "No" at bounding box center [342, 436] width 16 height 19
click at [335, 436] on input "No" at bounding box center [340, 432] width 11 height 11
radio input "true"
click at [1492, 763] on button "Next" at bounding box center [1508, 760] width 55 height 30
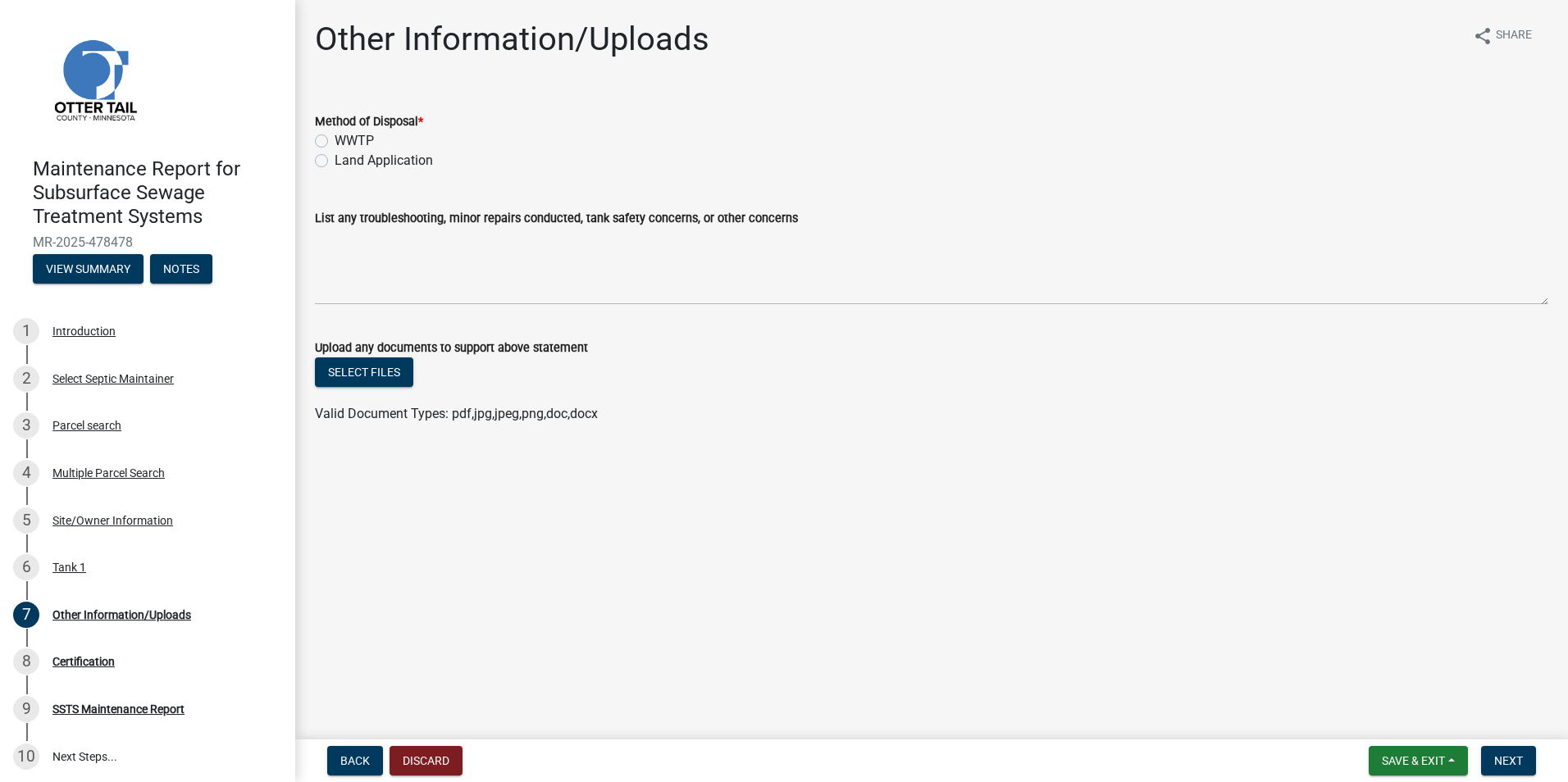
click at [356, 154] on label "Land Application" at bounding box center [384, 160] width 98 height 19
click at [345, 154] on input "Land Application" at bounding box center [340, 156] width 11 height 11
radio input "true"
click at [1535, 757] on button "Next" at bounding box center [1508, 760] width 55 height 30
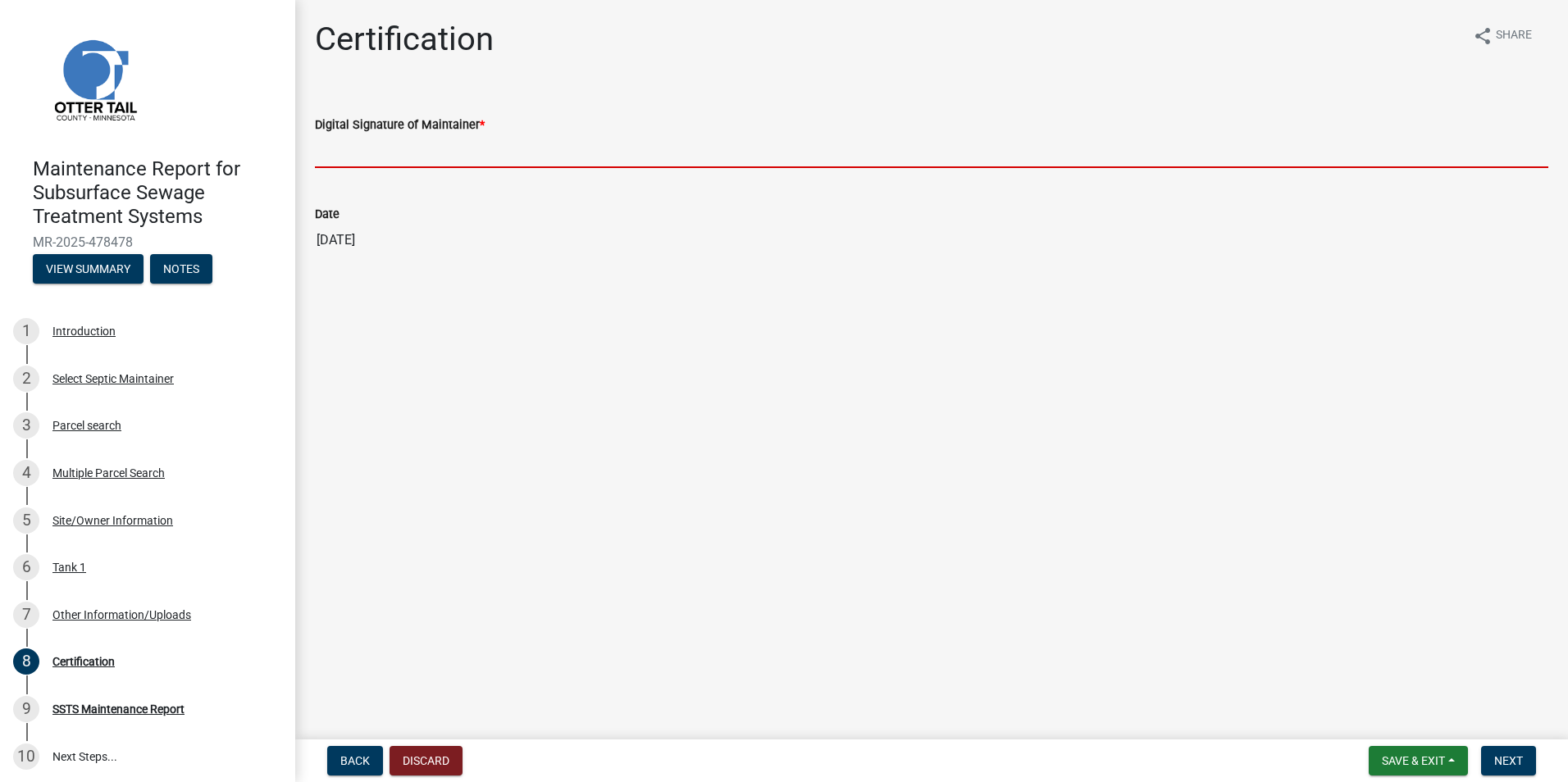
click at [392, 155] on input "Digital Signature of Maintainer *" at bounding box center [931, 152] width 1233 height 34
type input "[PERSON_NAME]"
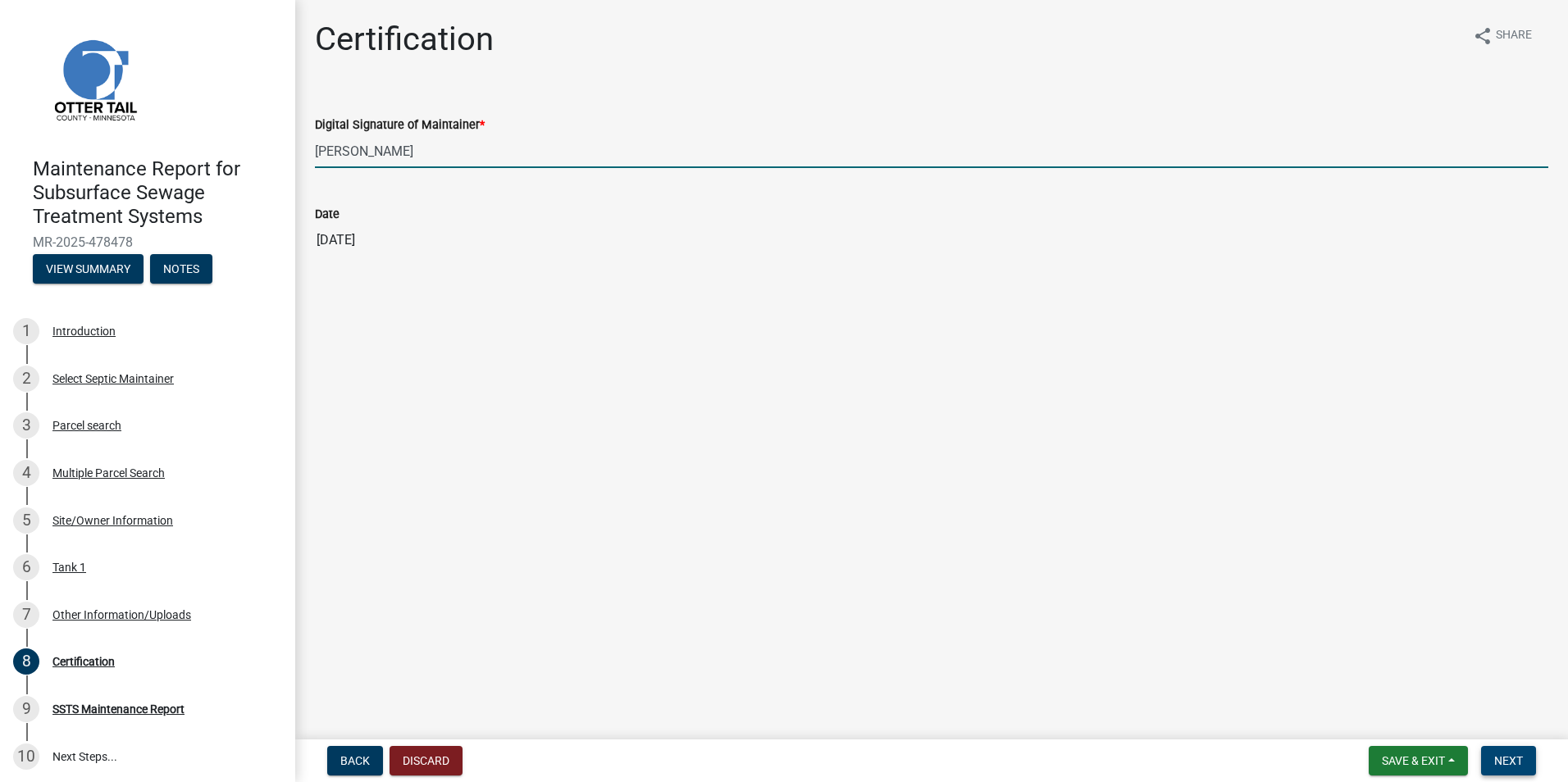
click at [1527, 769] on button "Next" at bounding box center [1508, 760] width 55 height 30
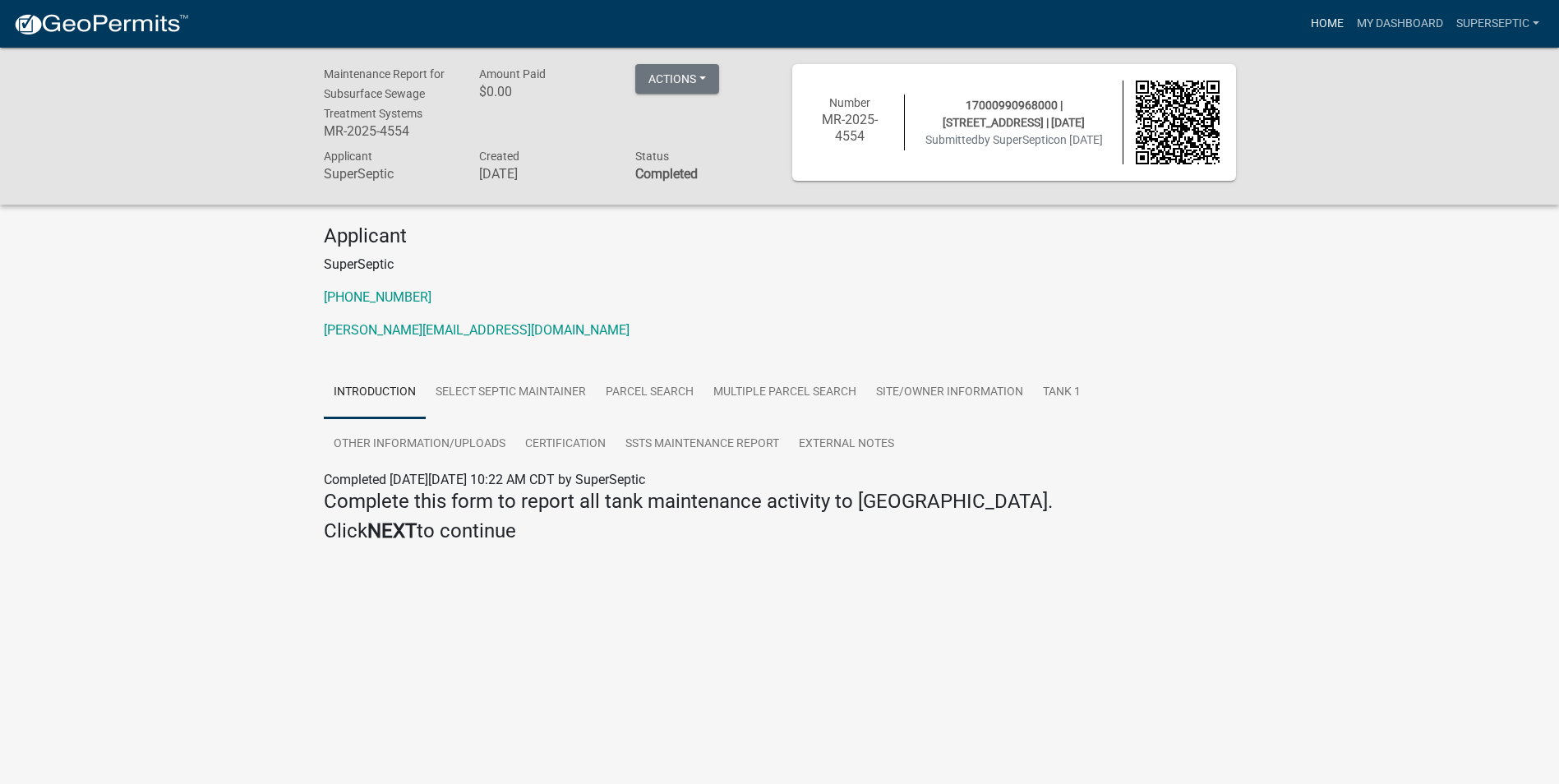
click at [1326, 20] on link "Home" at bounding box center [1327, 24] width 46 height 31
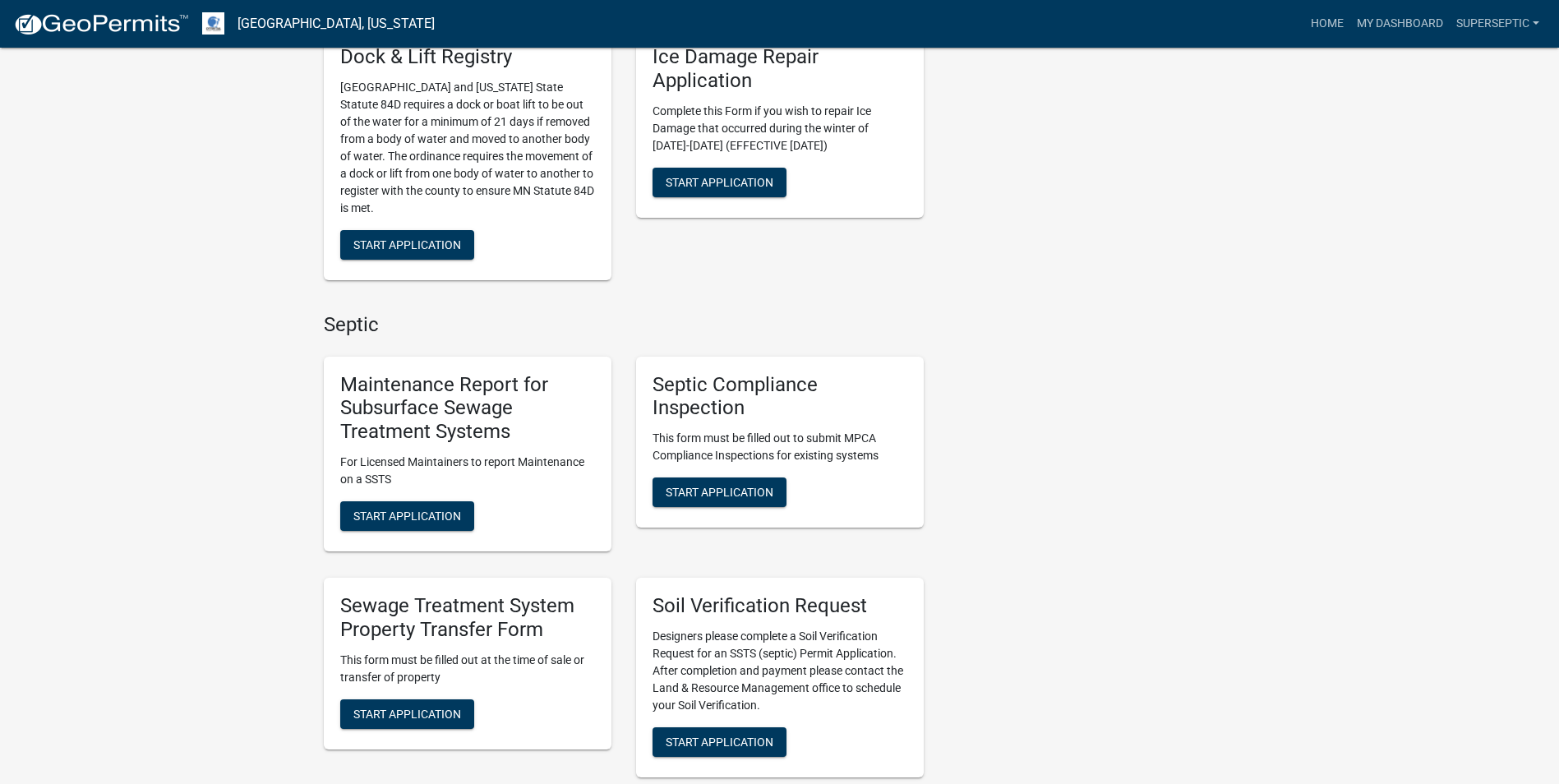
scroll to position [1069, 0]
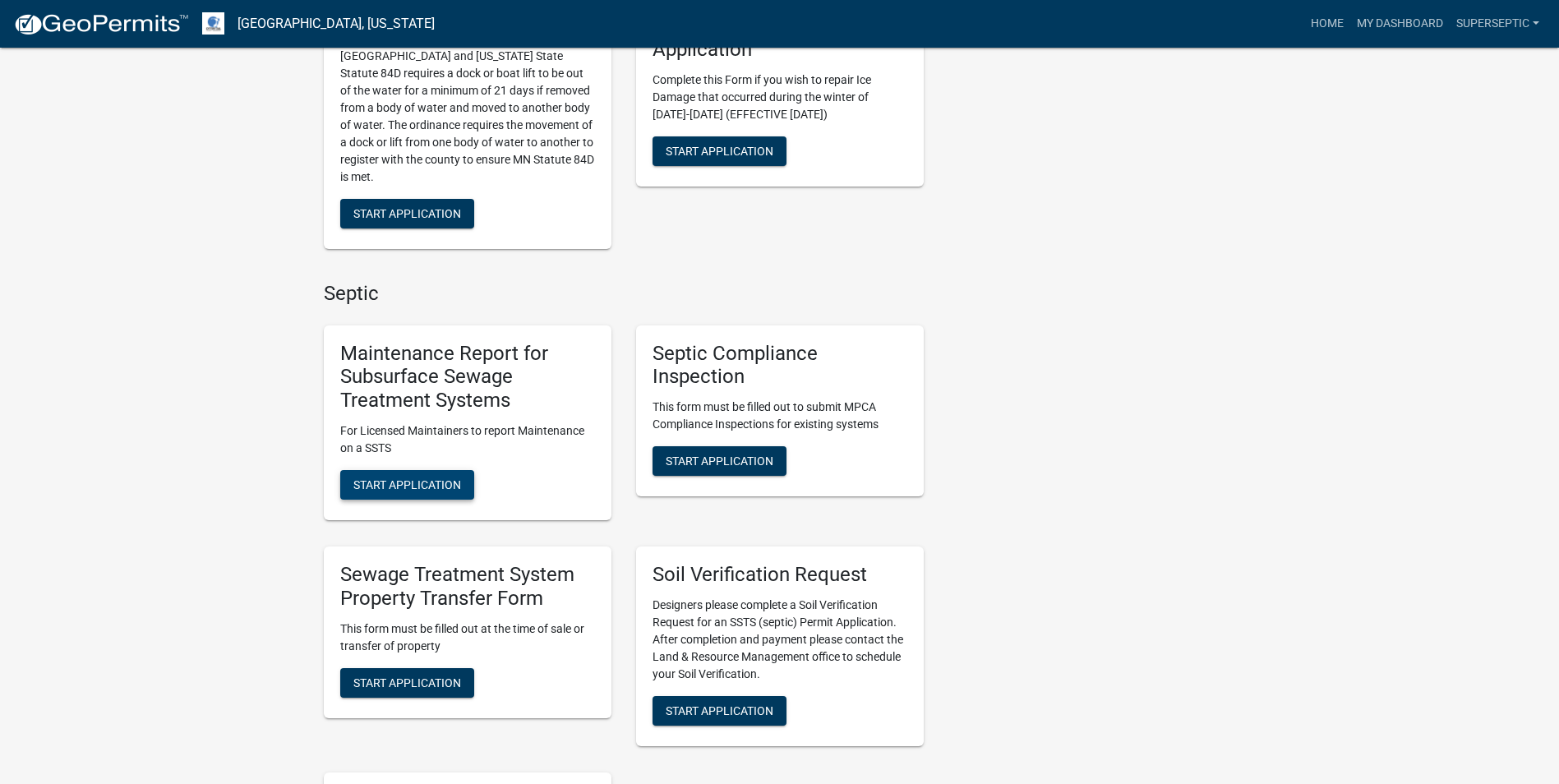
click at [456, 478] on span "Start Application" at bounding box center [407, 484] width 108 height 13
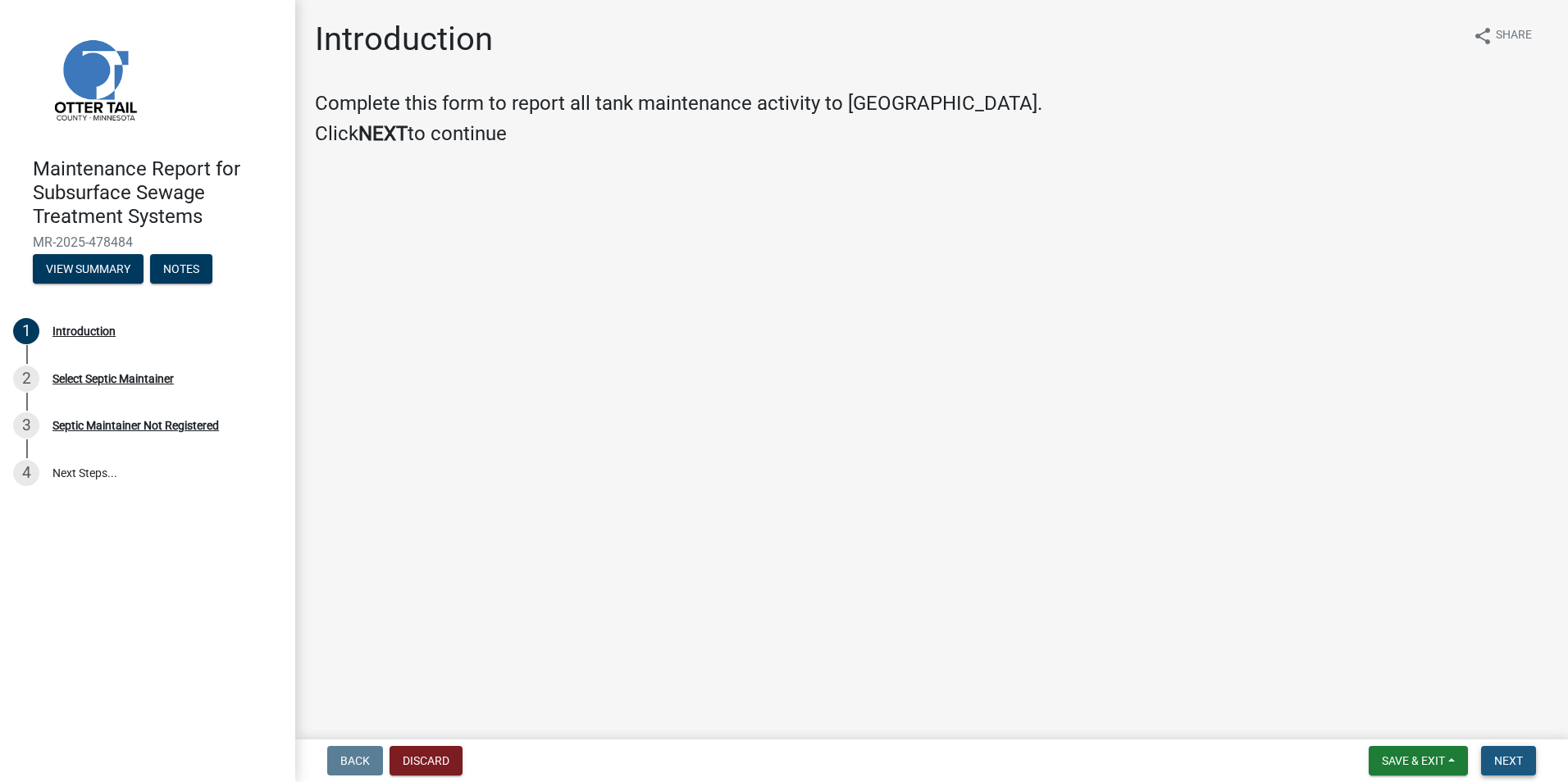
click at [1510, 752] on button "Next" at bounding box center [1508, 760] width 55 height 30
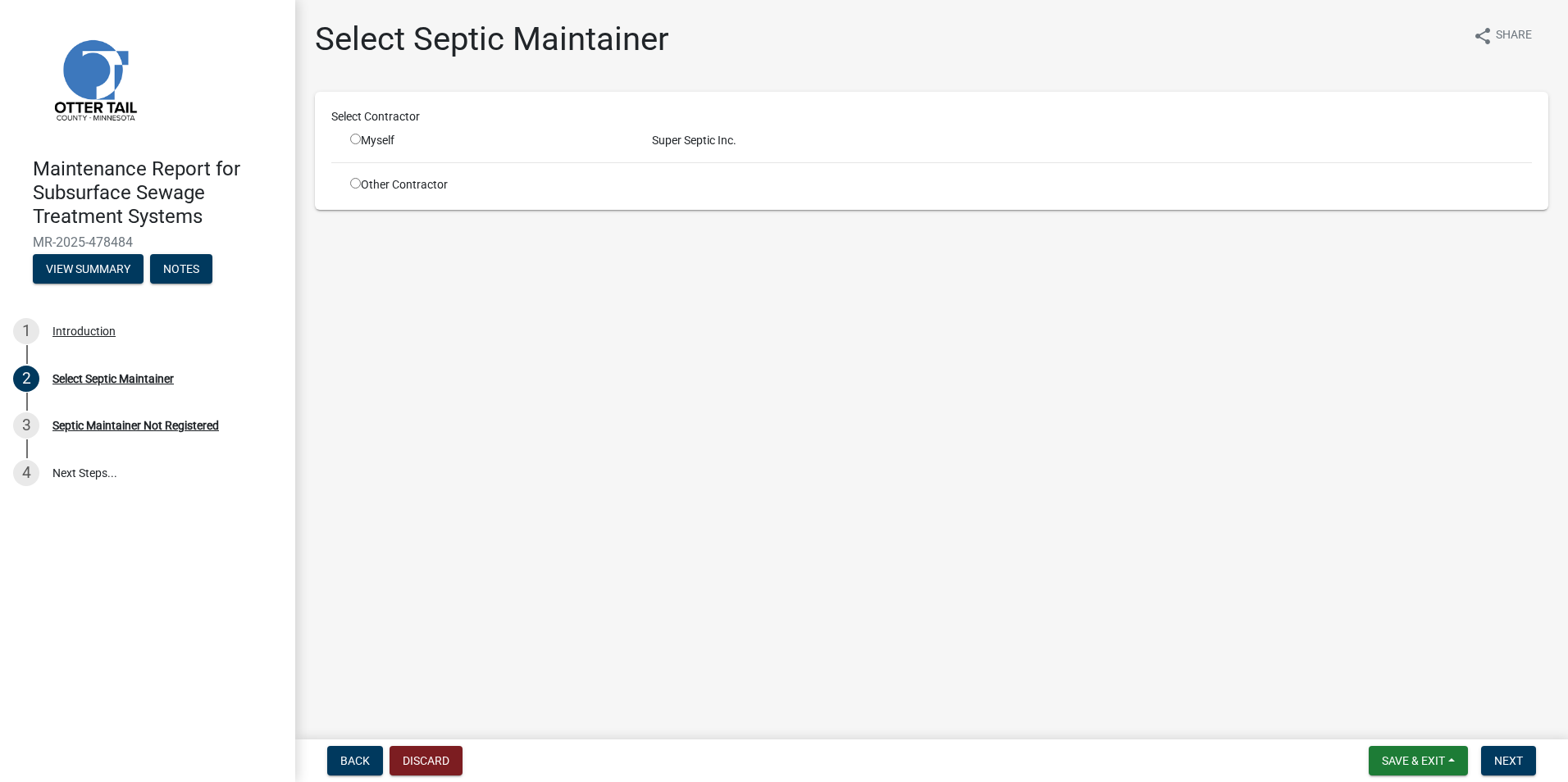
click at [363, 136] on div "Myself" at bounding box center [488, 141] width 277 height 17
click at [351, 140] on input "radio" at bounding box center [355, 139] width 11 height 11
radio input "true"
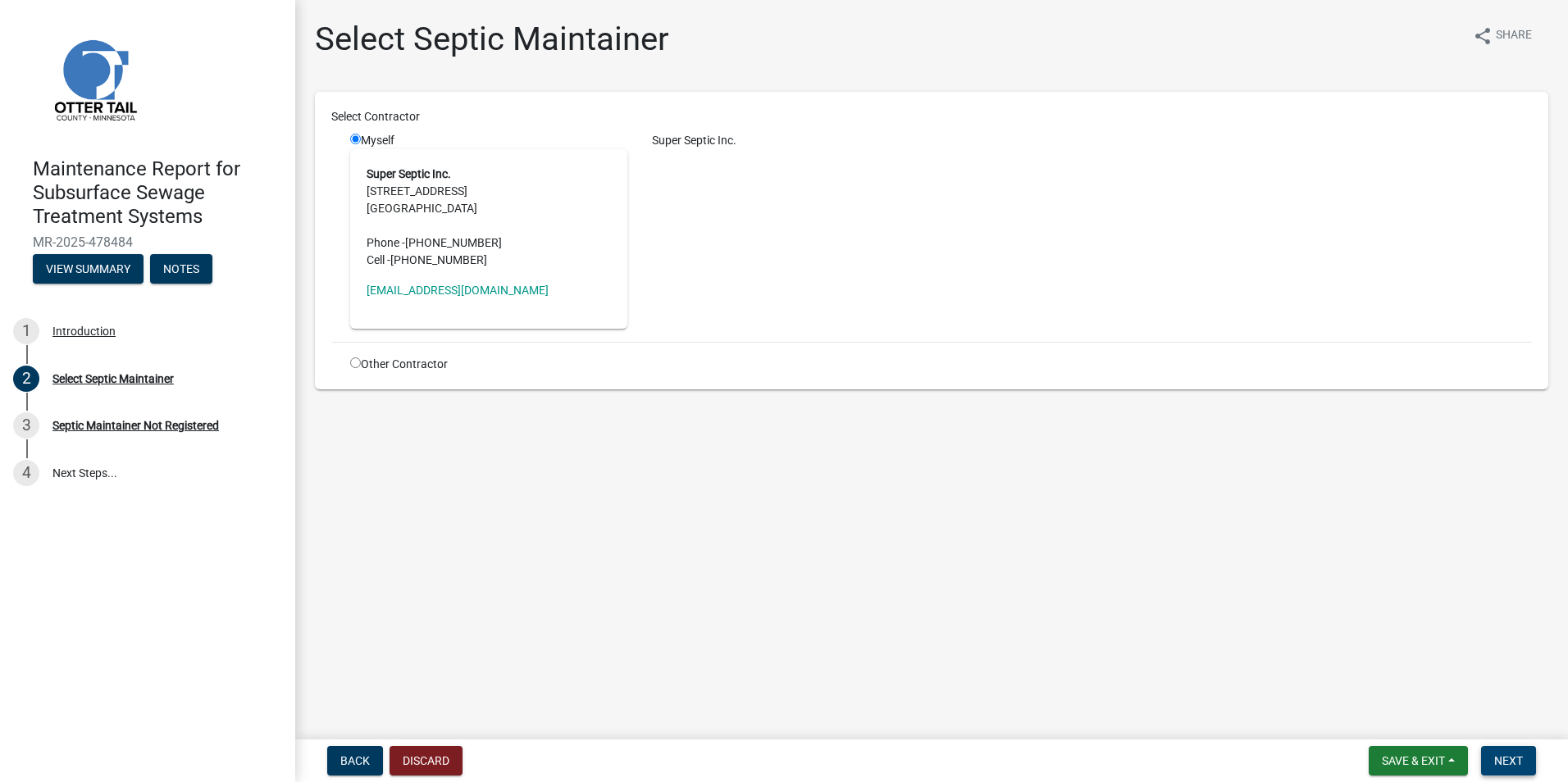
click at [1510, 760] on span "Next" at bounding box center [1509, 760] width 29 height 13
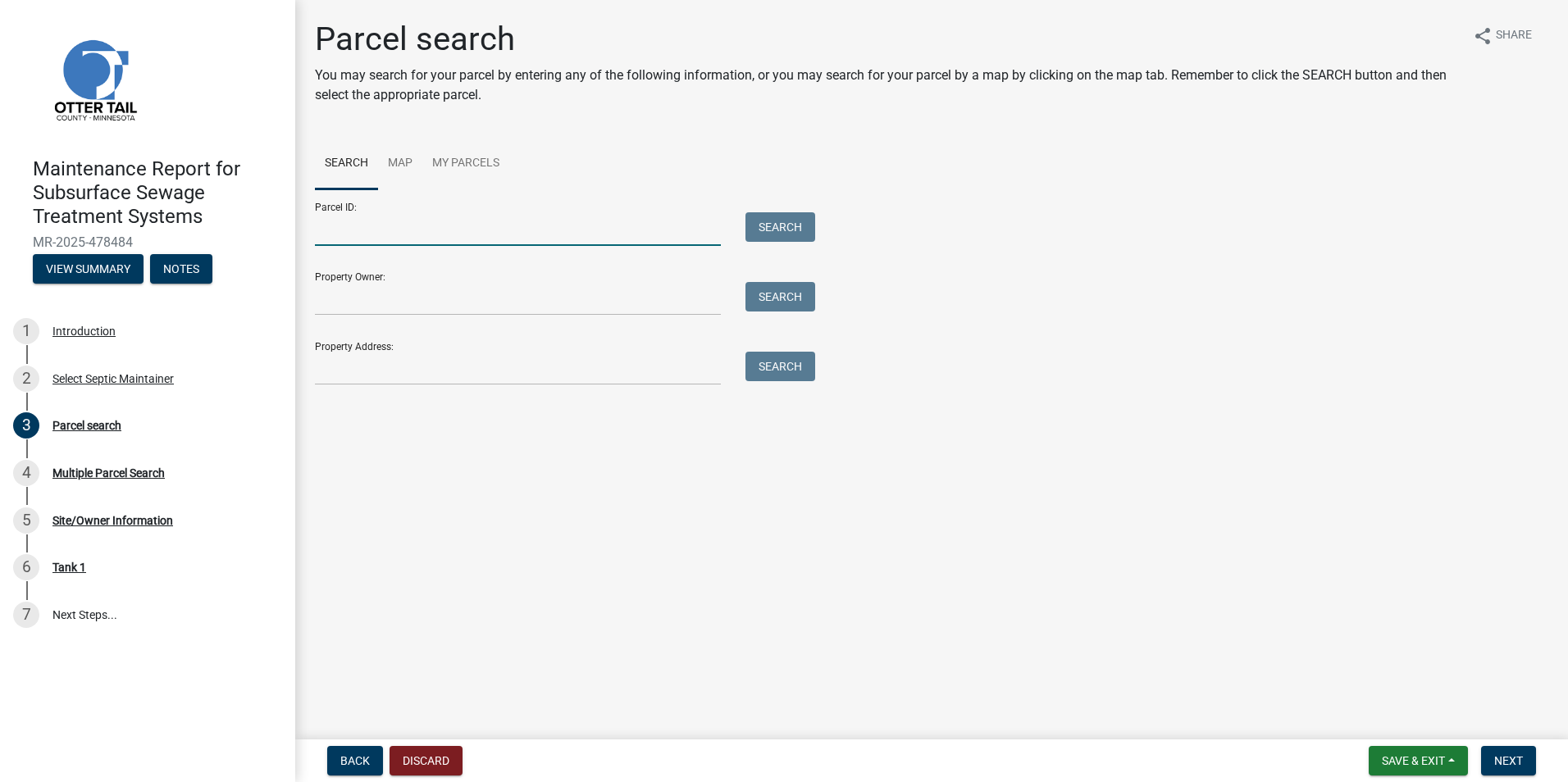
click at [391, 227] on input "Parcel ID:" at bounding box center [517, 230] width 406 height 34
paste input "56000160111001"
type input "56000160111001"
click at [792, 220] on button "Search" at bounding box center [780, 227] width 70 height 30
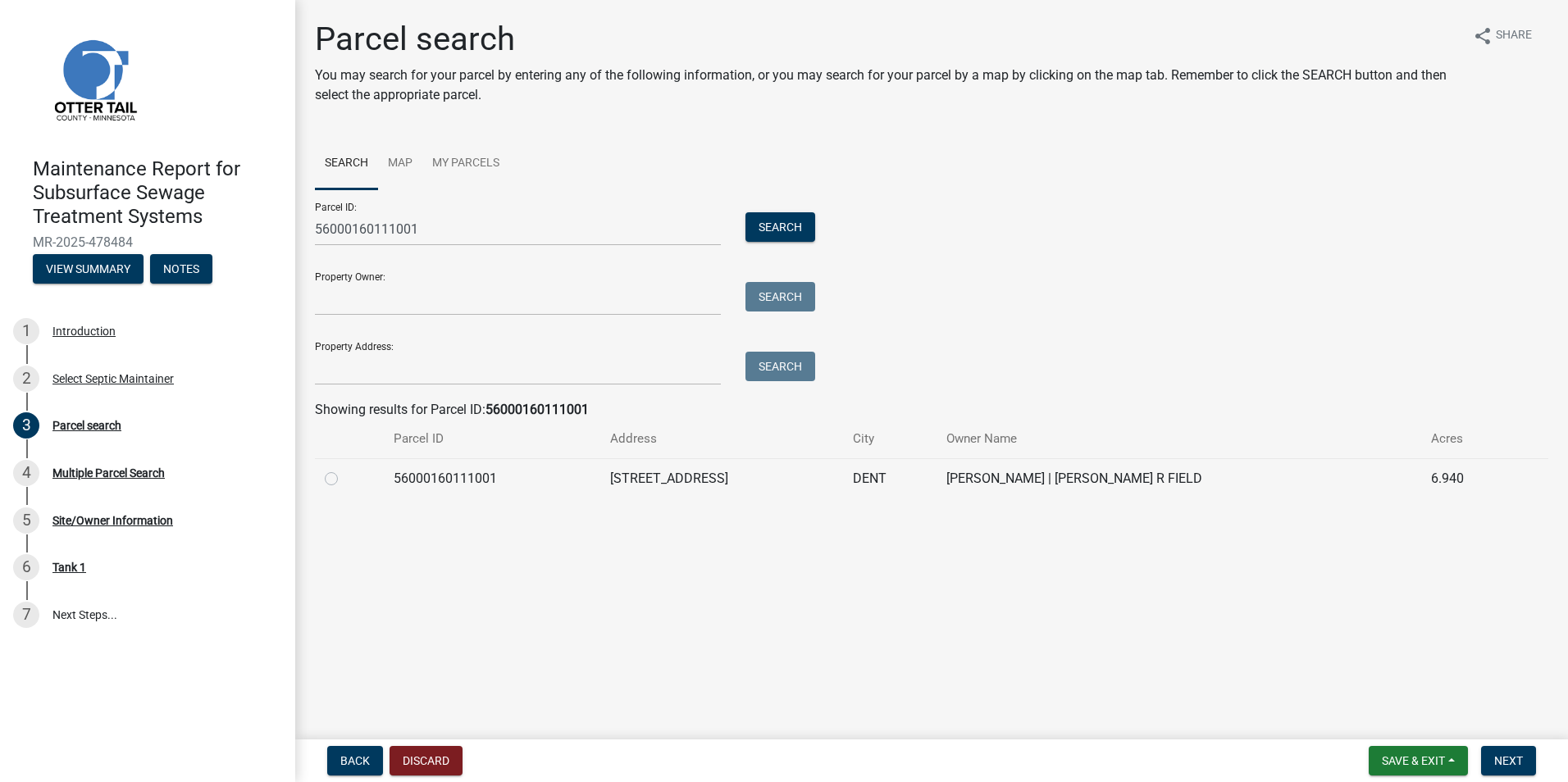
click at [344, 469] on label at bounding box center [344, 469] width 0 height 0
click at [344, 480] on input "radio" at bounding box center [349, 474] width 11 height 11
radio input "true"
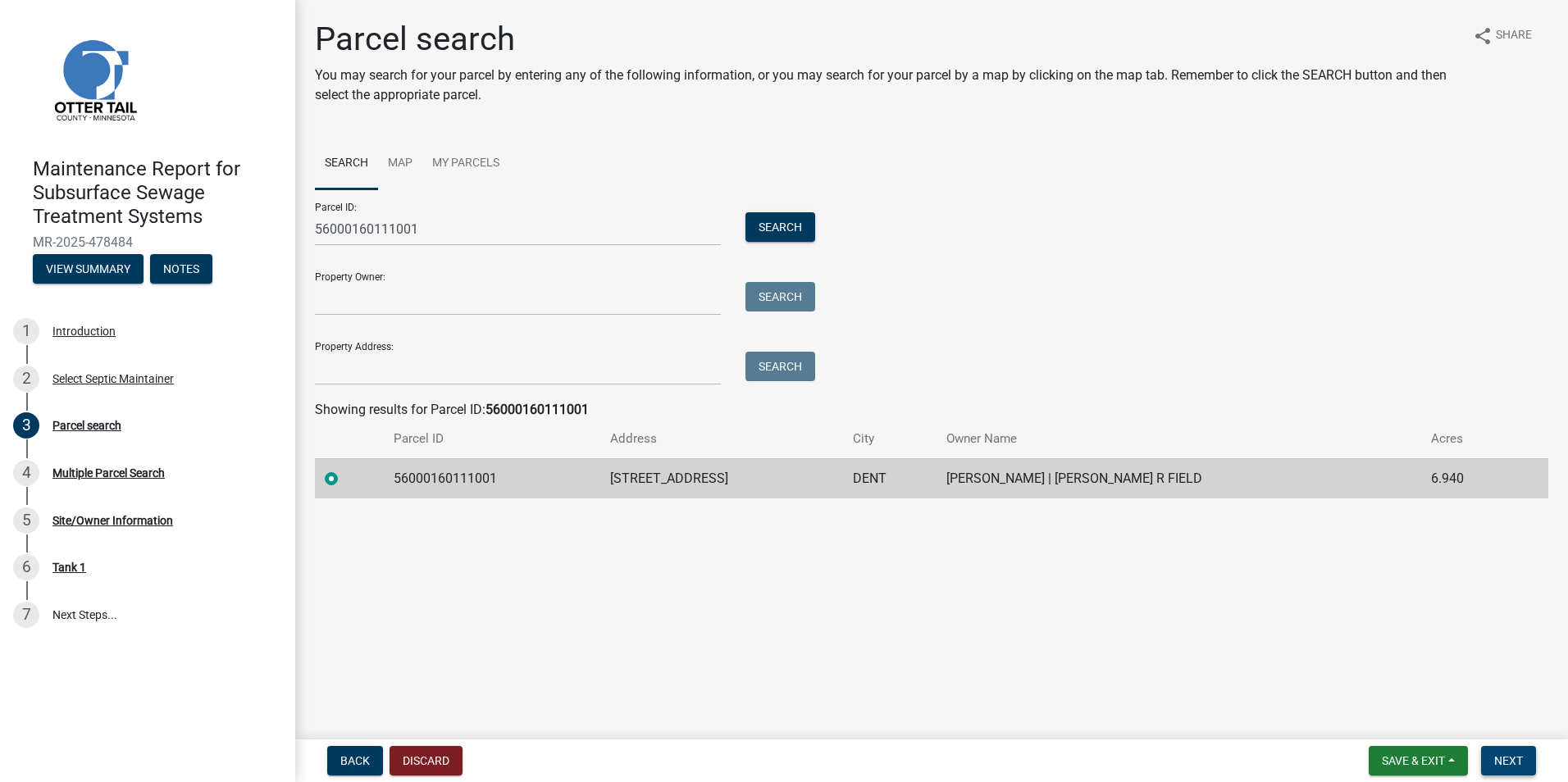
click at [1526, 764] on button "Next" at bounding box center [1508, 760] width 55 height 30
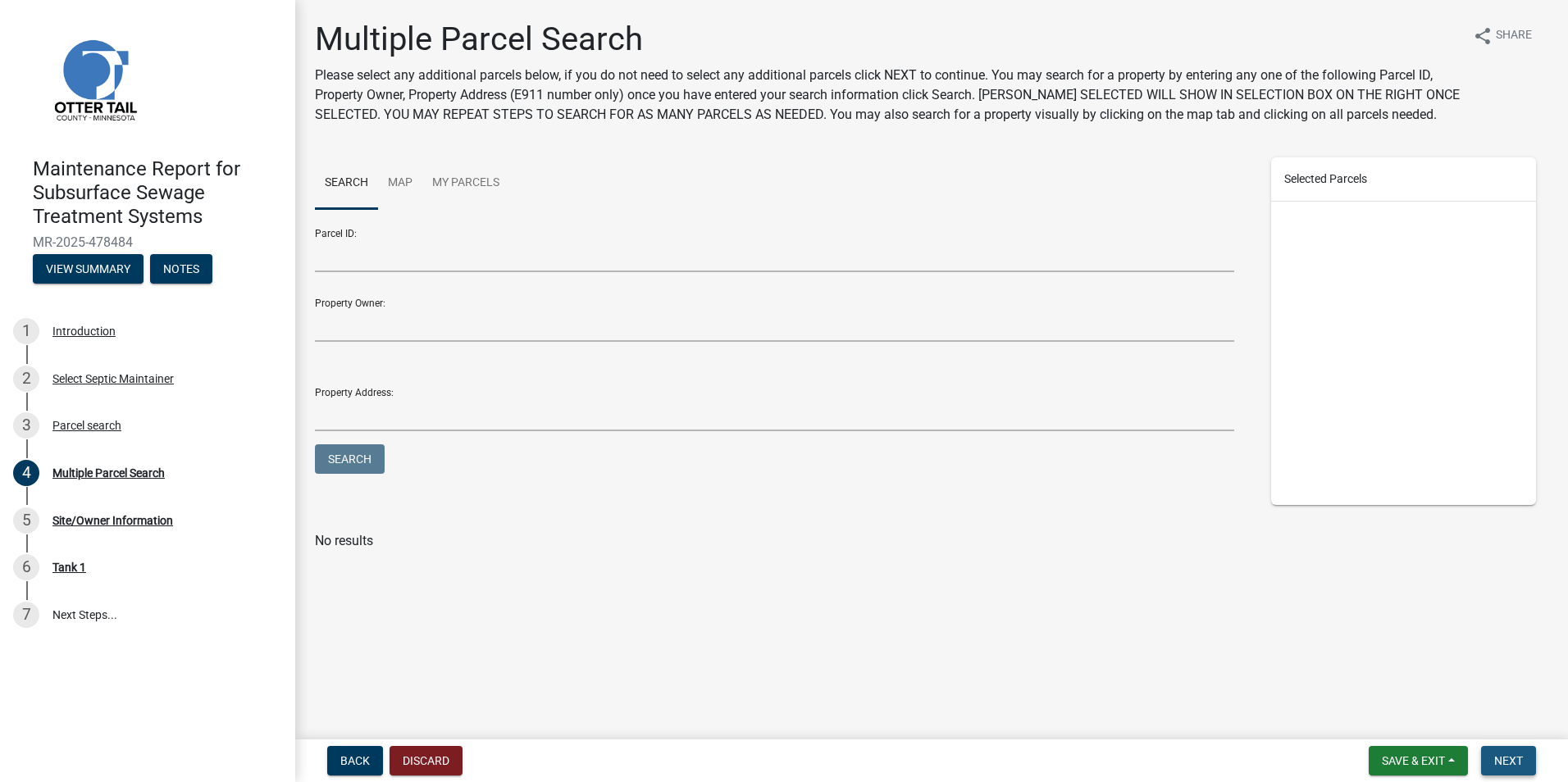
click at [1510, 751] on button "Next" at bounding box center [1508, 760] width 55 height 30
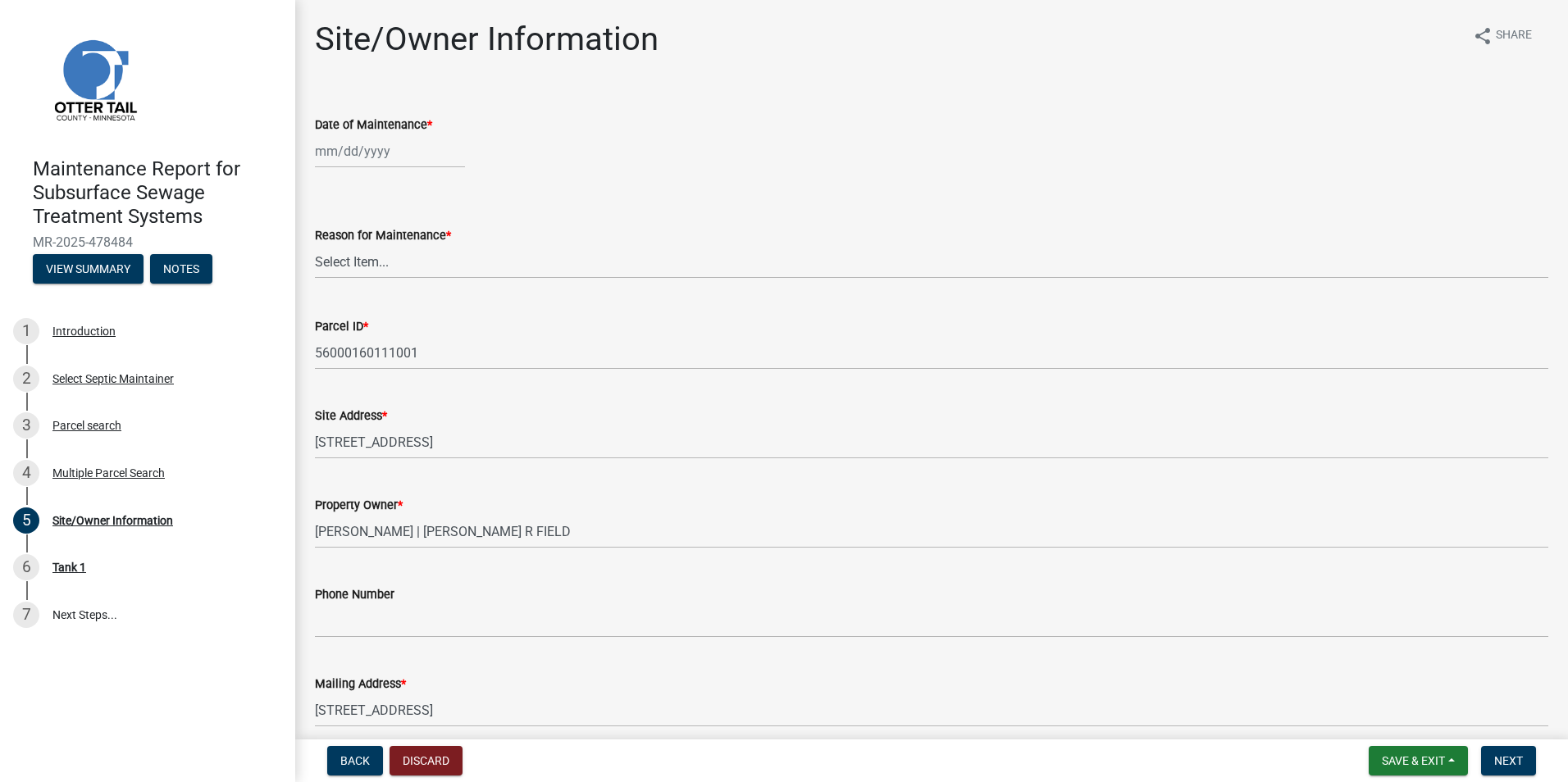
click at [342, 158] on div at bounding box center [389, 152] width 150 height 34
select select "9"
select select "2025"
click at [434, 261] on div "12" at bounding box center [436, 264] width 26 height 26
type input "[DATE]"
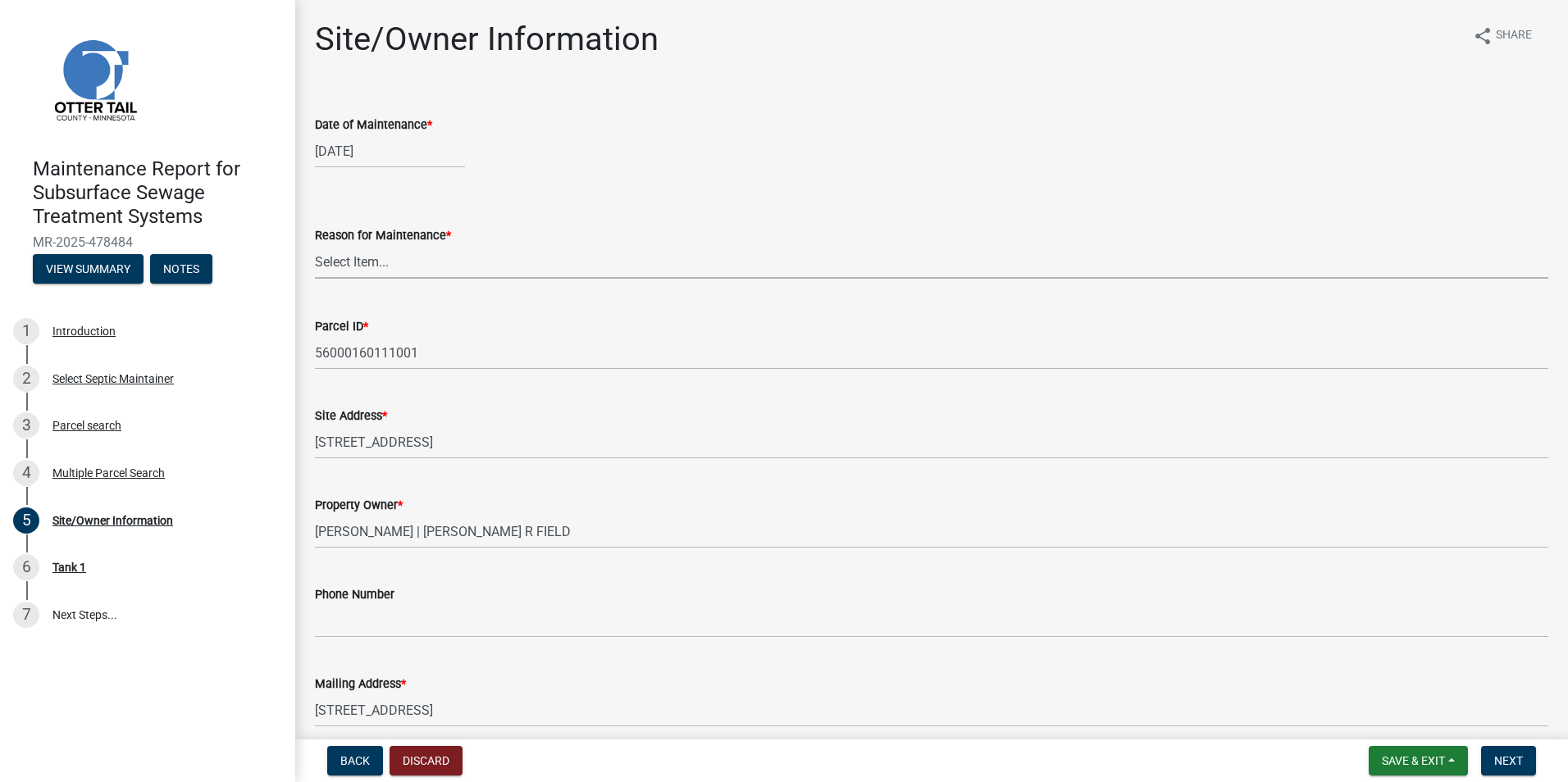
click at [386, 269] on select "Select Item... Called Routine Other" at bounding box center [931, 262] width 1233 height 34
click at [314, 245] on select "Select Item... Called Routine Other" at bounding box center [931, 262] width 1233 height 34
select select "3ac72b63-7b21-42e4-8192-806faae7a4f1"
click at [1504, 760] on span "Next" at bounding box center [1509, 760] width 29 height 13
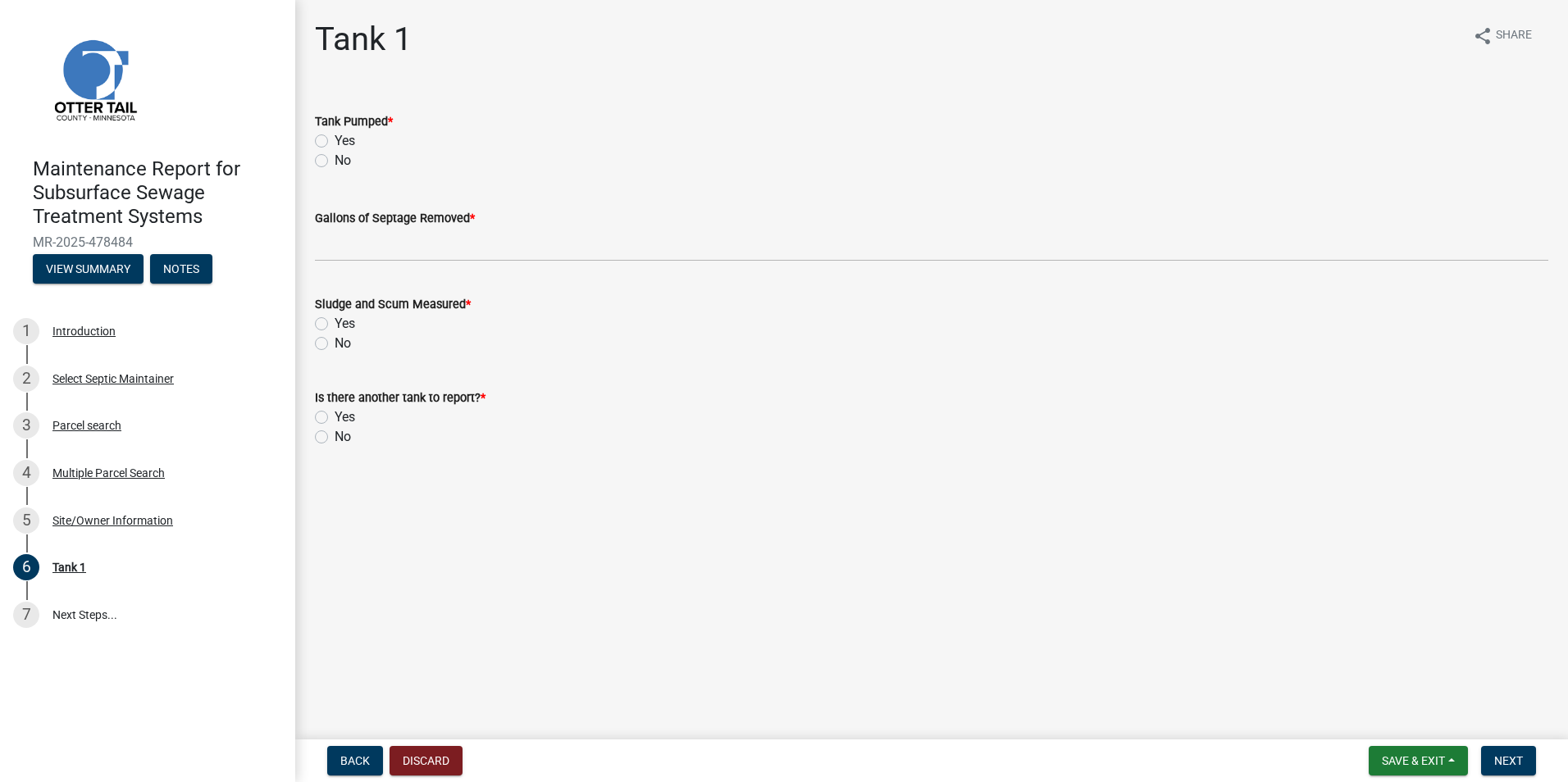
click at [335, 136] on label "Yes" at bounding box center [345, 141] width 20 height 19
click at [335, 136] on input "Yes" at bounding box center [340, 136] width 11 height 11
radio input "true"
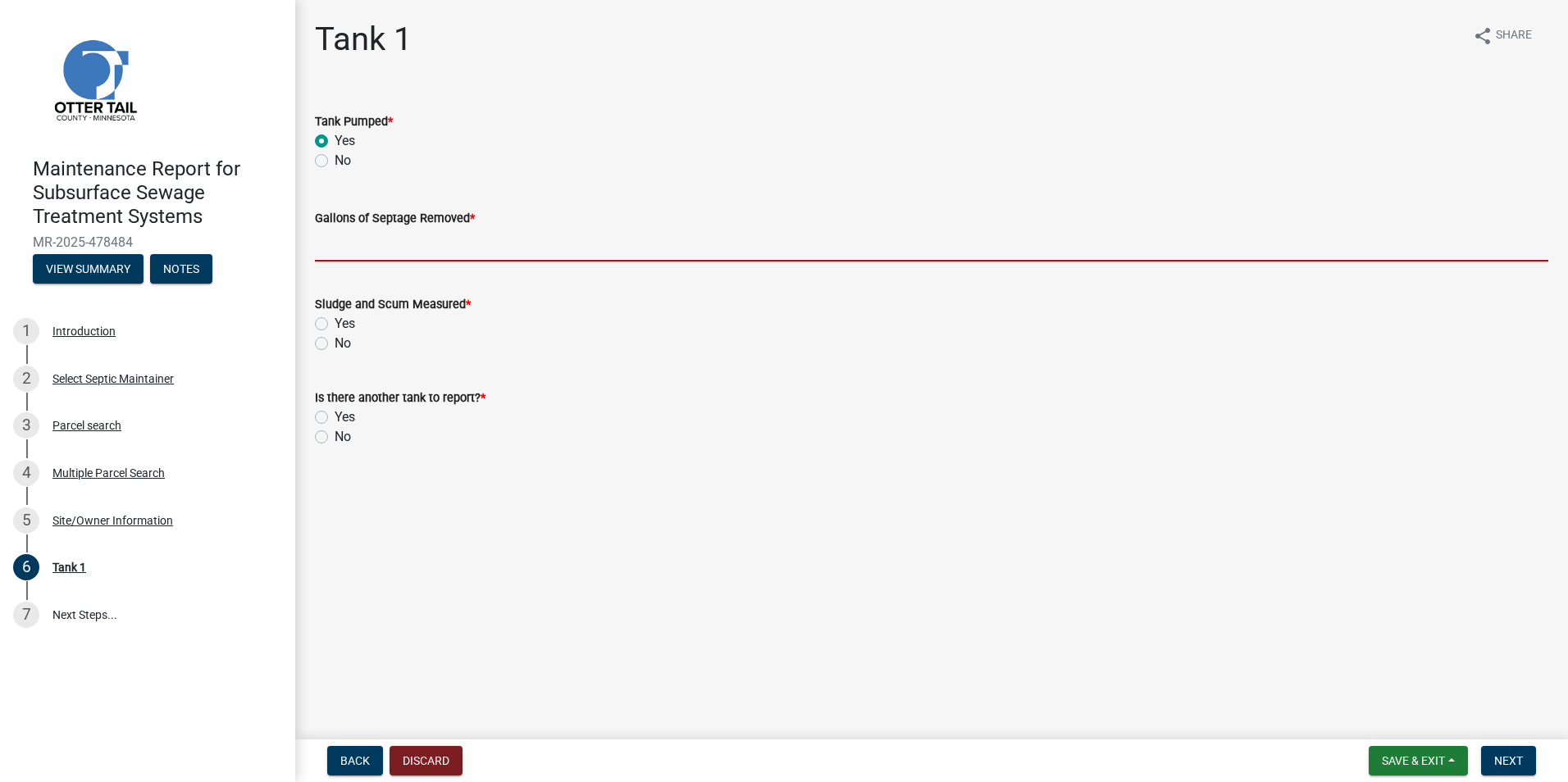
click at [377, 254] on input "Gallons of Septage Removed *" at bounding box center [931, 245] width 1233 height 34
click at [368, 244] on input "Gallons of Septage Removed *" at bounding box center [931, 245] width 1233 height 34
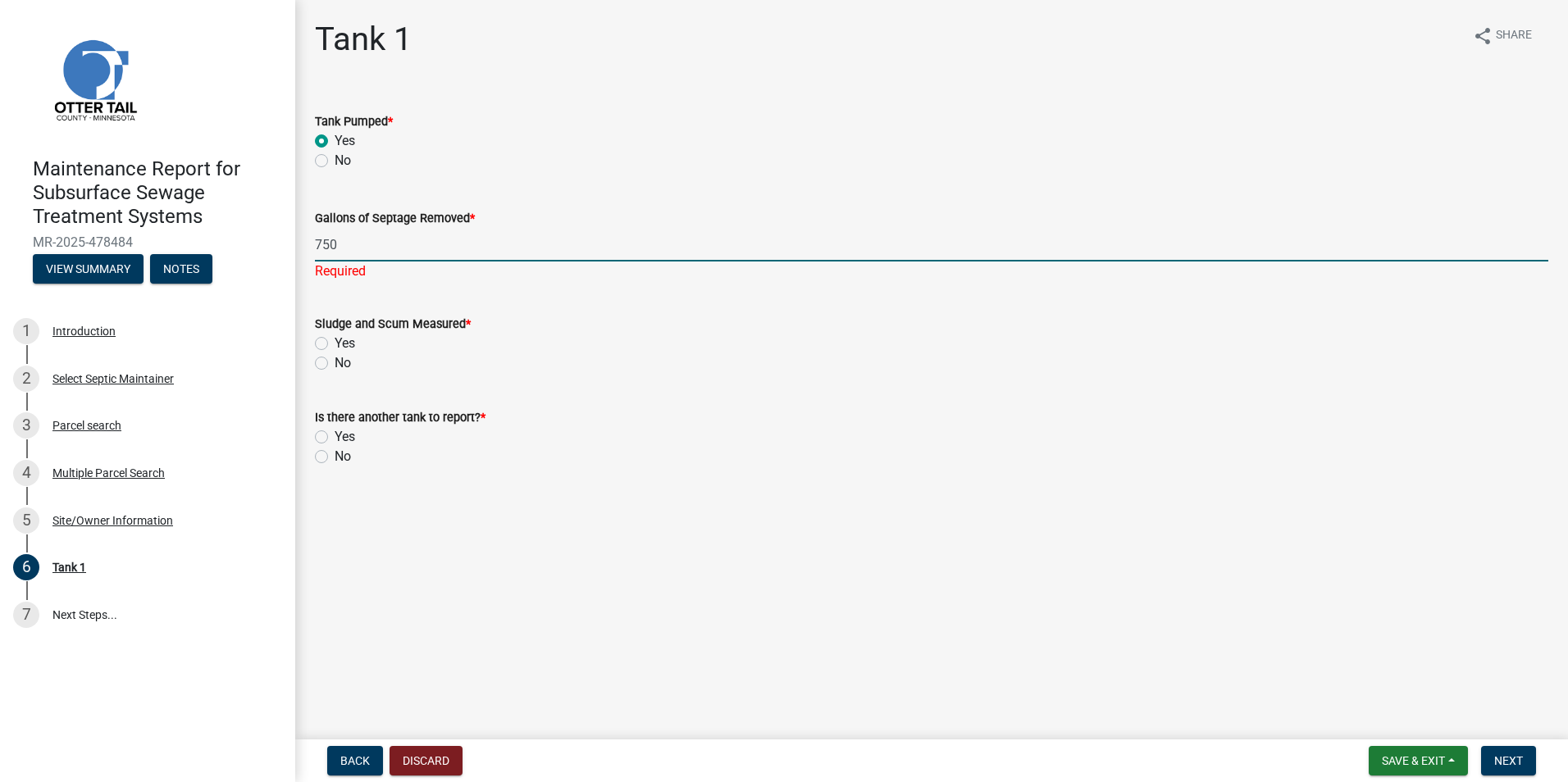
type input "750"
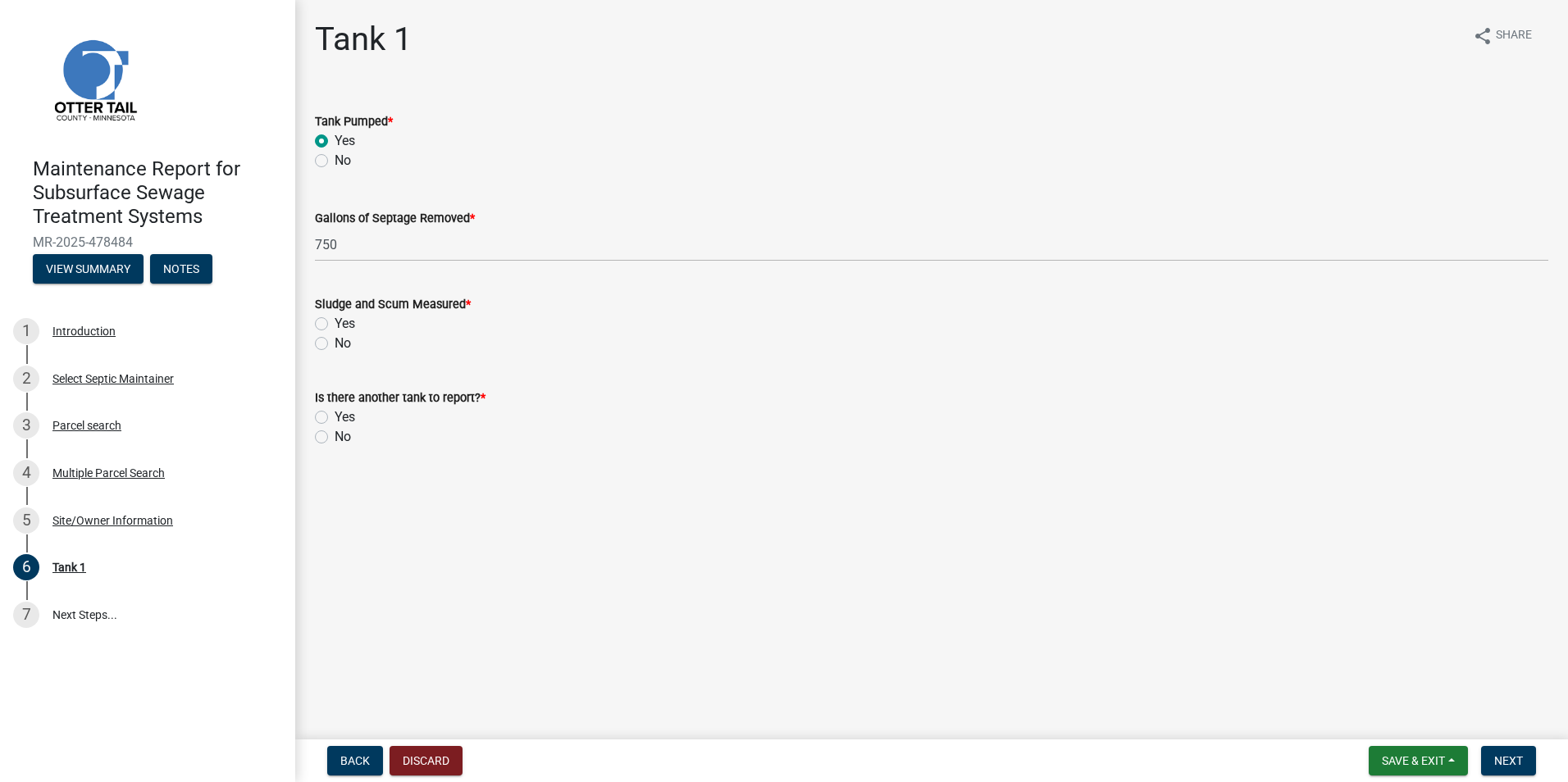
click at [315, 344] on div "Sludge and Scum Measured * Yes No" at bounding box center [931, 324] width 1233 height 59
click at [335, 321] on label "Yes" at bounding box center [345, 324] width 20 height 19
click at [335, 321] on input "Yes" at bounding box center [340, 319] width 11 height 11
radio input "true"
click at [335, 435] on label "No" at bounding box center [342, 436] width 16 height 19
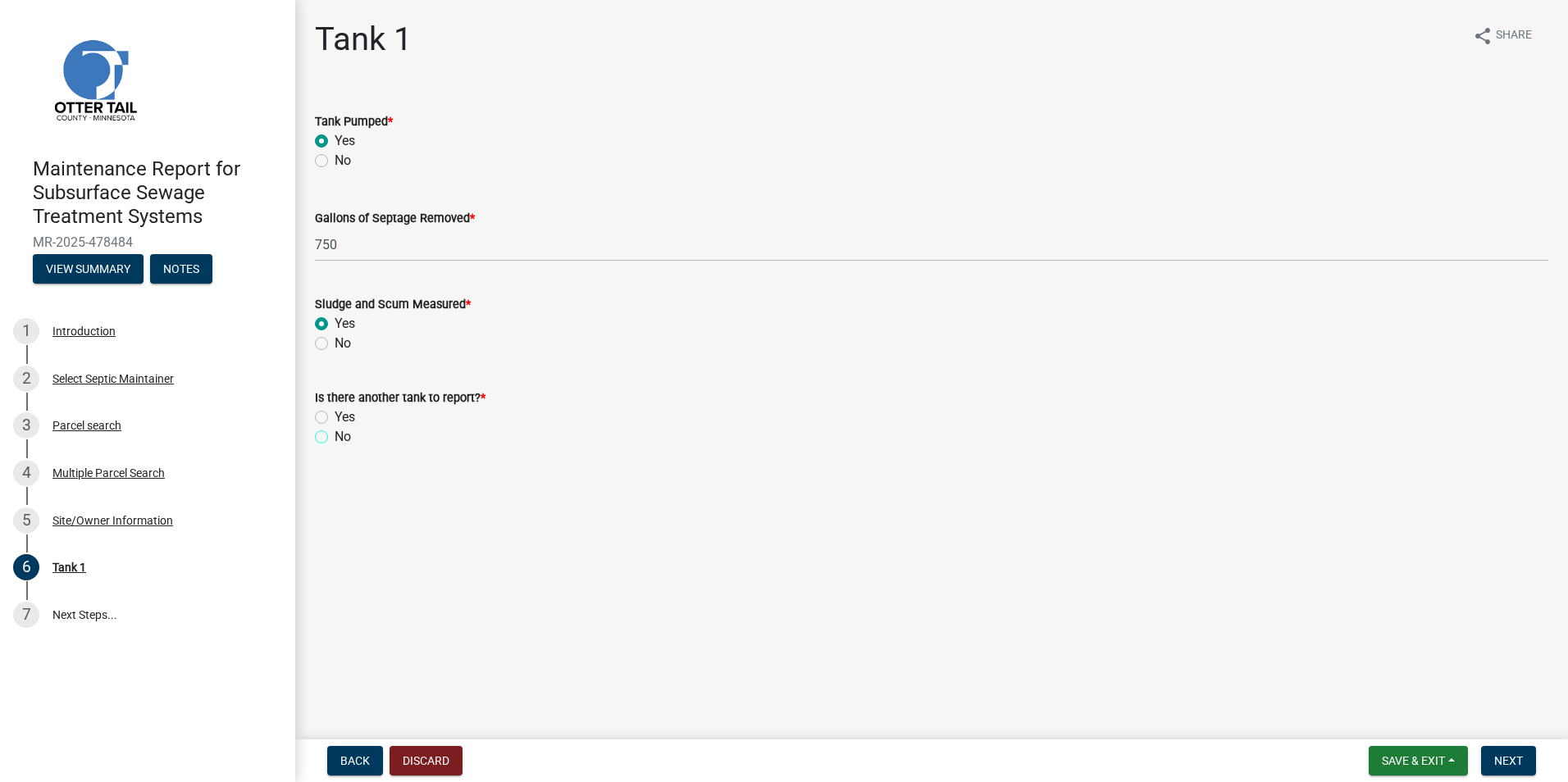
click at [335, 435] on input "No" at bounding box center [340, 432] width 11 height 11
radio input "true"
click at [1501, 757] on span "Next" at bounding box center [1509, 760] width 29 height 13
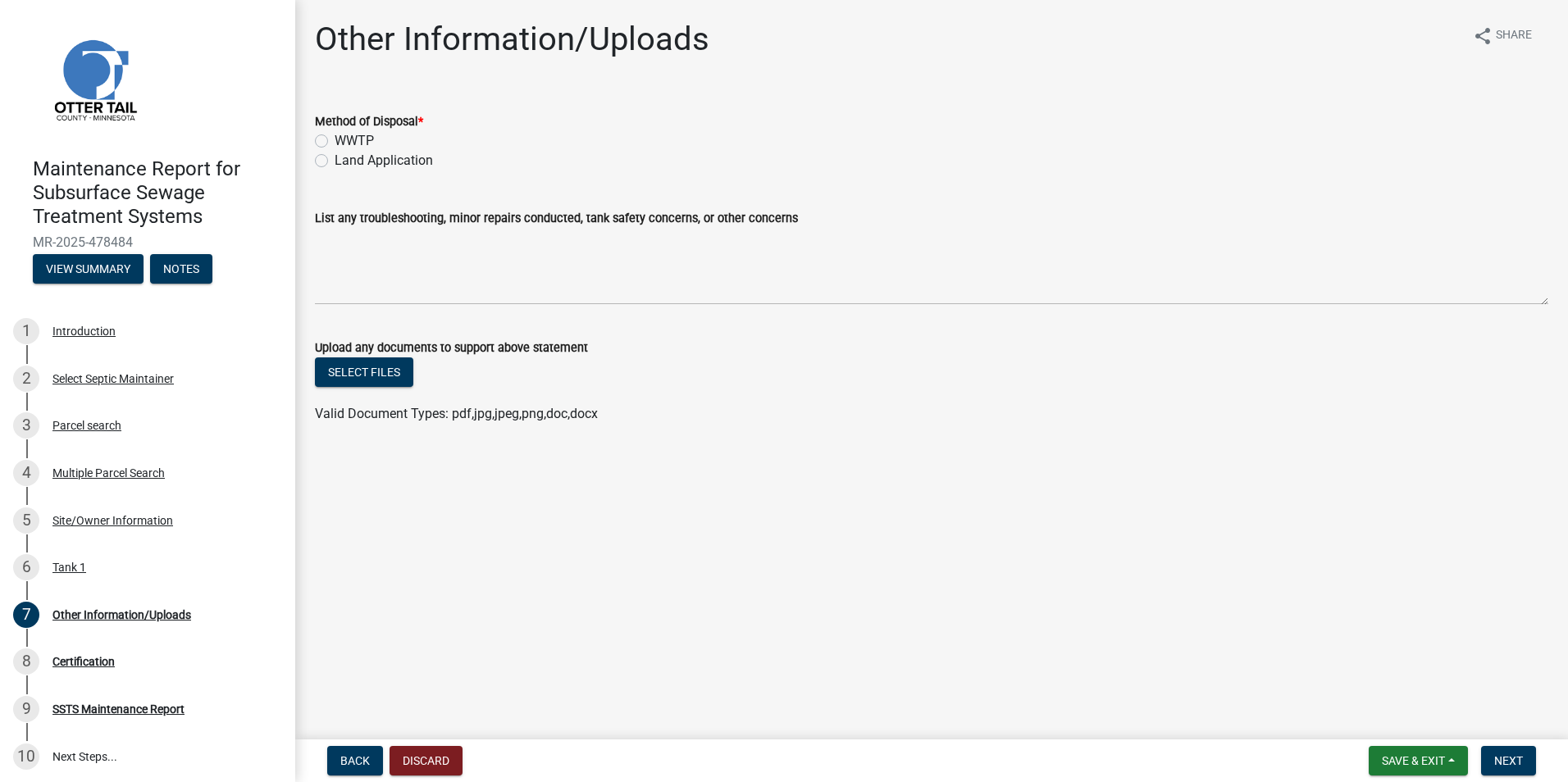
click at [336, 158] on label "Land Application" at bounding box center [384, 160] width 98 height 19
click at [336, 158] on input "Land Application" at bounding box center [340, 156] width 11 height 11
radio input "true"
click at [1498, 756] on span "Next" at bounding box center [1509, 760] width 29 height 13
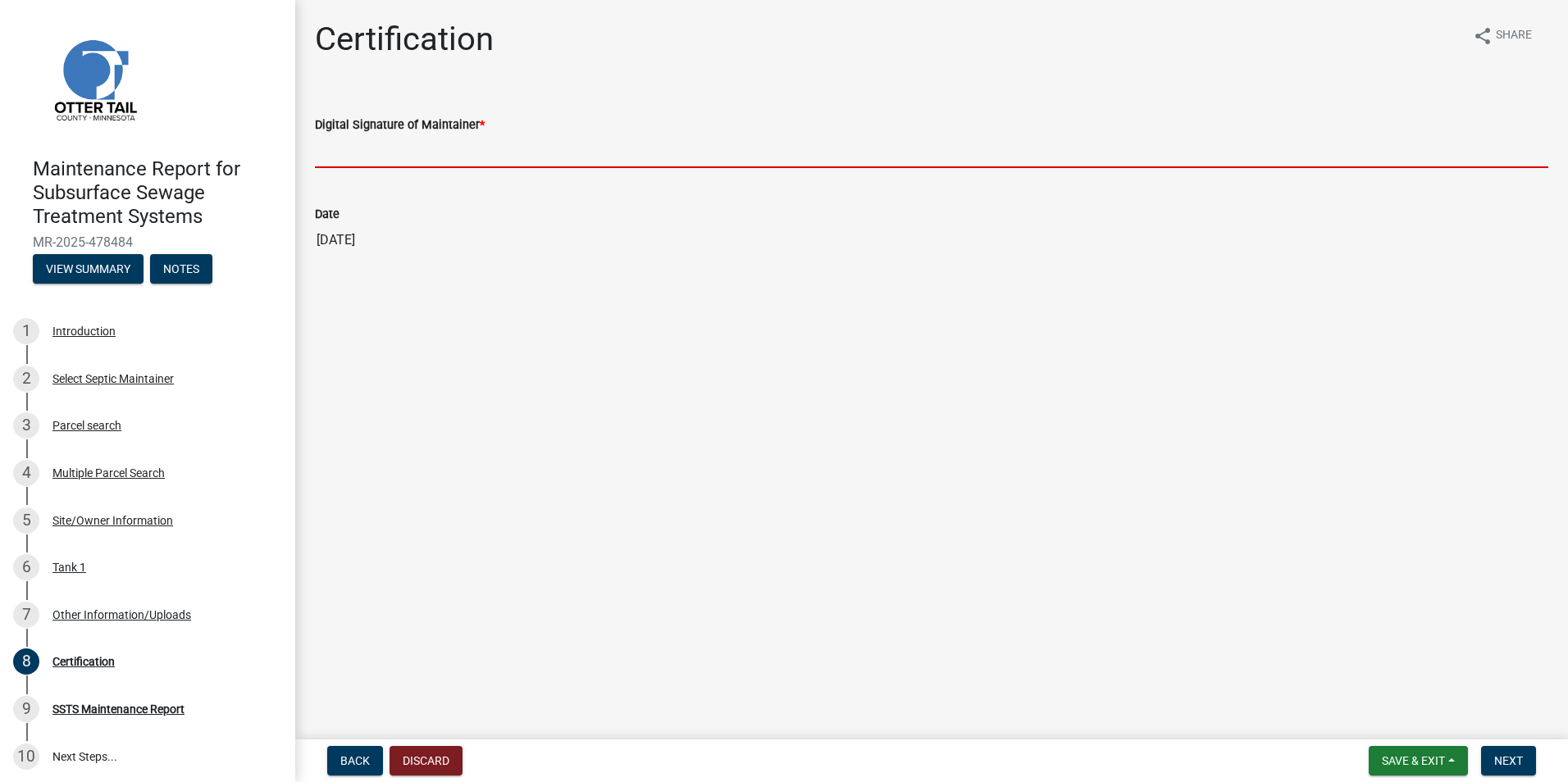
click at [390, 157] on input "Digital Signature of Maintainer *" at bounding box center [931, 152] width 1233 height 34
type input "[PERSON_NAME]"
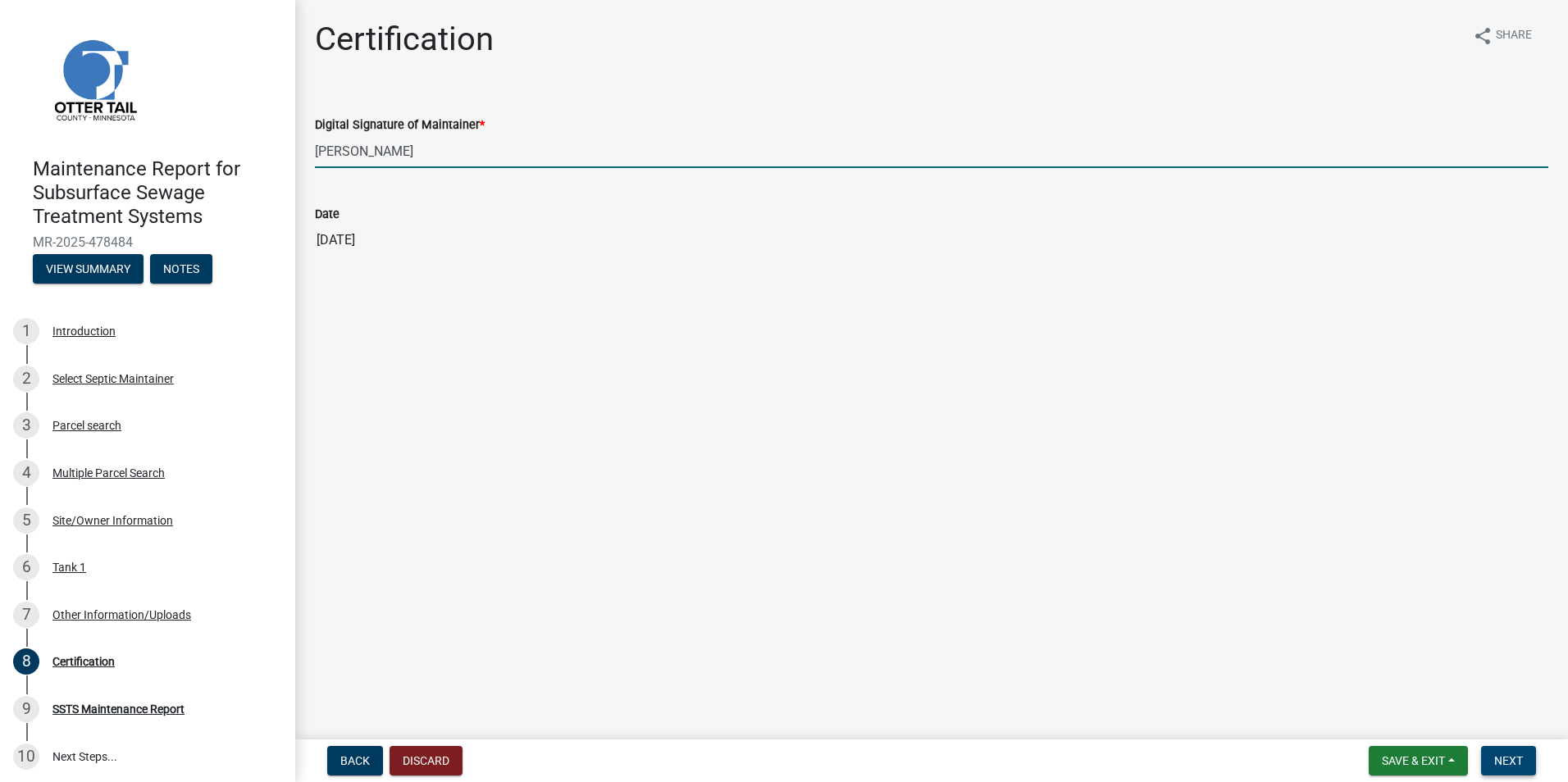
click at [1522, 768] on span "Next" at bounding box center [1509, 760] width 29 height 13
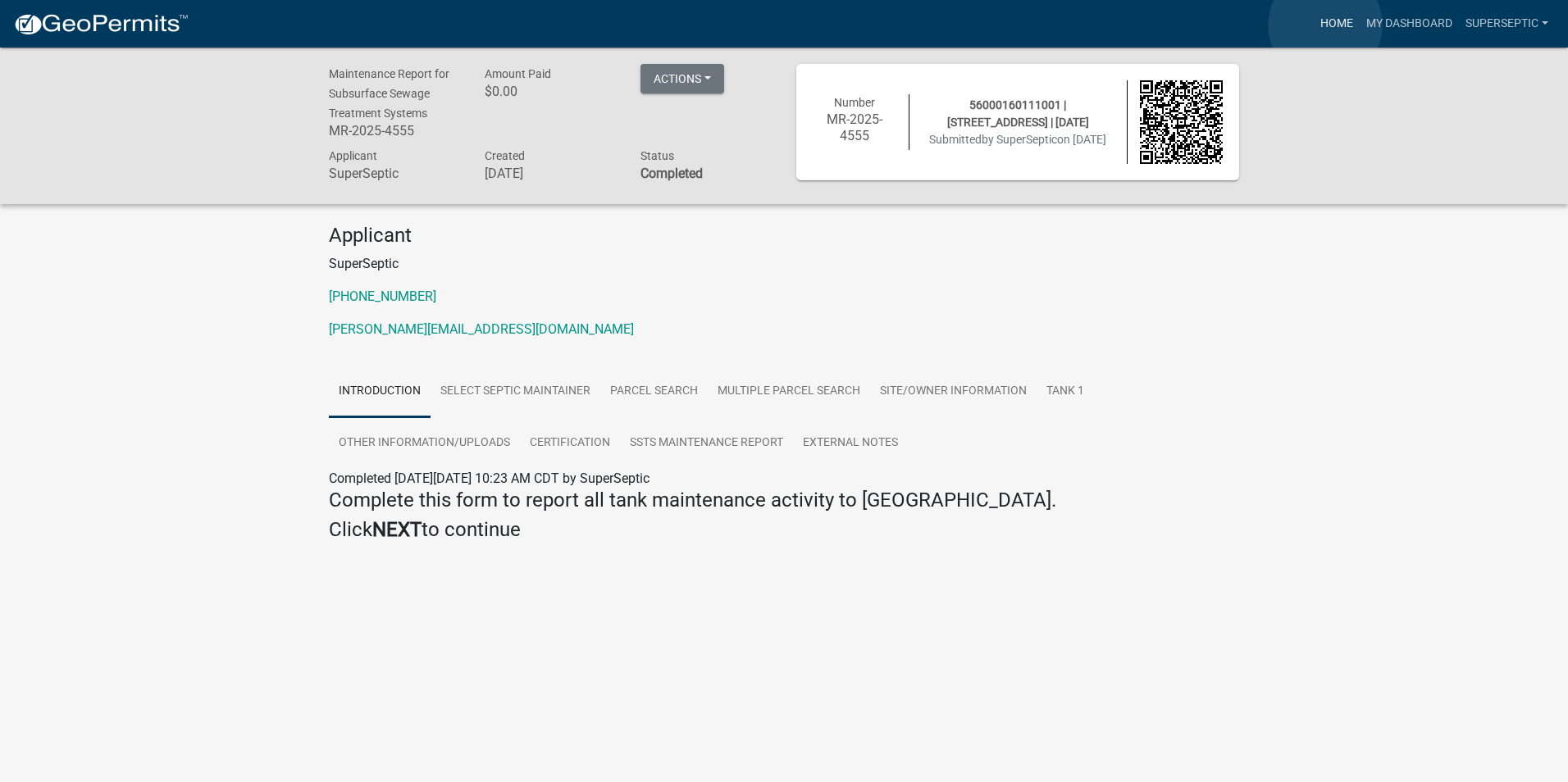
click at [1325, 25] on link "Home" at bounding box center [1337, 24] width 46 height 31
